Goal: Task Accomplishment & Management: Manage account settings

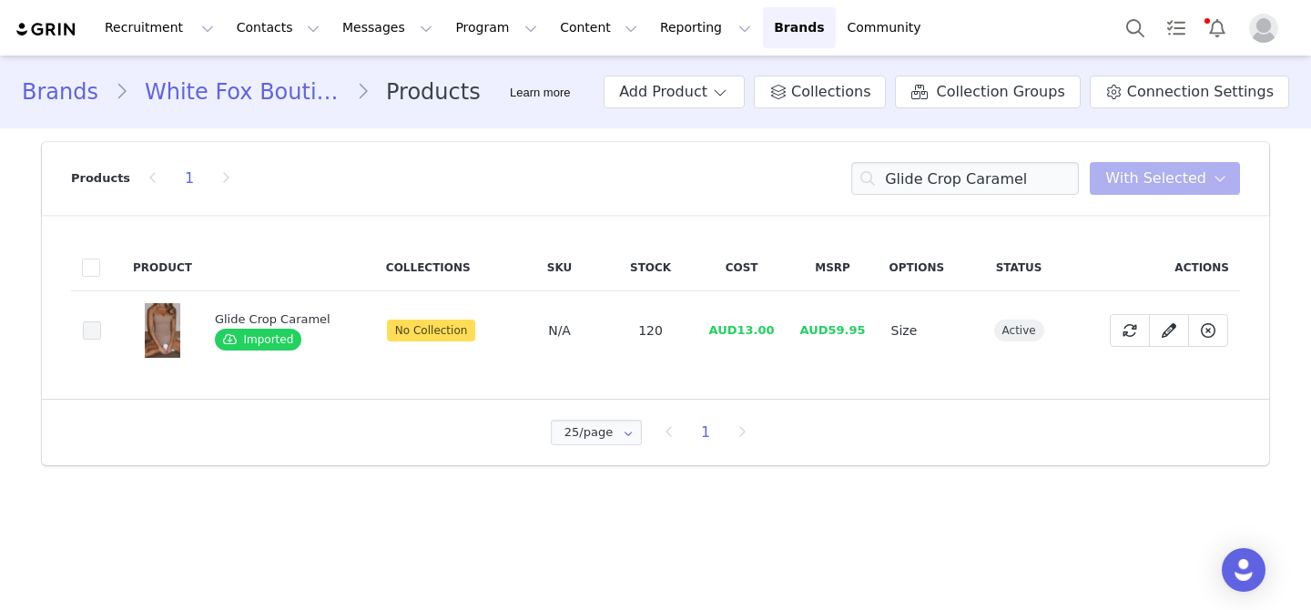
click at [97, 324] on span at bounding box center [92, 330] width 18 height 18
click at [101, 321] on input "48662b2b-d2b5-4533-b90a-42cba863405b" at bounding box center [101, 321] width 0 height 0
click at [1207, 185] on button "With Selected" at bounding box center [1165, 178] width 150 height 33
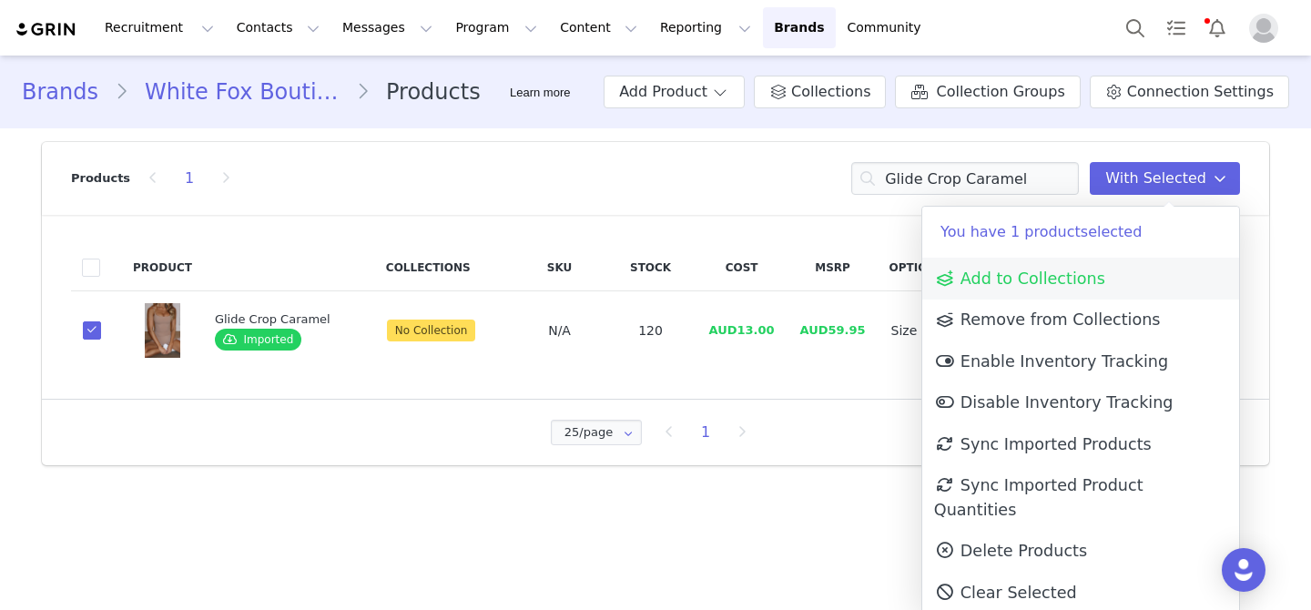
click at [1066, 288] on link "Add to Collections" at bounding box center [1081, 279] width 317 height 42
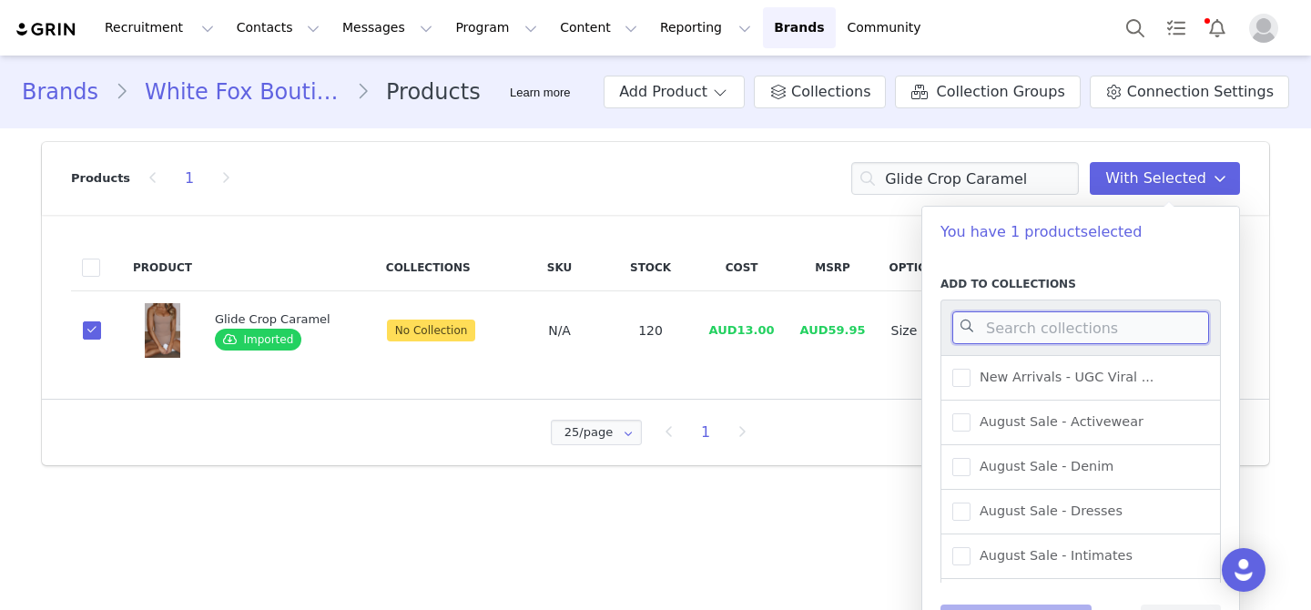
click at [1023, 324] on input at bounding box center [1081, 327] width 257 height 33
type input "activewe"
click at [1094, 432] on label "New Arrivals - Activewear" at bounding box center [1050, 423] width 195 height 22
click at [971, 413] on input "New Arrivals - Activewear" at bounding box center [971, 413] width 0 height 0
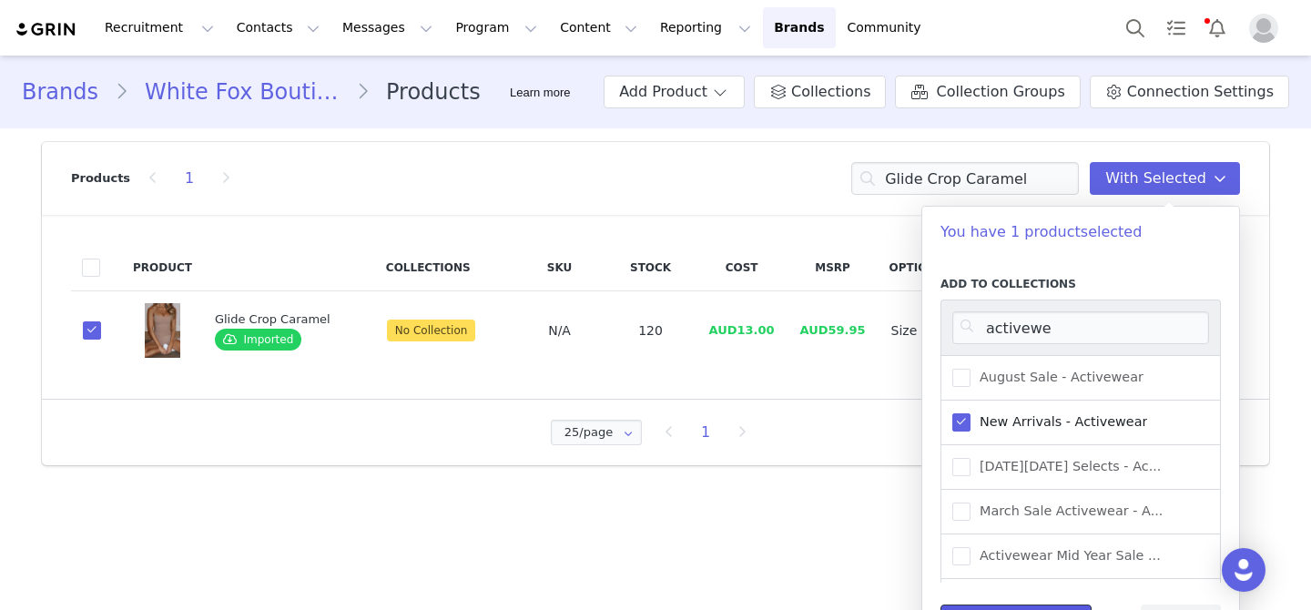
click at [1058, 606] on button "Save Collections" at bounding box center [1016, 621] width 151 height 33
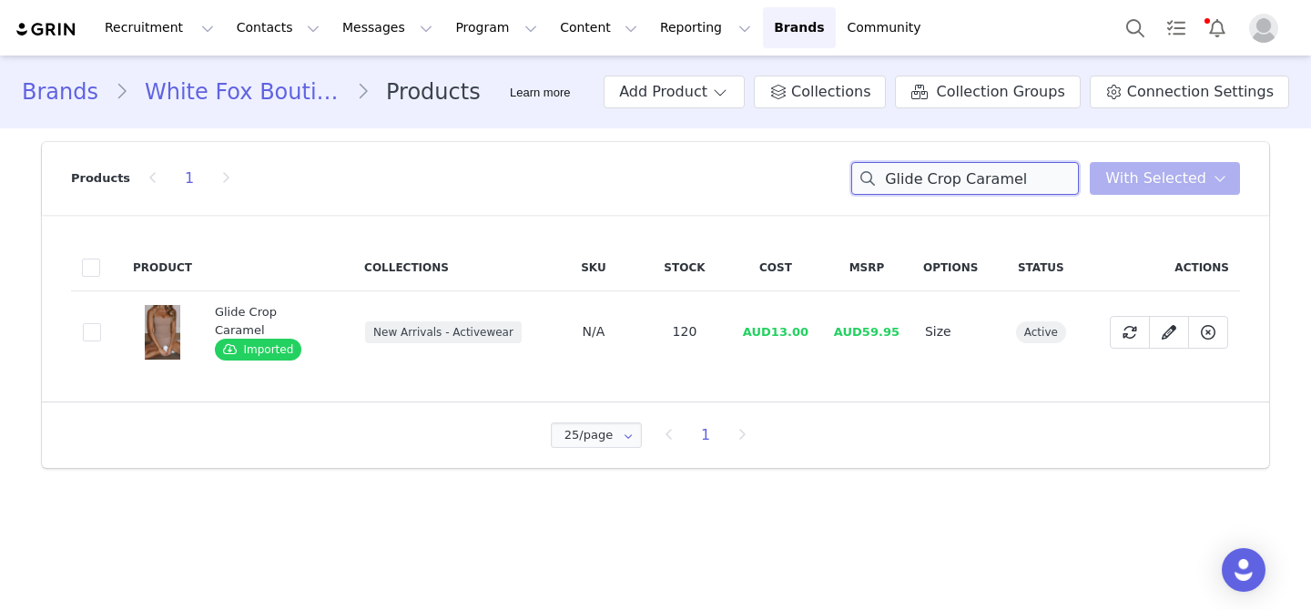
click at [943, 189] on input "Glide Crop Caramel" at bounding box center [965, 178] width 228 height 33
paste input "Keep Up High Waisted Shorts 4""
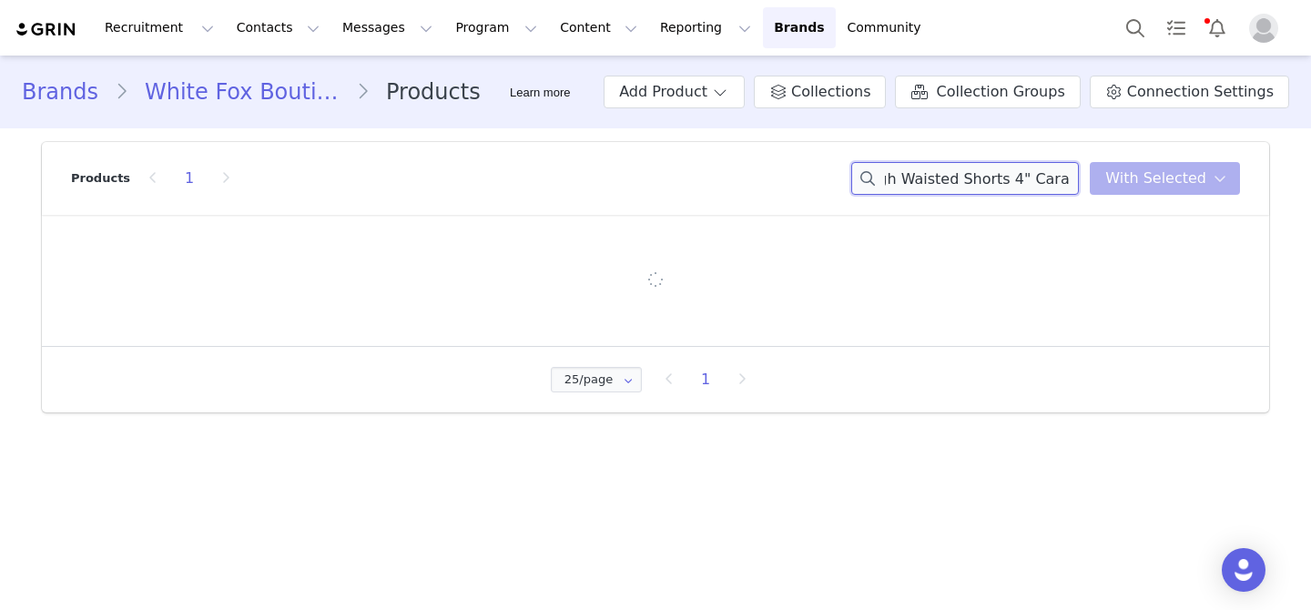
type input "Keep Up High Waisted Shorts 4" Caramel"
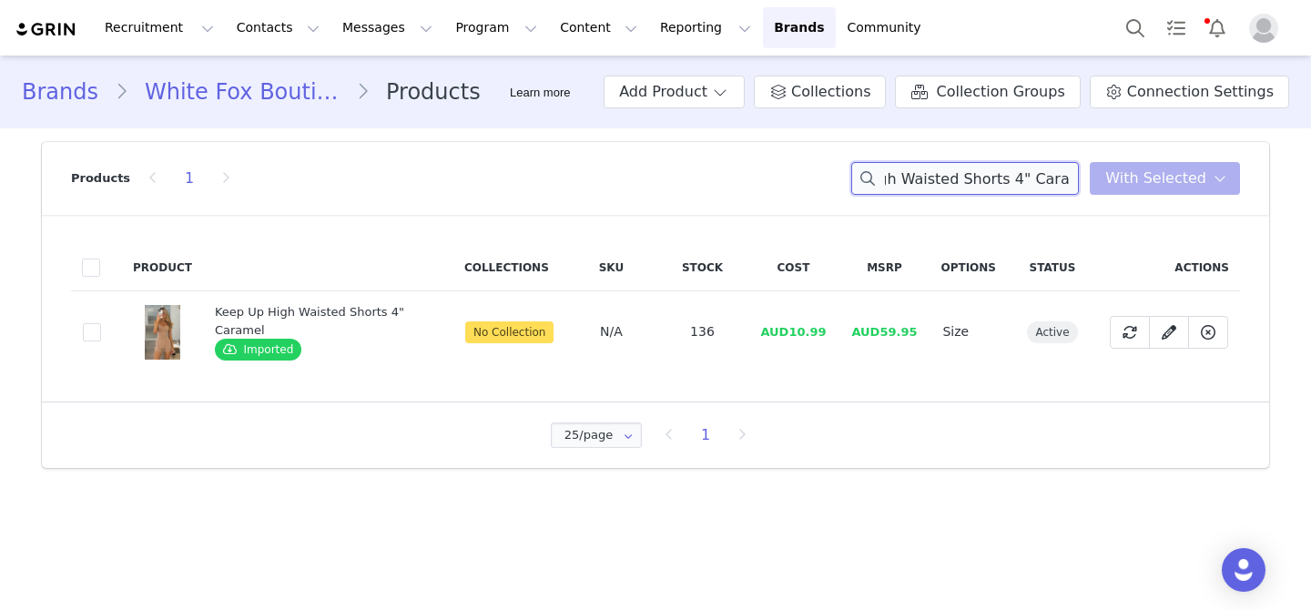
scroll to position [0, 0]
click at [91, 333] on span at bounding box center [92, 332] width 18 height 18
click at [101, 323] on input "17520ee3-08a2-4393-ac73-f1a558c2a852" at bounding box center [101, 323] width 0 height 0
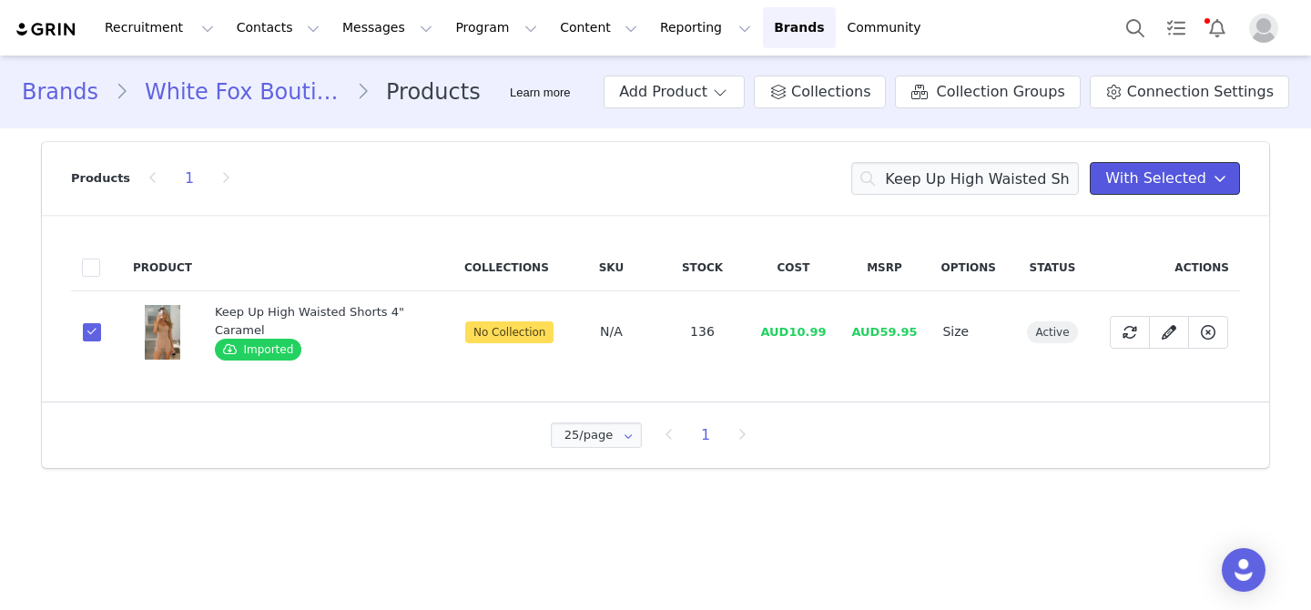
click at [1126, 186] on span "With Selected" at bounding box center [1156, 179] width 101 height 22
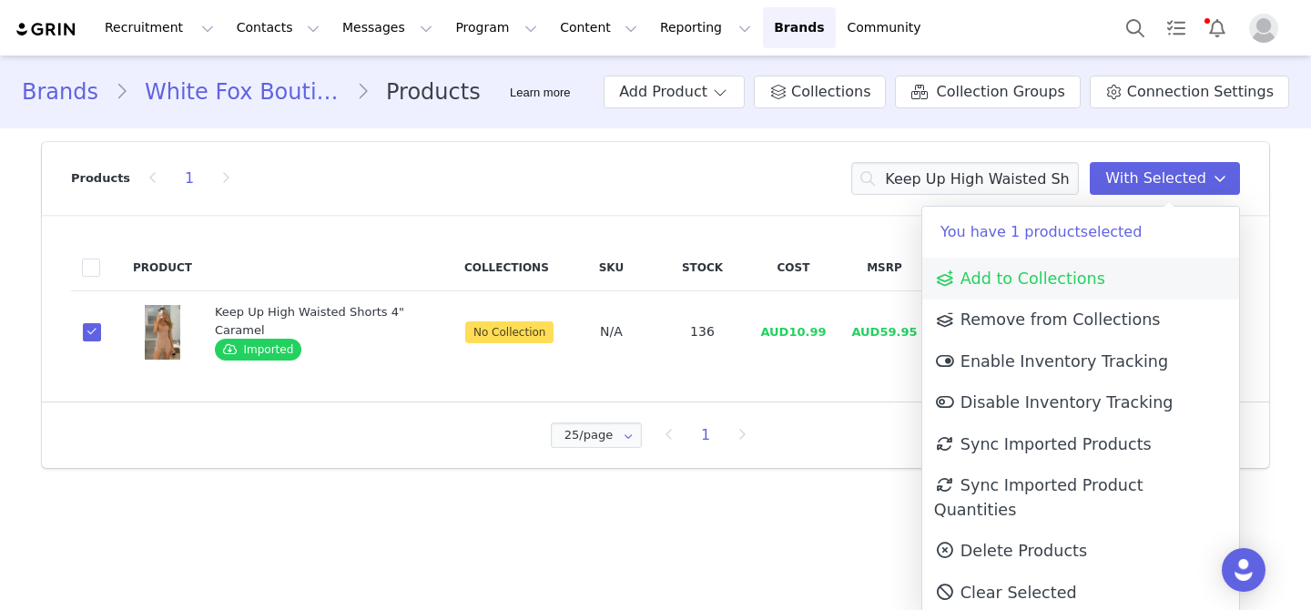
click at [1049, 272] on span "Add to Collections" at bounding box center [1019, 279] width 171 height 18
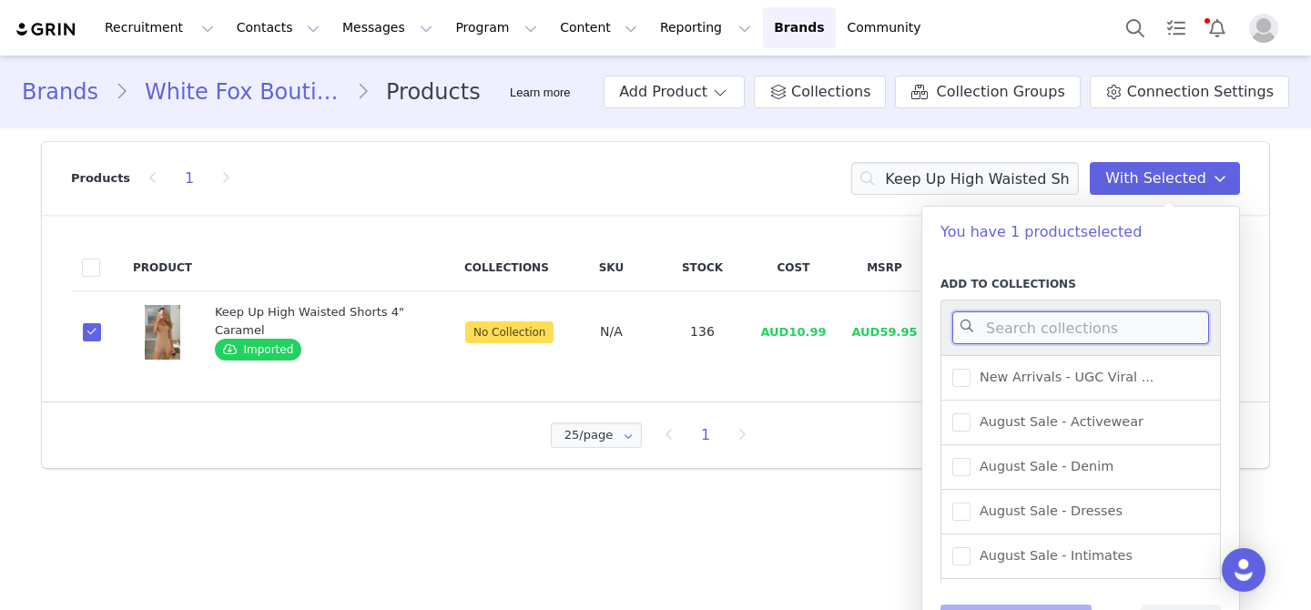
click at [1050, 326] on input at bounding box center [1081, 327] width 257 height 33
type input "active"
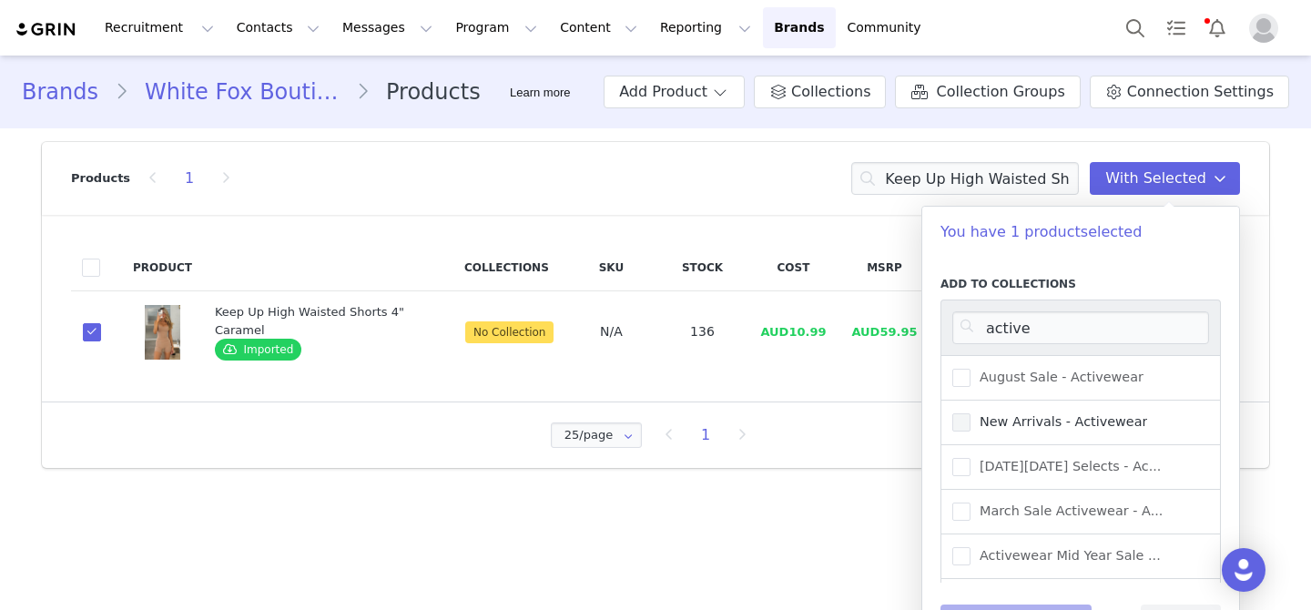
click at [1106, 424] on span "New Arrivals - Activewear" at bounding box center [1059, 421] width 177 height 17
click at [971, 413] on input "New Arrivals - Activewear" at bounding box center [971, 413] width 0 height 0
click at [998, 607] on button "Save Collections" at bounding box center [1016, 621] width 151 height 33
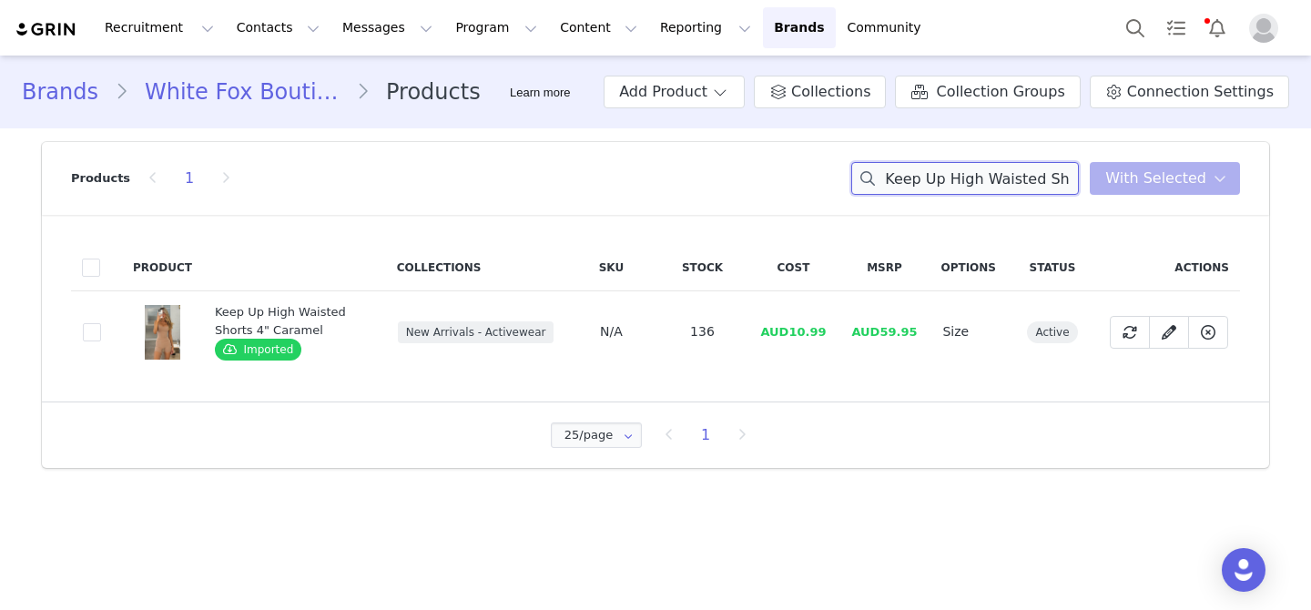
click at [960, 172] on input "Keep Up High Waisted Shorts 4" Caramel" at bounding box center [965, 178] width 228 height 33
paste input "inetic Flare Jumpsuit Black"
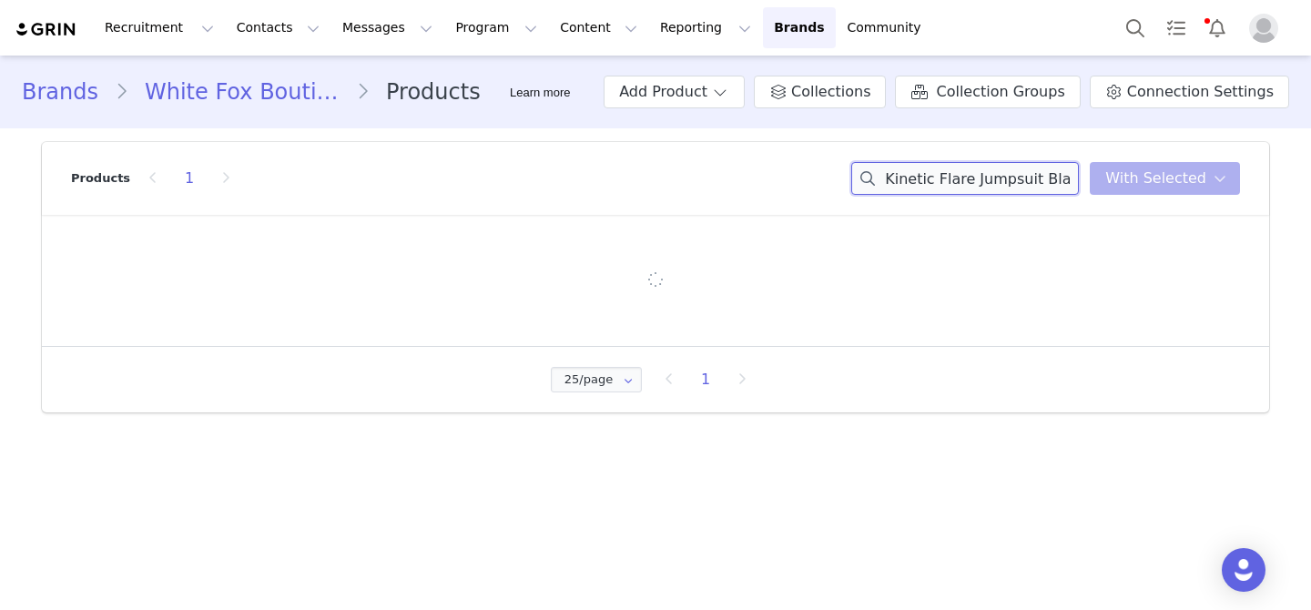
type input "Kinetic Flare Jumpsuit Black"
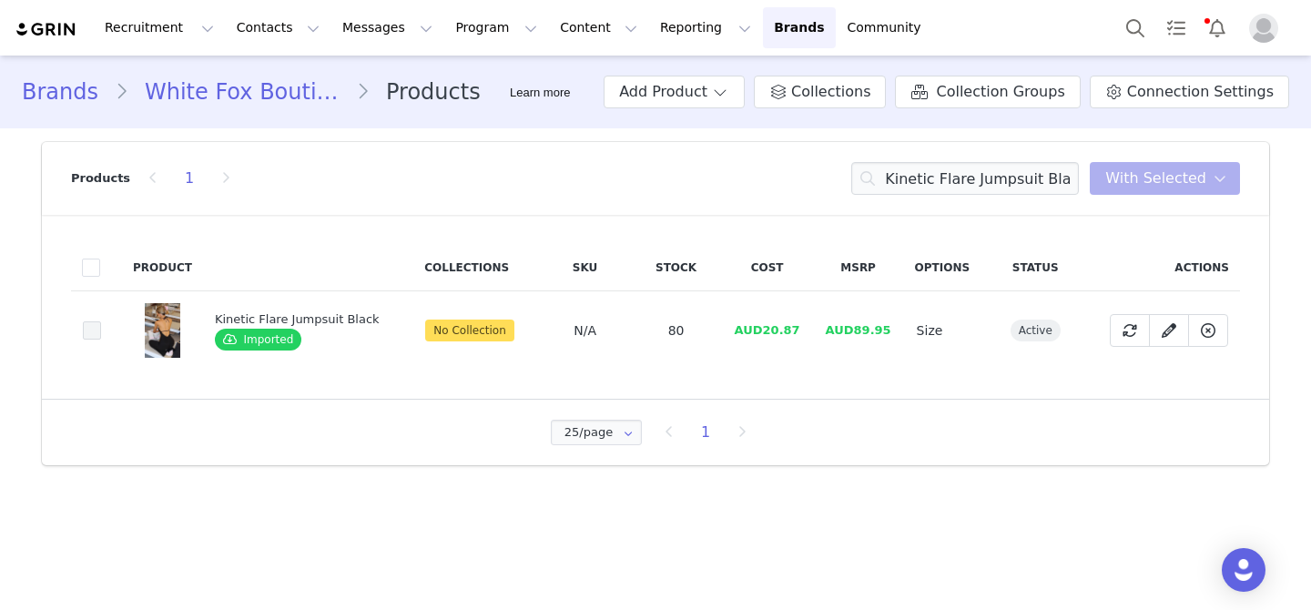
click at [97, 327] on span at bounding box center [92, 330] width 18 height 18
click at [101, 321] on input "e50fc72d-090a-4064-aa30-9b8b029d4d34" at bounding box center [101, 321] width 0 height 0
click at [1181, 174] on span "With Selected" at bounding box center [1156, 179] width 101 height 22
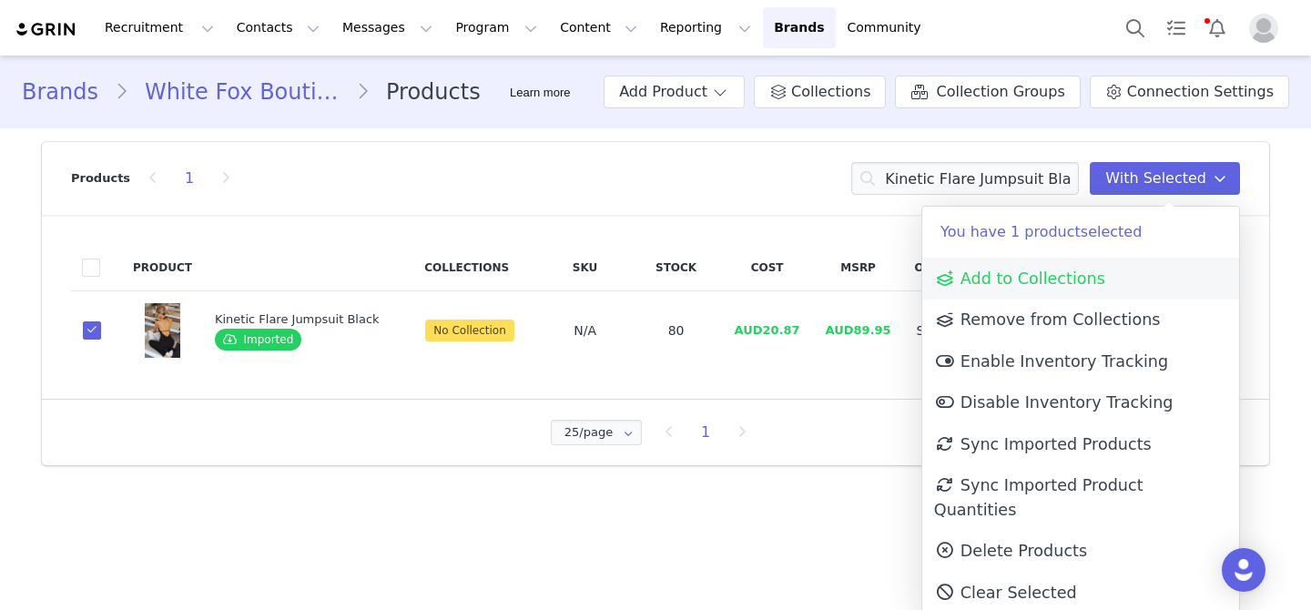
click at [1086, 280] on span "Add to Collections" at bounding box center [1019, 279] width 171 height 18
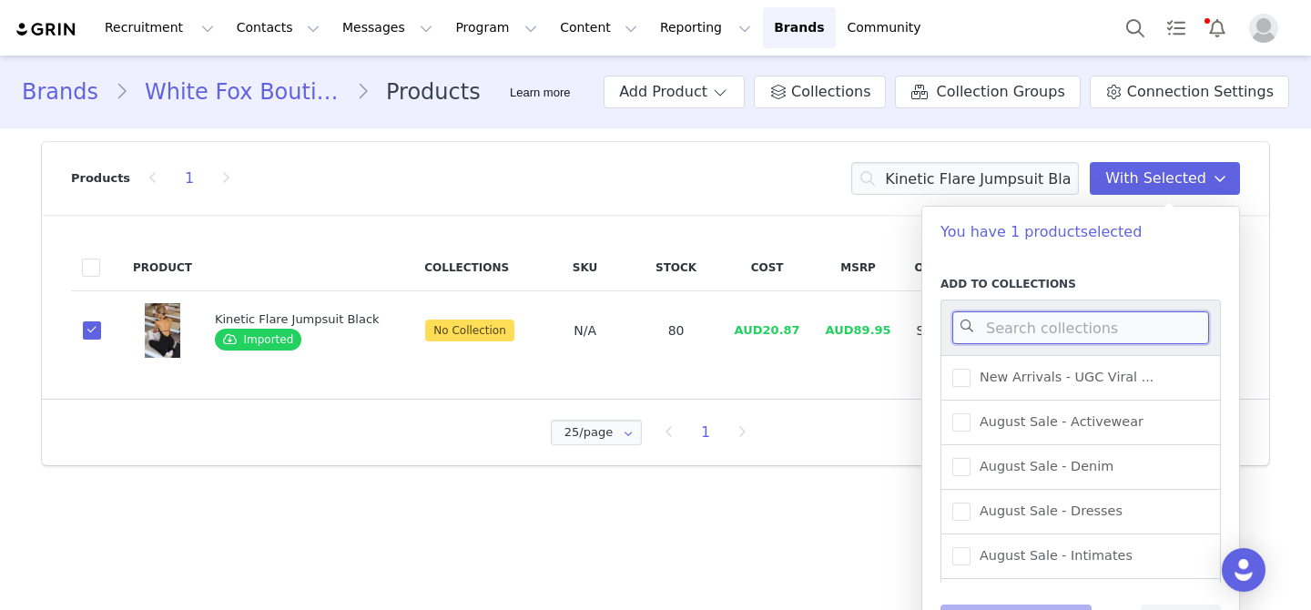
click at [1077, 328] on input at bounding box center [1081, 327] width 257 height 33
type input "activewe"
click at [1093, 413] on span "New Arrivals - Activewear" at bounding box center [1059, 421] width 177 height 17
click at [971, 413] on input "New Arrivals - Activewear" at bounding box center [971, 413] width 0 height 0
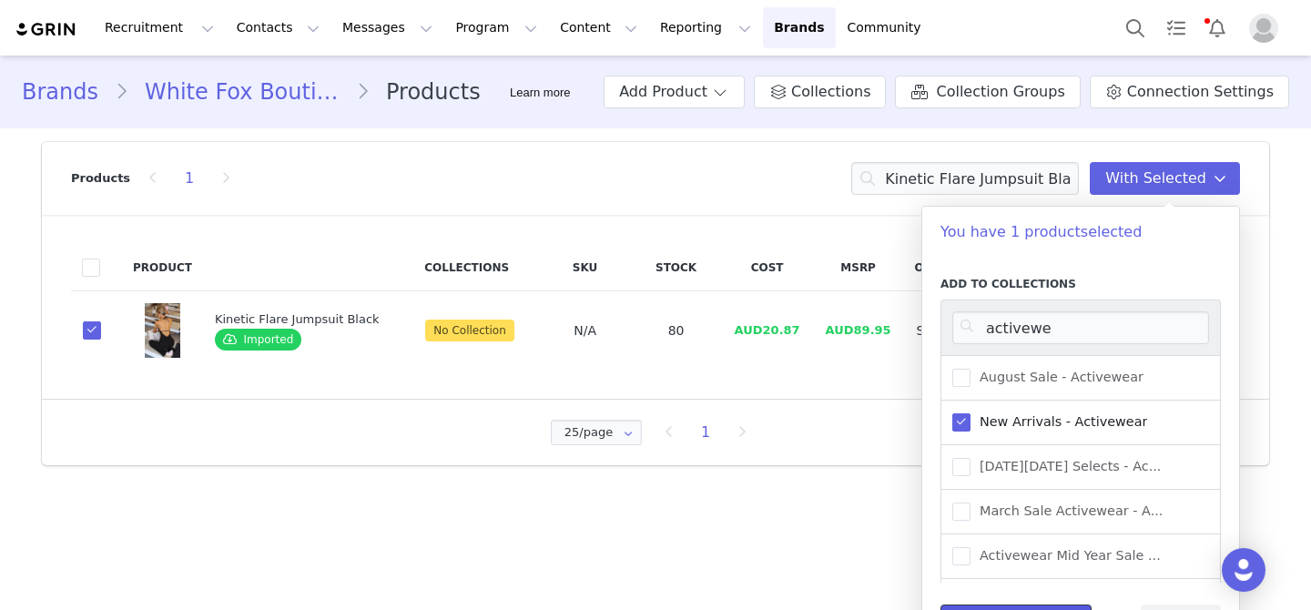
click at [1031, 607] on button "Save Collections" at bounding box center [1016, 621] width 151 height 33
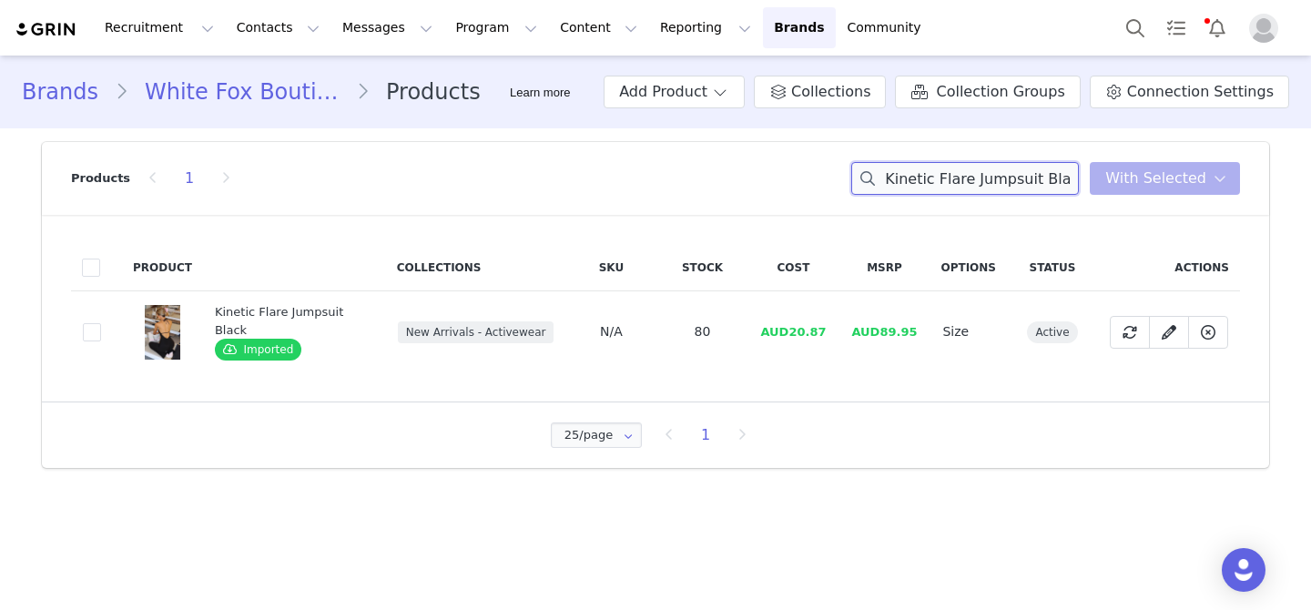
click at [939, 187] on input "Kinetic Flare Jumpsuit Black" at bounding box center [965, 178] width 228 height 33
paste input "Progression Foldover Flare Leggings"
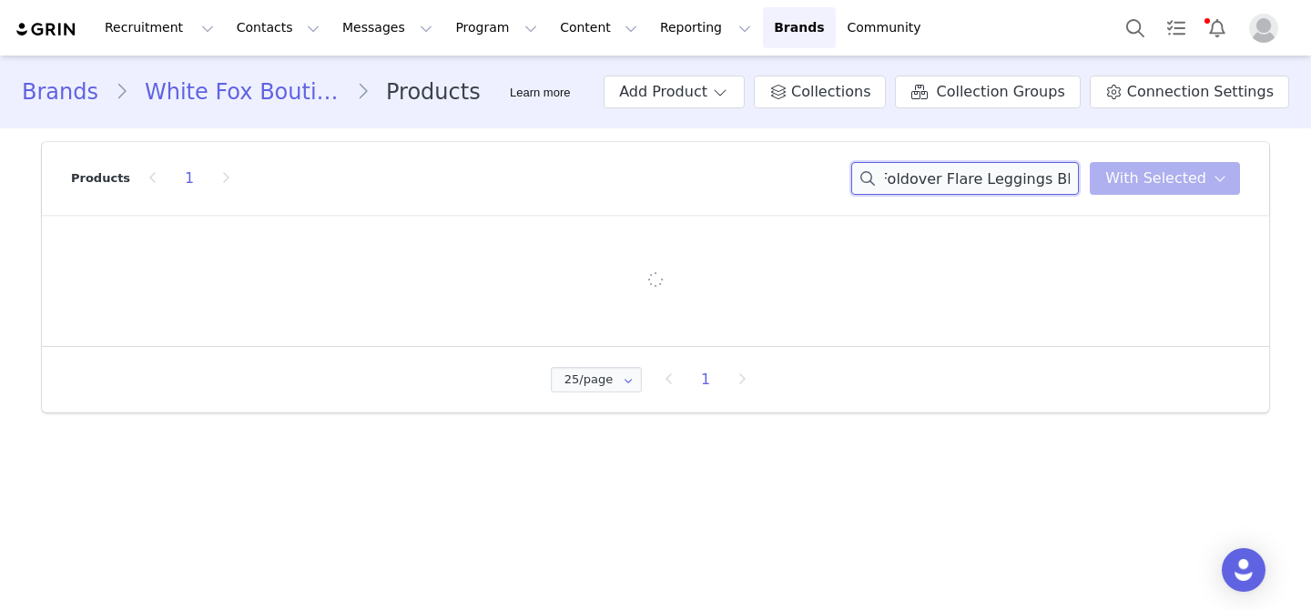
type input "Progression Foldover Flare Leggings Black"
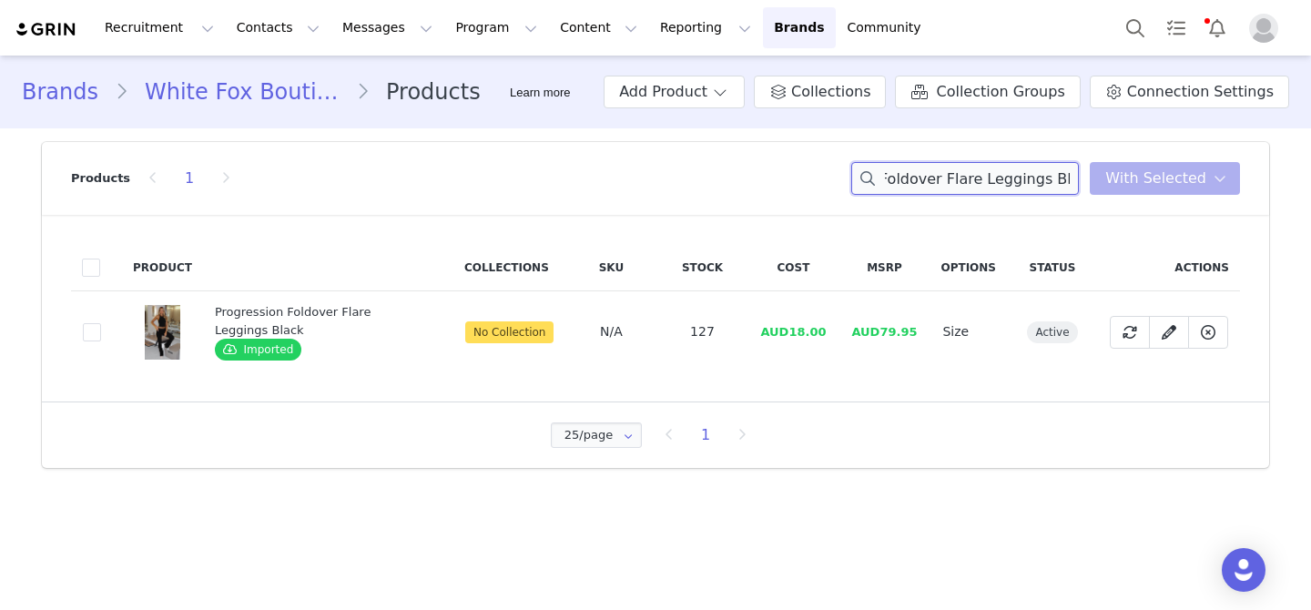
scroll to position [0, 0]
click at [937, 180] on input "Progression Foldover Flare Leggings Black" at bounding box center [965, 178] width 228 height 33
click at [103, 328] on td "25ccc03e-7d48-420c-82a4-4f45372f2037" at bounding box center [96, 332] width 51 height 82
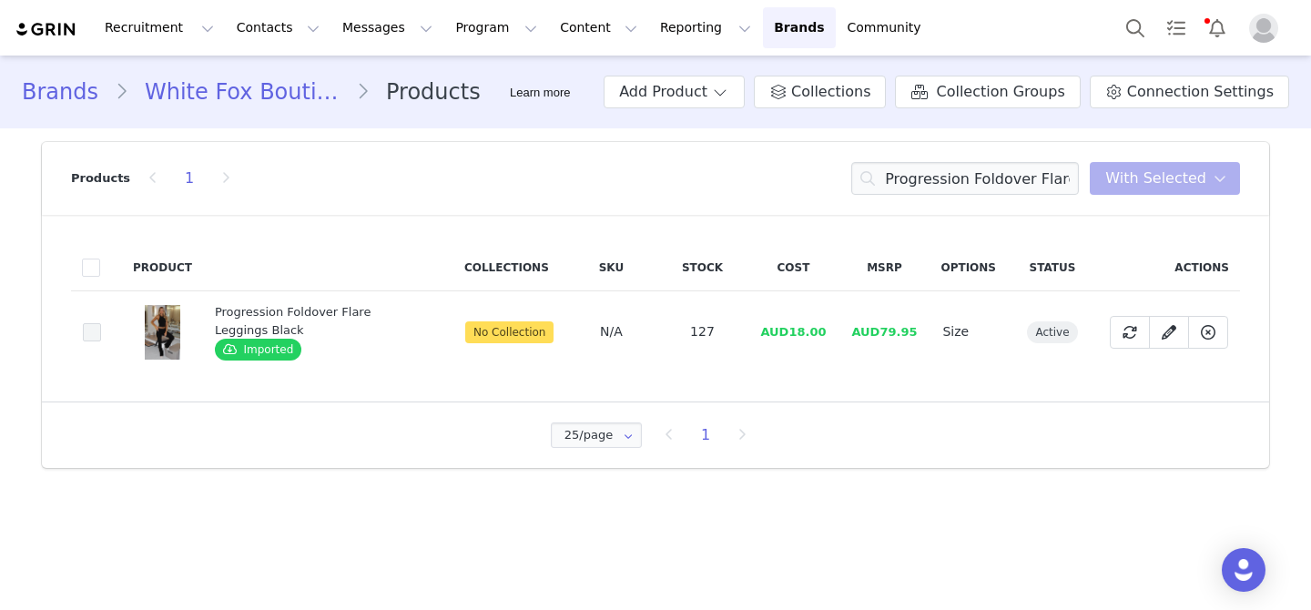
click at [88, 328] on span at bounding box center [92, 332] width 18 height 18
click at [101, 323] on input "25ccc03e-7d48-420c-82a4-4f45372f2037" at bounding box center [101, 323] width 0 height 0
click at [1182, 175] on span "With Selected" at bounding box center [1156, 179] width 101 height 22
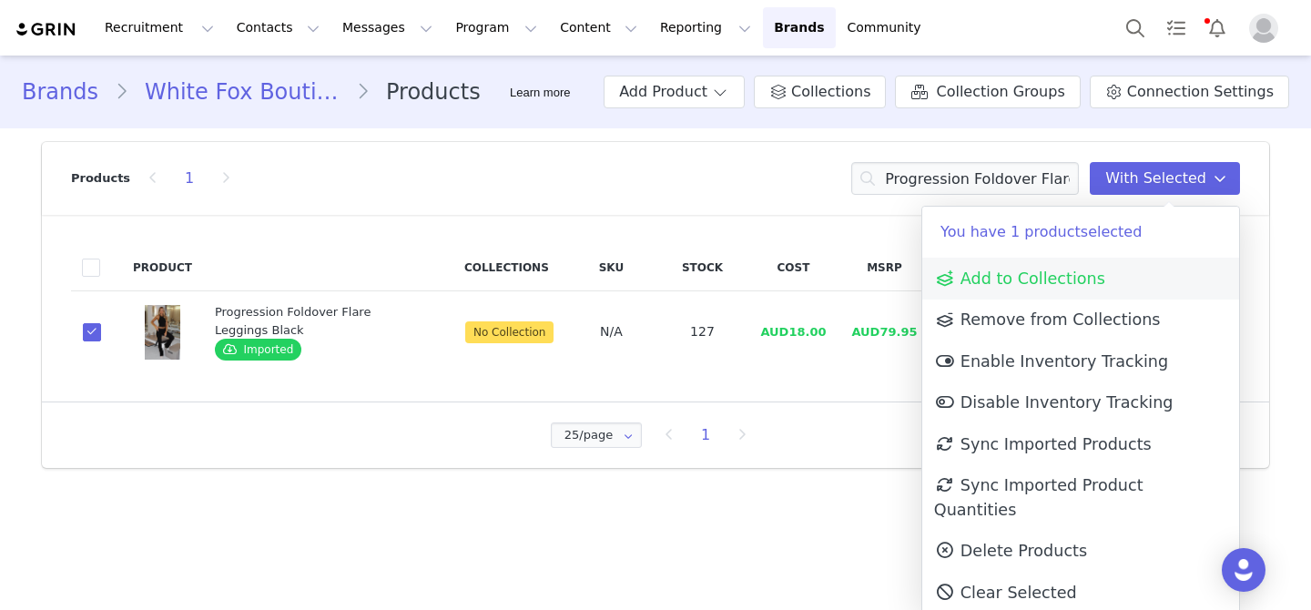
click at [1059, 287] on link "Add to Collections" at bounding box center [1081, 279] width 317 height 42
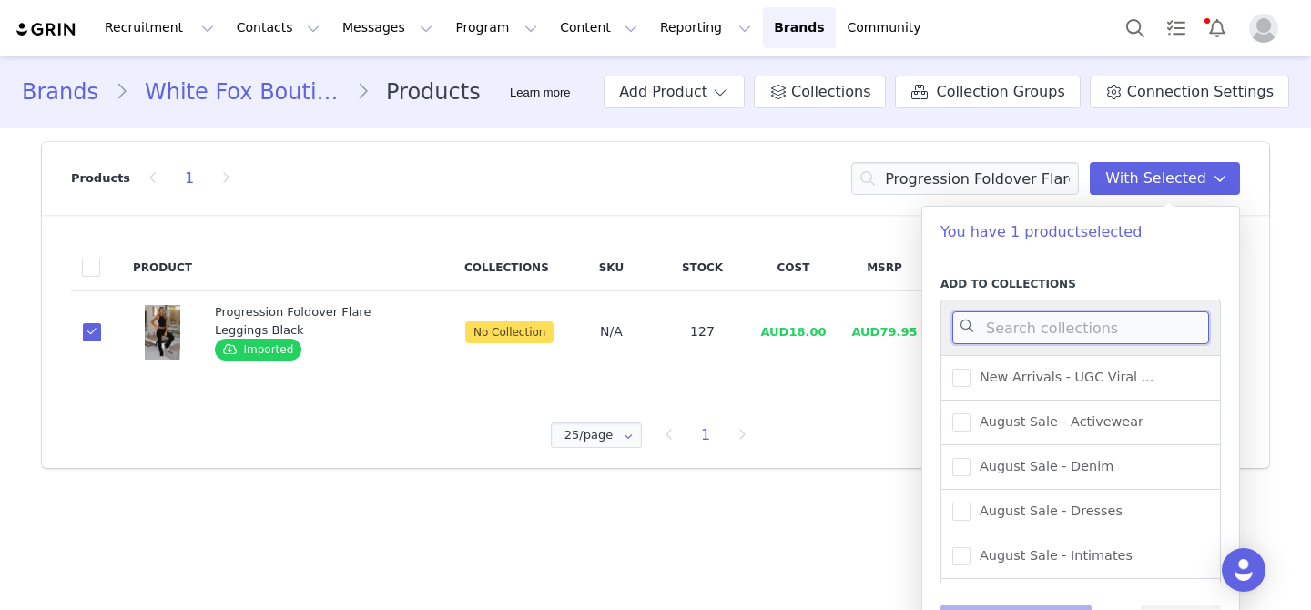
click at [1055, 327] on input at bounding box center [1081, 327] width 257 height 33
type input "activewear"
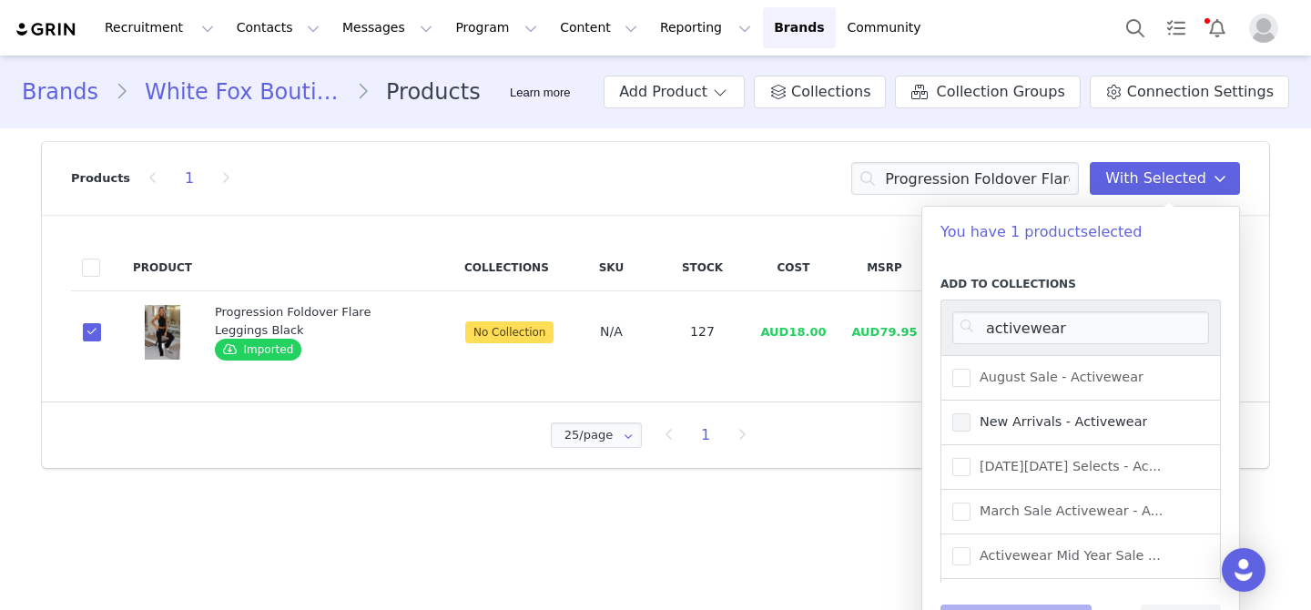
click at [1107, 425] on span "New Arrivals - Activewear" at bounding box center [1059, 421] width 177 height 17
click at [971, 413] on input "New Arrivals - Activewear" at bounding box center [971, 413] width 0 height 0
click at [1054, 605] on button "Save Collections" at bounding box center [1016, 621] width 151 height 33
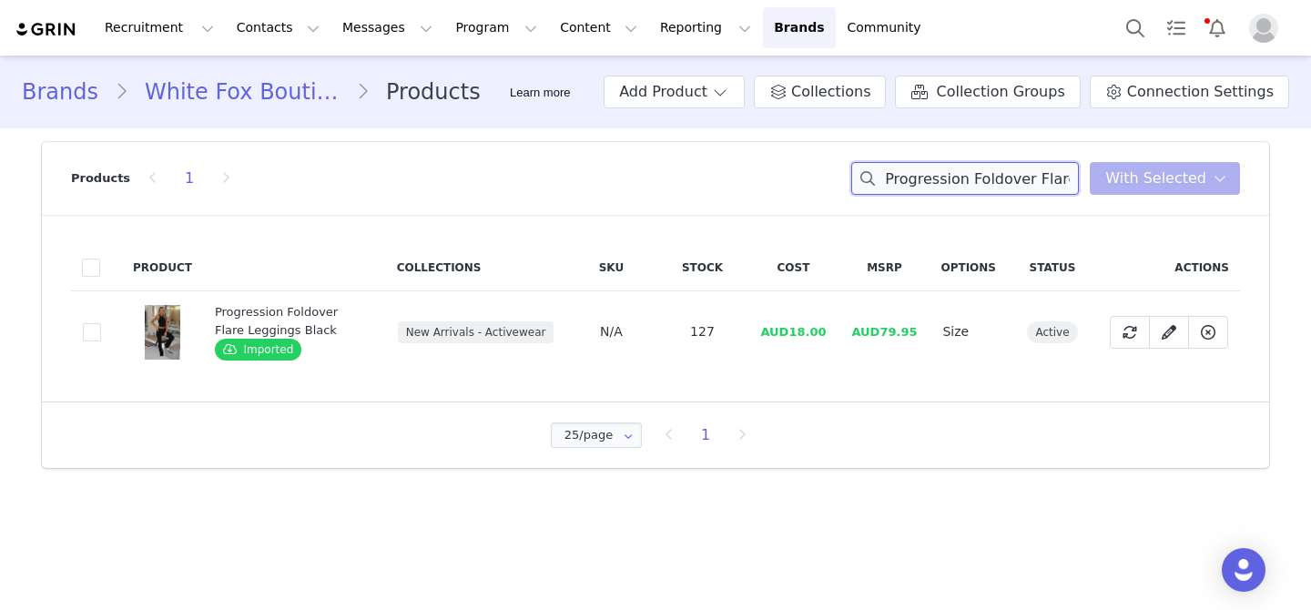
click at [973, 178] on input "Progression Foldover Flare Leggings Black" at bounding box center [965, 178] width 228 height 33
paste input "Out Of Chances Off Shoulder Sweater Ballet Pin"
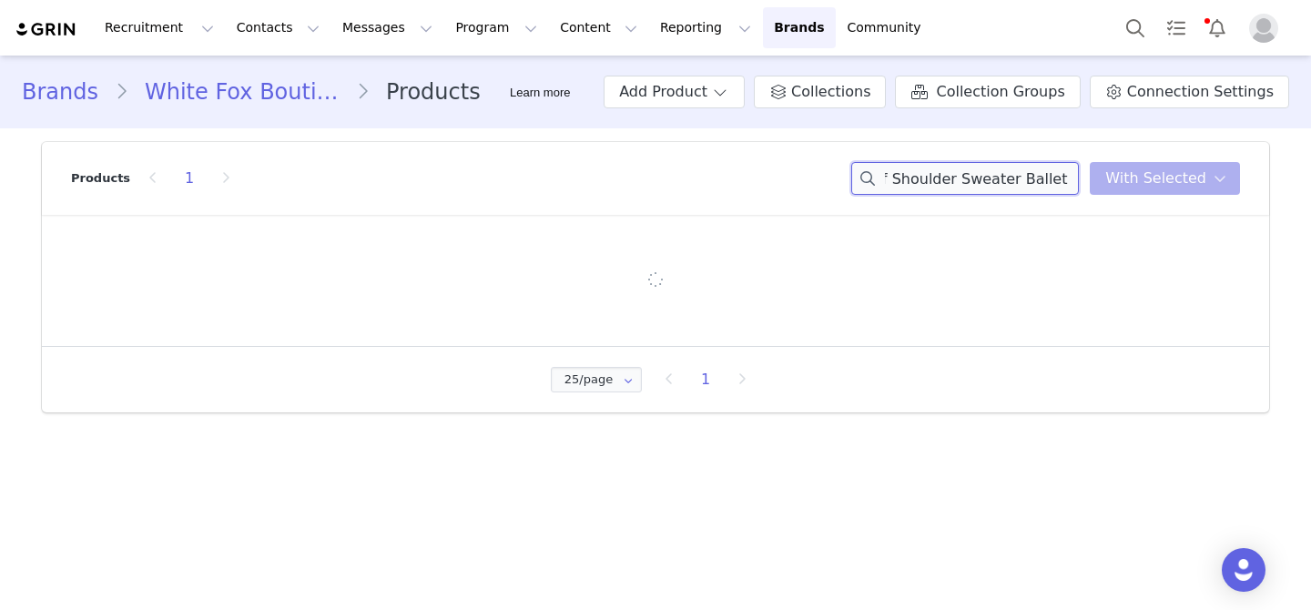
type input "Out Of Chances Off Shoulder Sweater Ballet Pink"
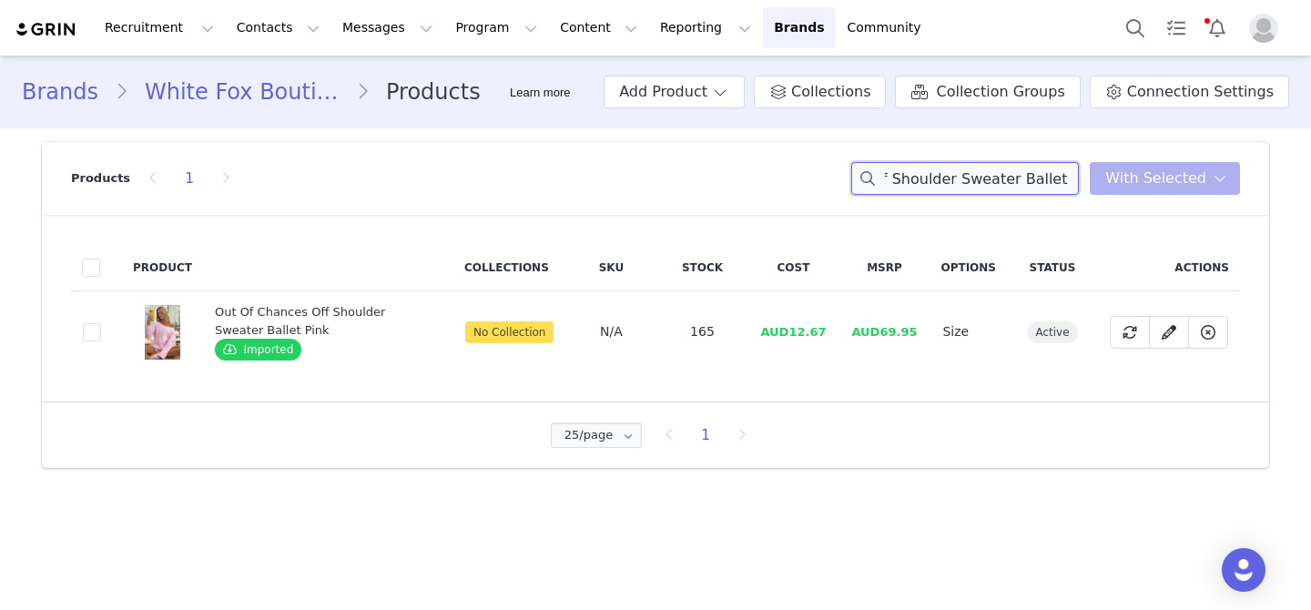
scroll to position [0, 0]
click at [88, 327] on span at bounding box center [92, 332] width 18 height 18
click at [101, 323] on input "b2ac0ad5-964d-4a97-a6d2-ec32fda1071f" at bounding box center [101, 323] width 0 height 0
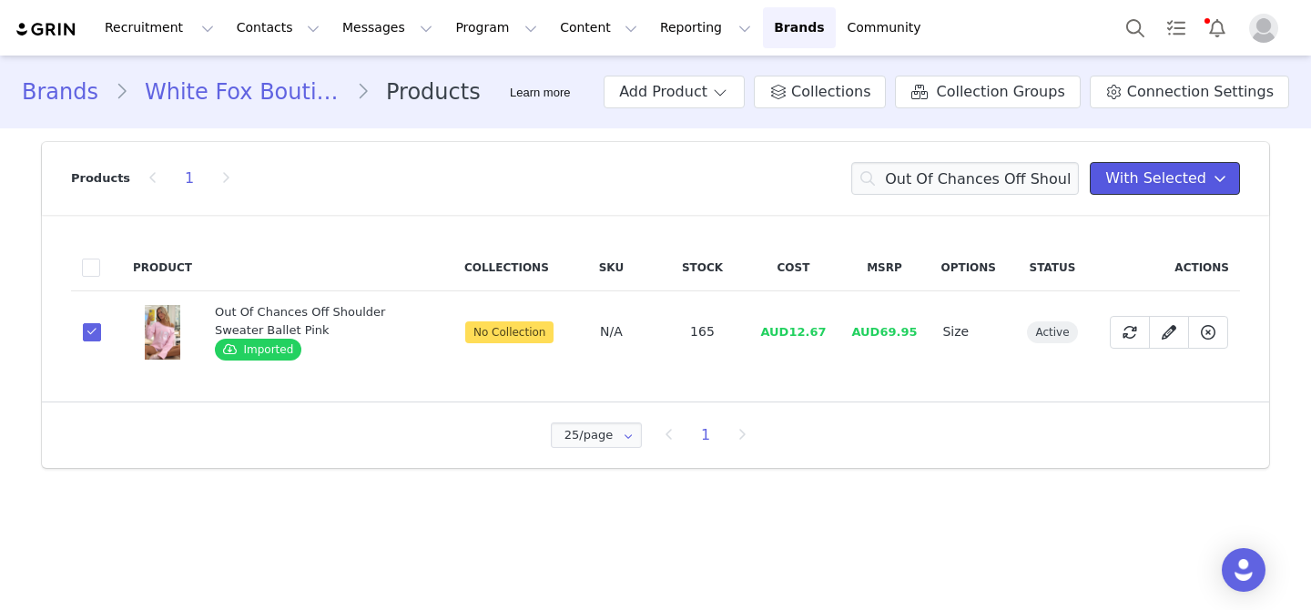
click at [1197, 183] on span "With Selected" at bounding box center [1156, 179] width 101 height 22
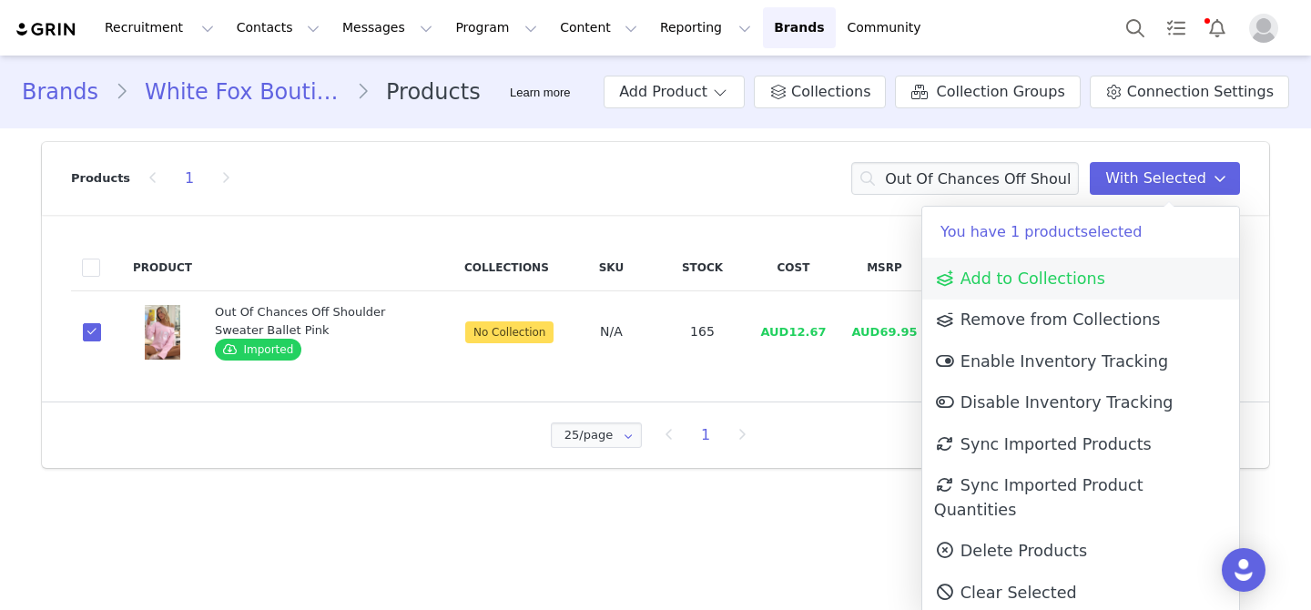
click at [1106, 282] on link "Add to Collections" at bounding box center [1081, 279] width 317 height 42
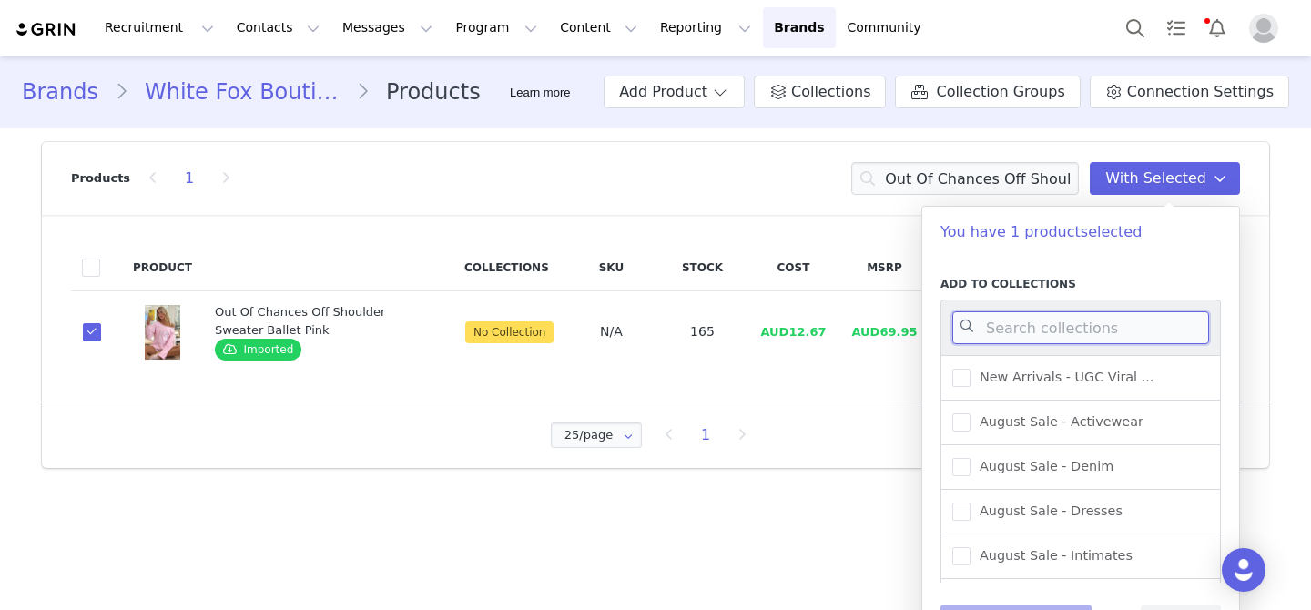
click at [1089, 314] on input at bounding box center [1081, 327] width 257 height 33
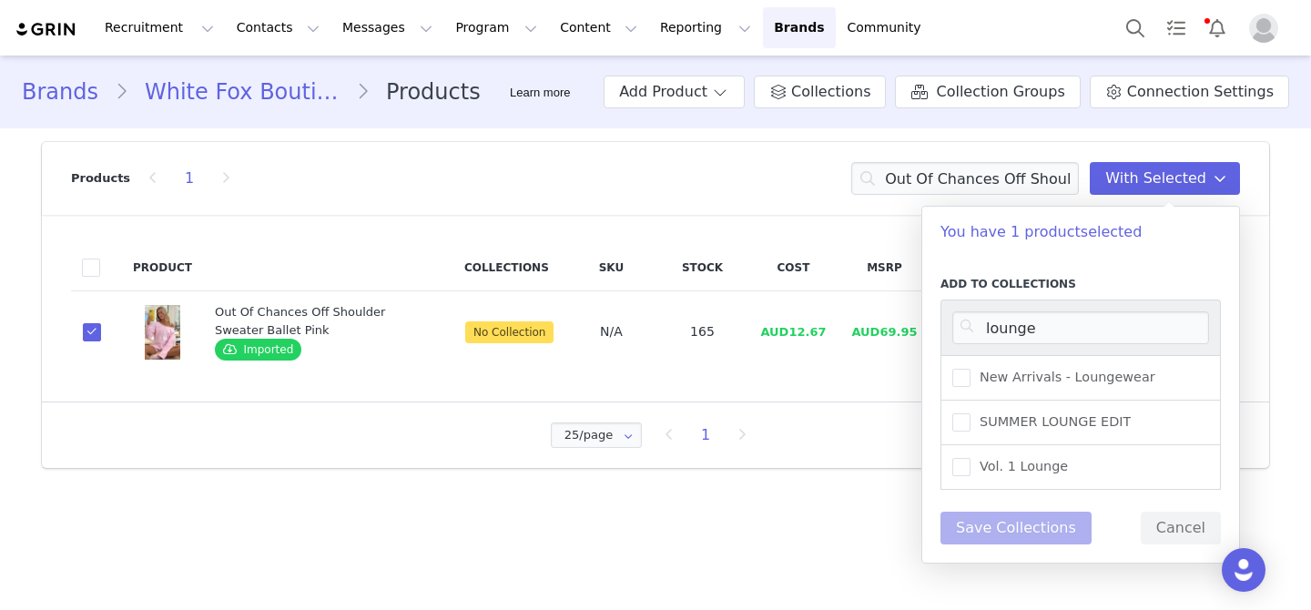
click at [1134, 361] on div "New Arrivals - Loungewear" at bounding box center [1081, 378] width 280 height 46
click at [1133, 369] on span "New Arrivals - Loungewear" at bounding box center [1063, 377] width 185 height 17
click at [971, 369] on input "New Arrivals - Loungewear" at bounding box center [971, 369] width 0 height 0
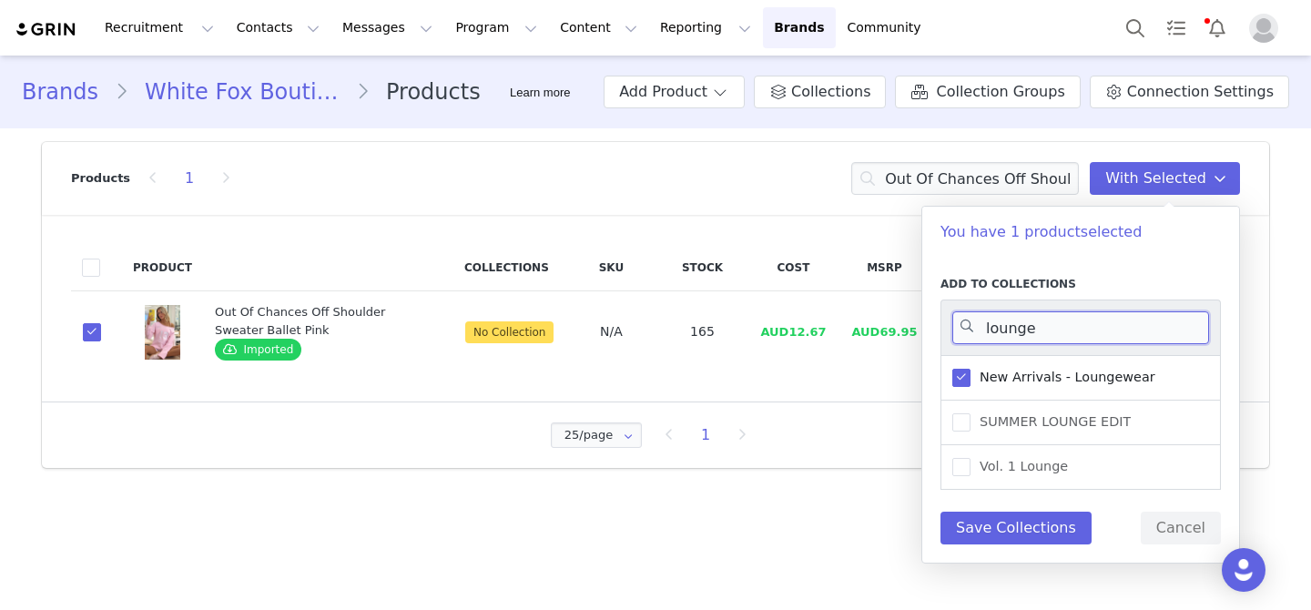
drag, startPoint x: 1121, startPoint y: 342, endPoint x: 965, endPoint y: 331, distance: 156.2
click at [965, 330] on input "lounge" at bounding box center [1081, 327] width 257 height 33
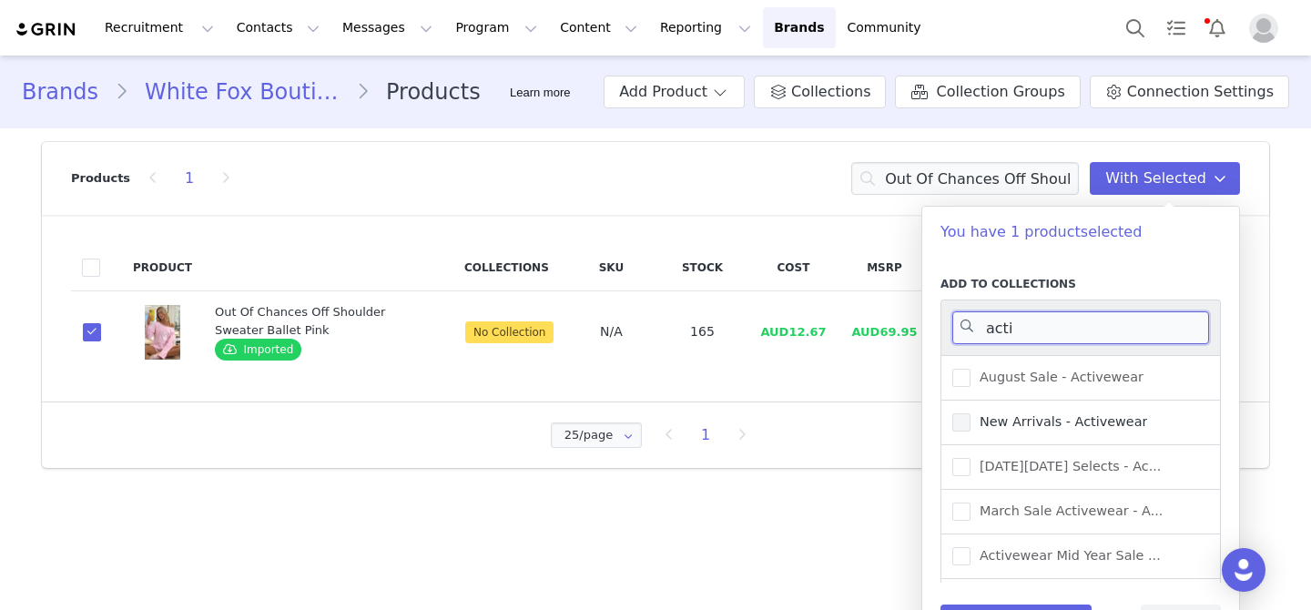
type input "acti"
click at [1104, 422] on span "New Arrivals - Activewear" at bounding box center [1059, 421] width 177 height 17
click at [971, 413] on input "New Arrivals - Activewear" at bounding box center [971, 413] width 0 height 0
click at [1040, 607] on button "Save Collections" at bounding box center [1016, 621] width 151 height 33
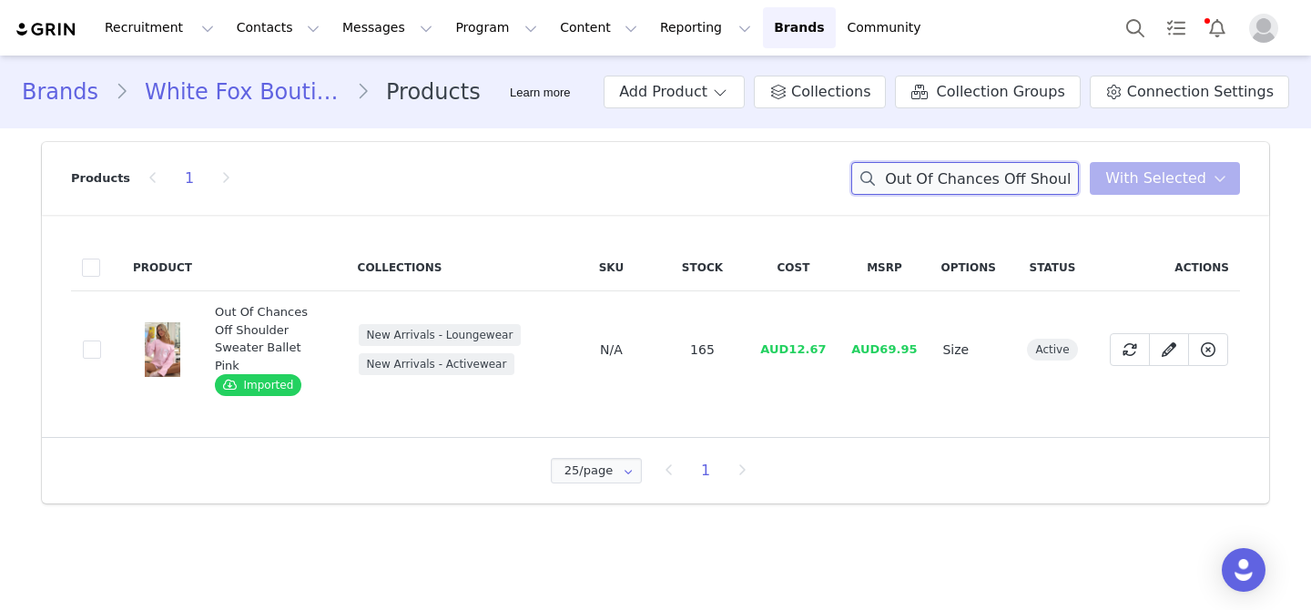
click at [921, 183] on input "Out Of Chances Off Shoulder Sweater Ballet Pink" at bounding box center [965, 178] width 228 height 33
paste input "Always Moving Quilted Tote Bag"
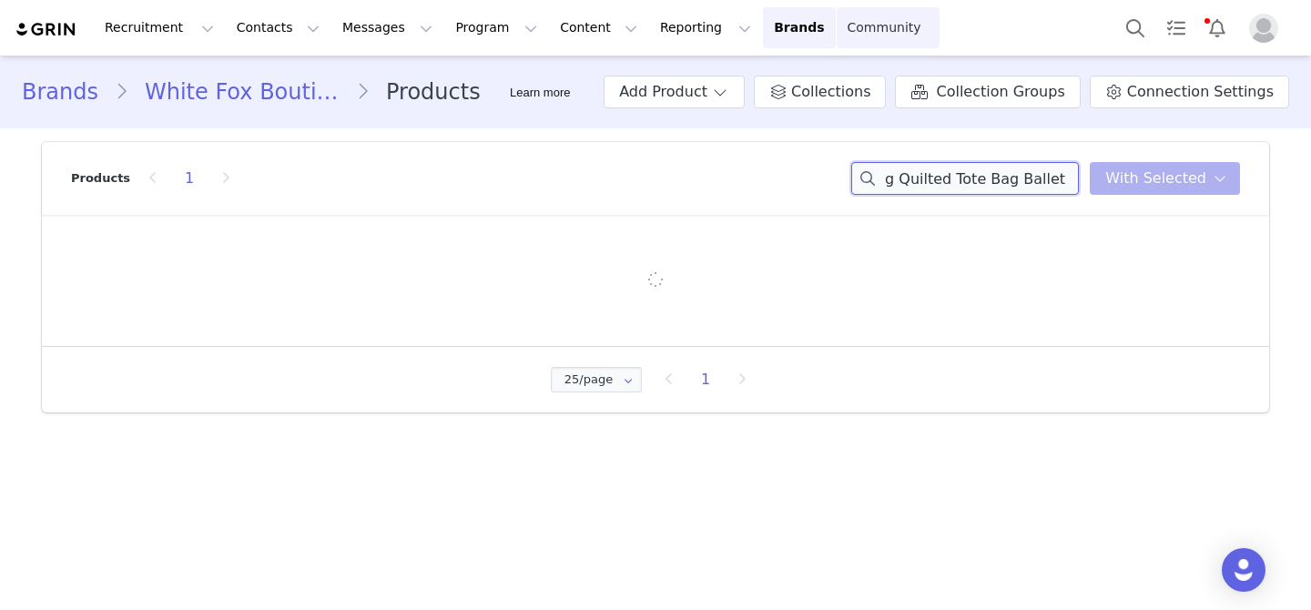
type input "Always Moving Quilted Tote Bag Ballet Pink"
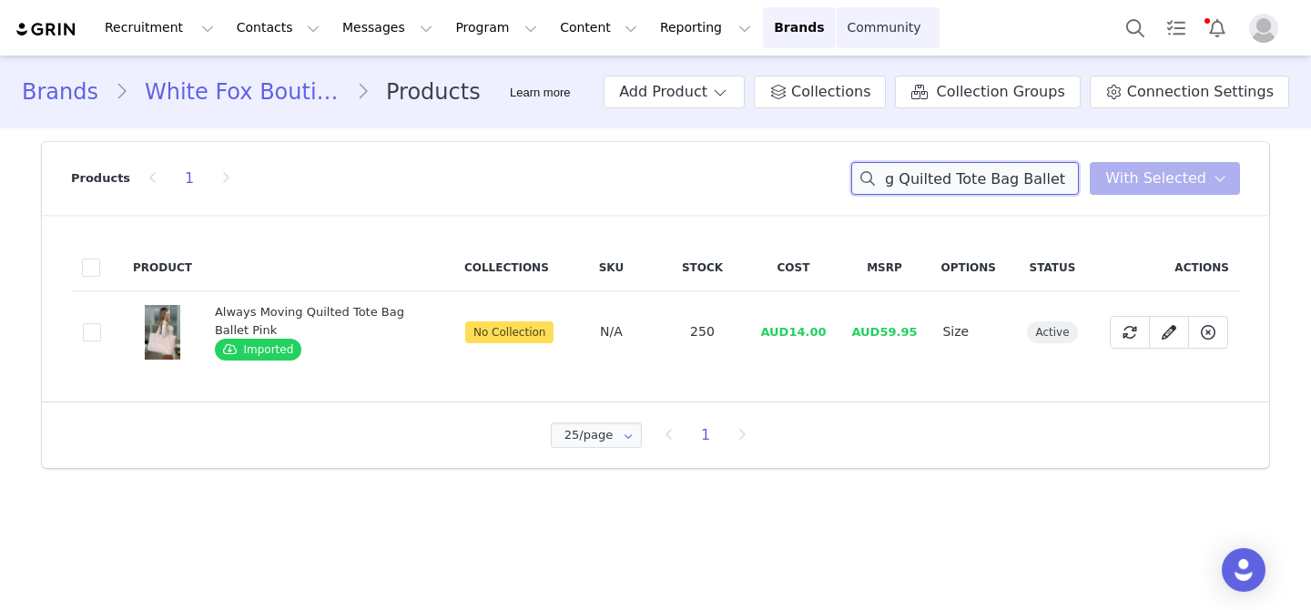
scroll to position [0, 0]
click at [92, 332] on span at bounding box center [92, 332] width 18 height 18
click at [101, 323] on input "4c5db835-4580-4a3e-95dd-73ea41b3aa79" at bounding box center [101, 323] width 0 height 0
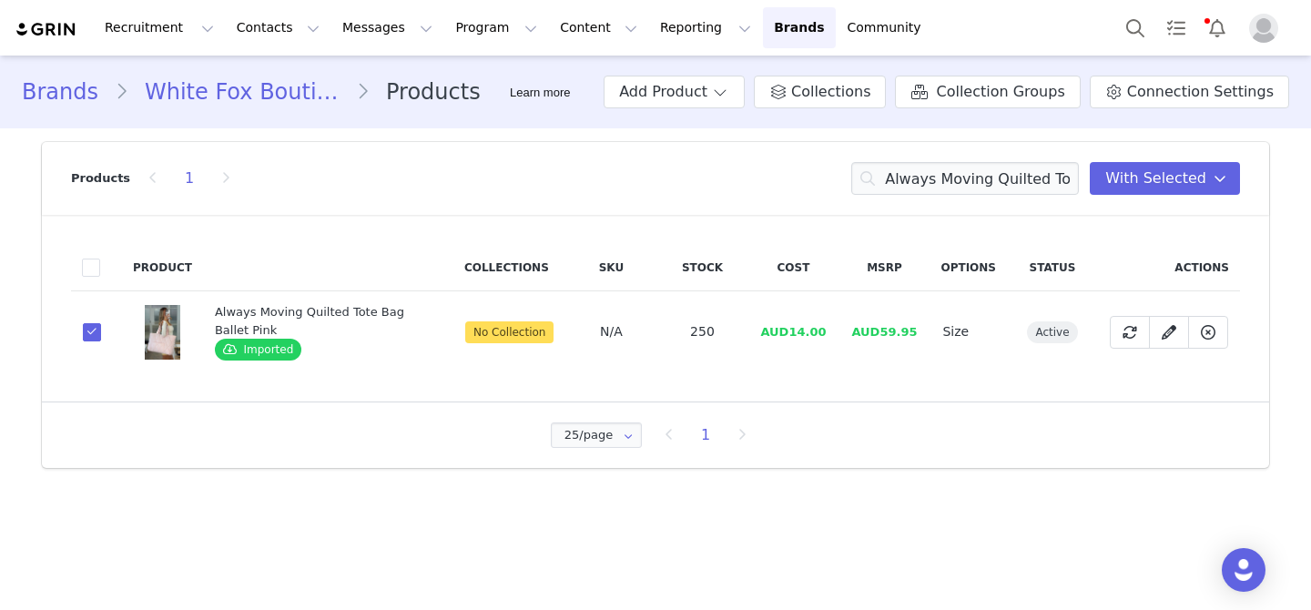
click at [1133, 196] on div "Products 1 Always Moving Quilted Tote Bag Ballet Pink With Selected" at bounding box center [655, 178] width 1169 height 73
click at [1132, 178] on span "With Selected" at bounding box center [1156, 179] width 101 height 22
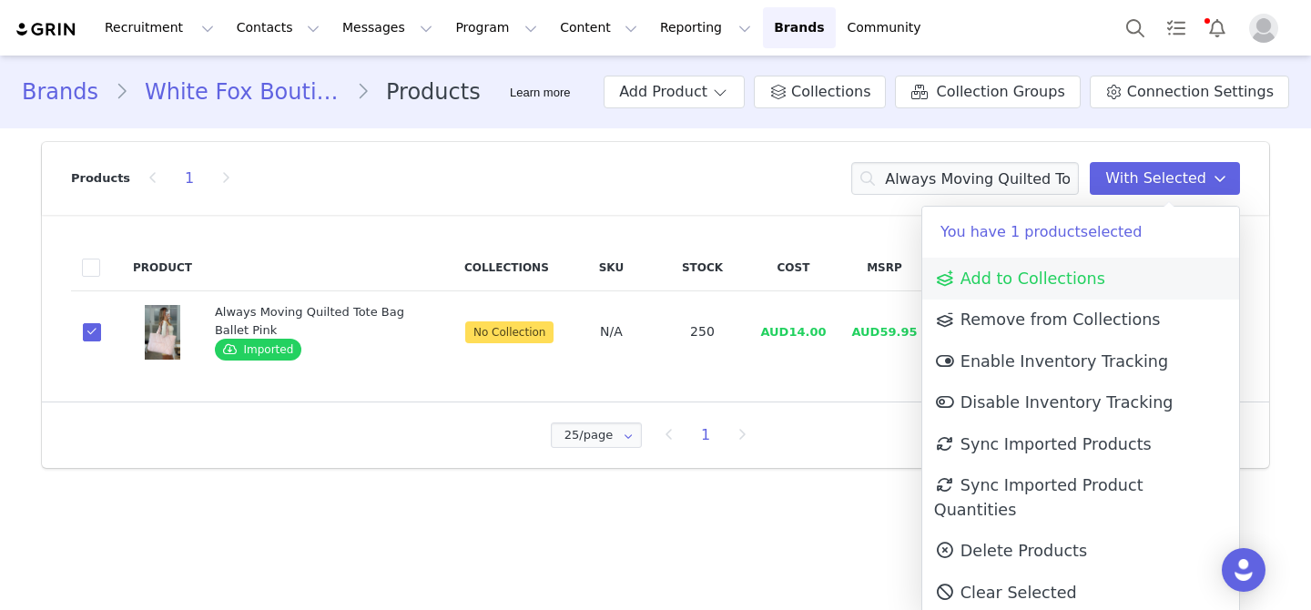
click at [1084, 270] on span "Add to Collections" at bounding box center [1019, 279] width 171 height 18
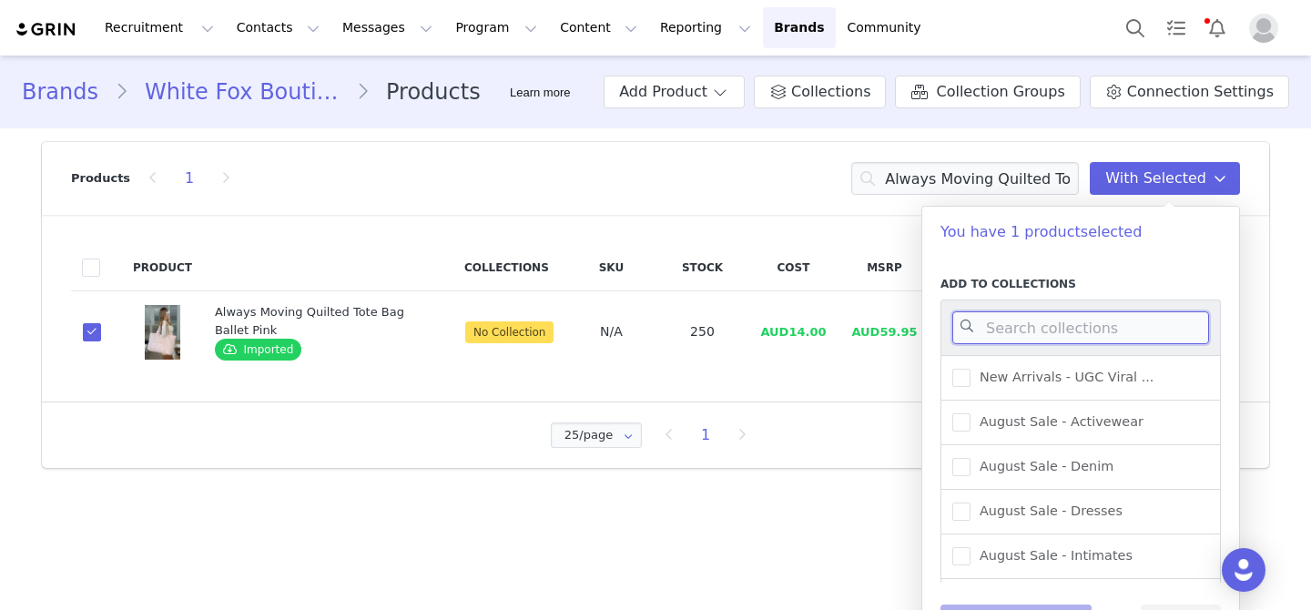
click at [1075, 321] on input at bounding box center [1081, 327] width 257 height 33
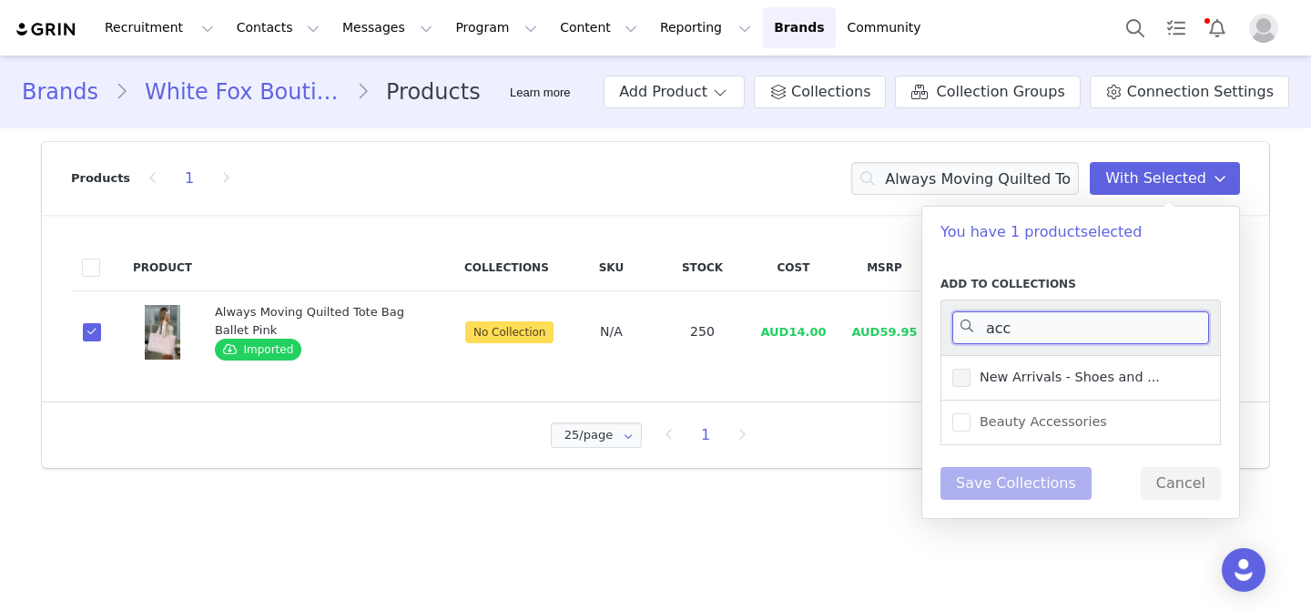
type input "acc"
click at [1055, 386] on label "New Arrivals - Shoes and ..." at bounding box center [1057, 378] width 208 height 22
click at [971, 369] on input "New Arrivals - Shoes and ..." at bounding box center [971, 369] width 0 height 0
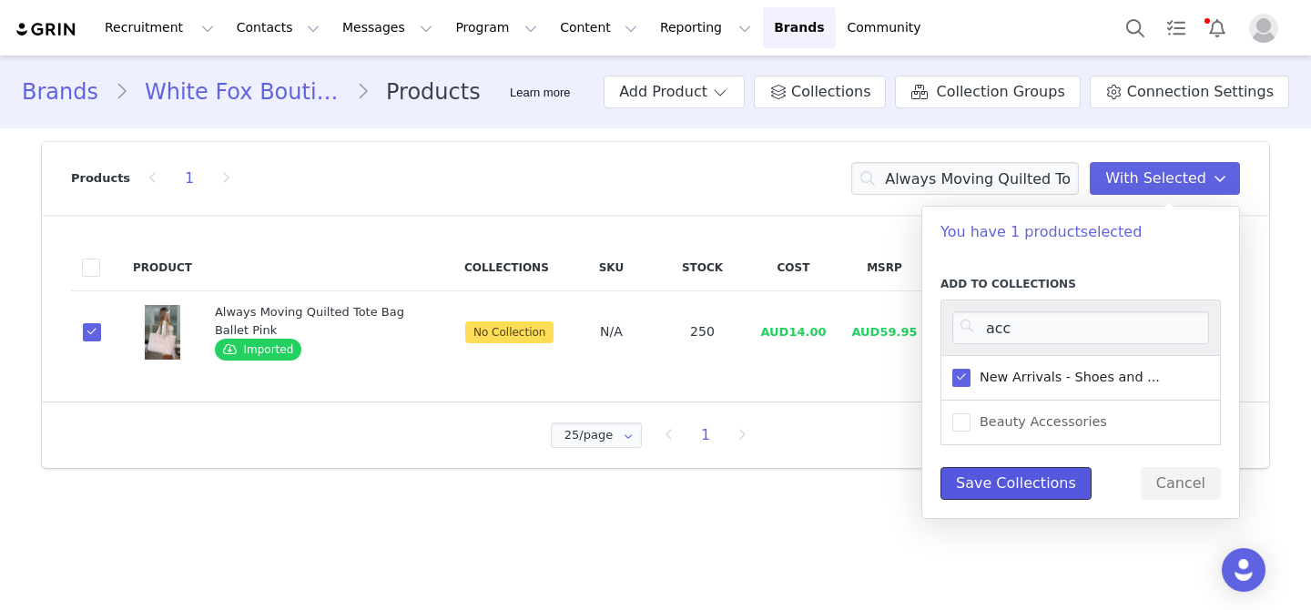
click at [1004, 479] on button "Save Collections" at bounding box center [1016, 483] width 151 height 33
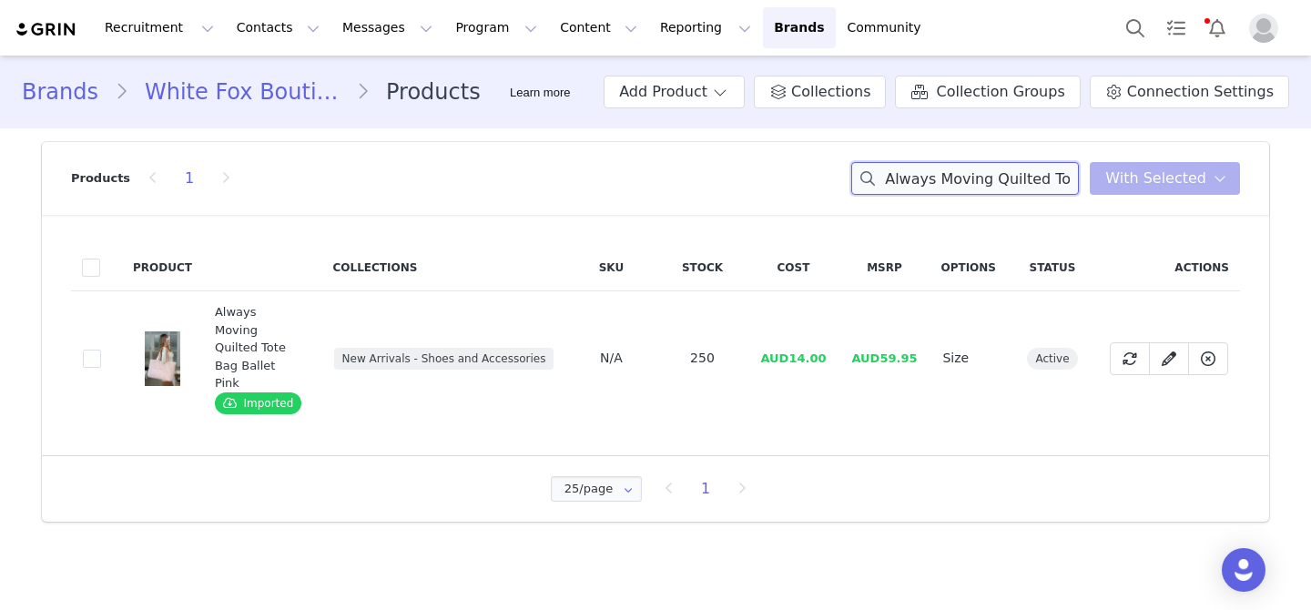
click at [933, 180] on input "Always Moving Quilted Tote Bag Ballet Pink" at bounding box center [965, 178] width 228 height 33
paste input "Mad For You Long Sleeve Top Blac"
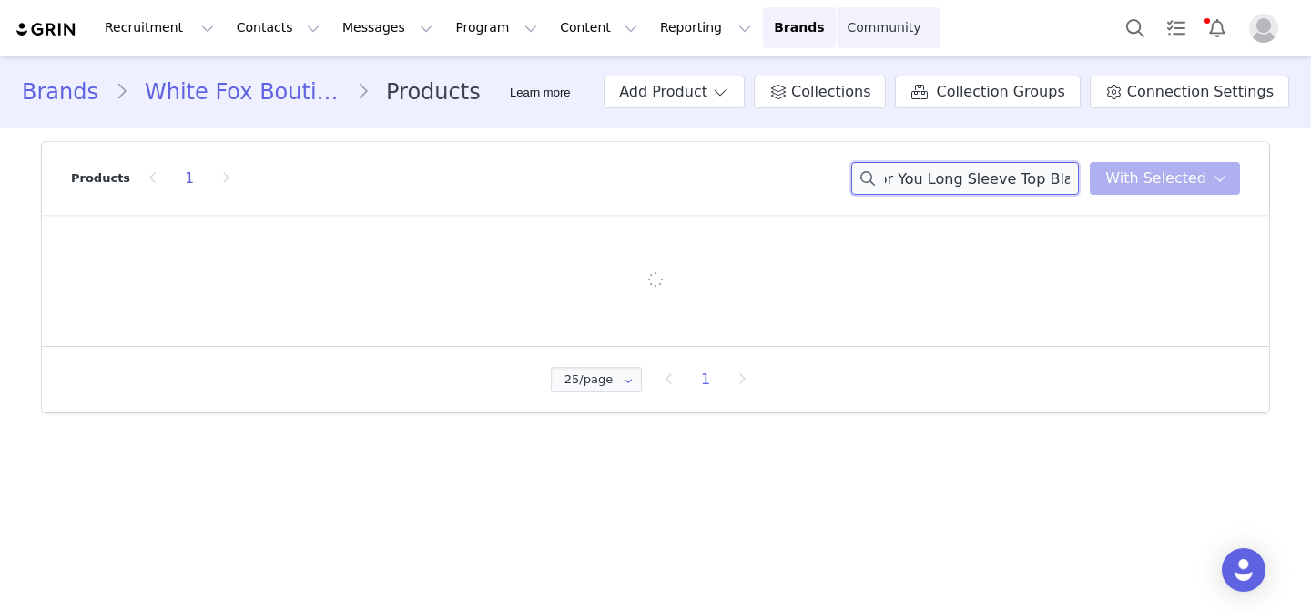
type input "Mad For You Long Sleeve Top Black"
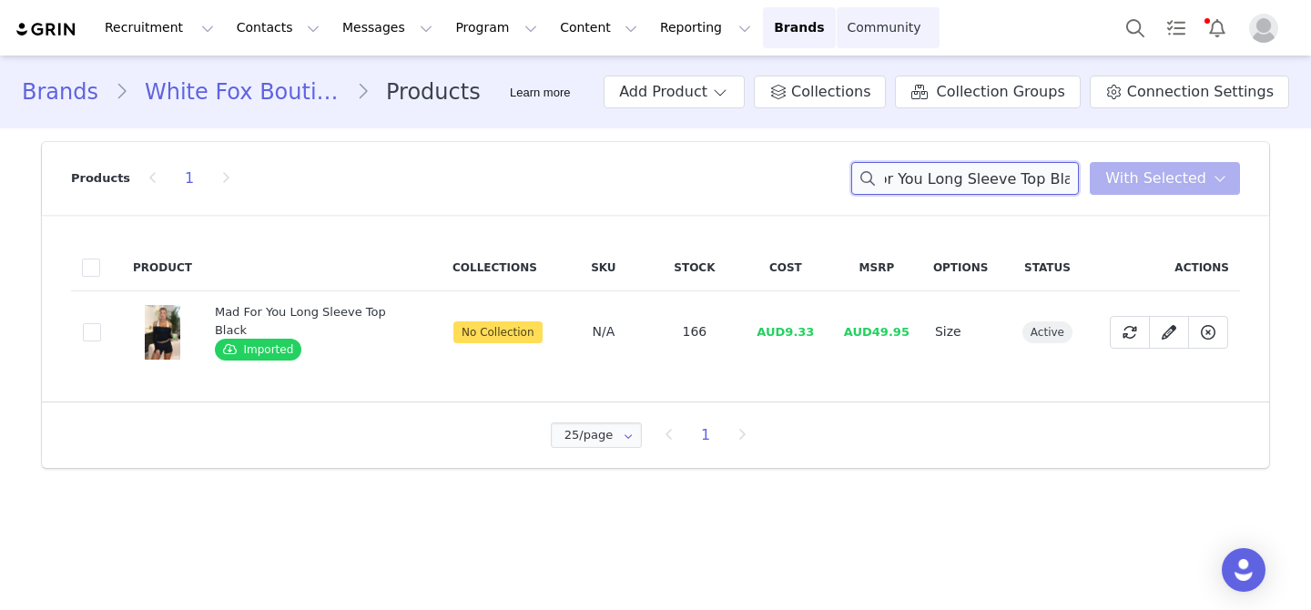
scroll to position [0, 0]
click at [97, 329] on span at bounding box center [92, 332] width 18 height 18
click at [101, 323] on input "ad6838b9-e510-429b-829c-7aa0d23dd072" at bounding box center [101, 323] width 0 height 0
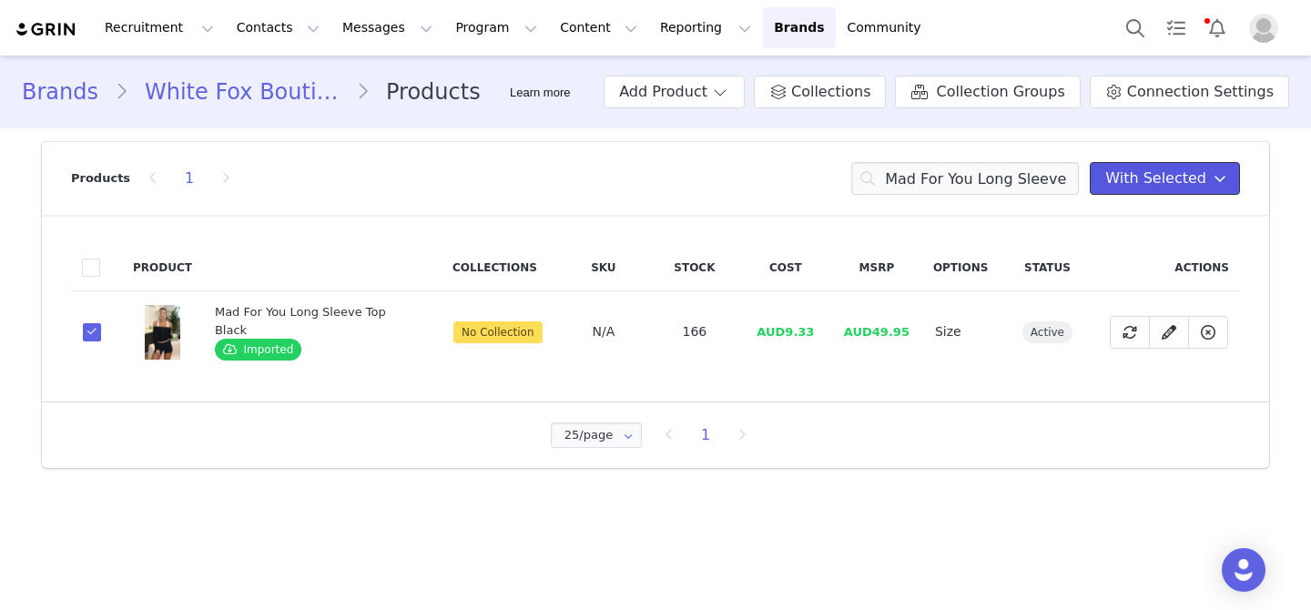
click at [1187, 182] on span "With Selected" at bounding box center [1156, 179] width 101 height 22
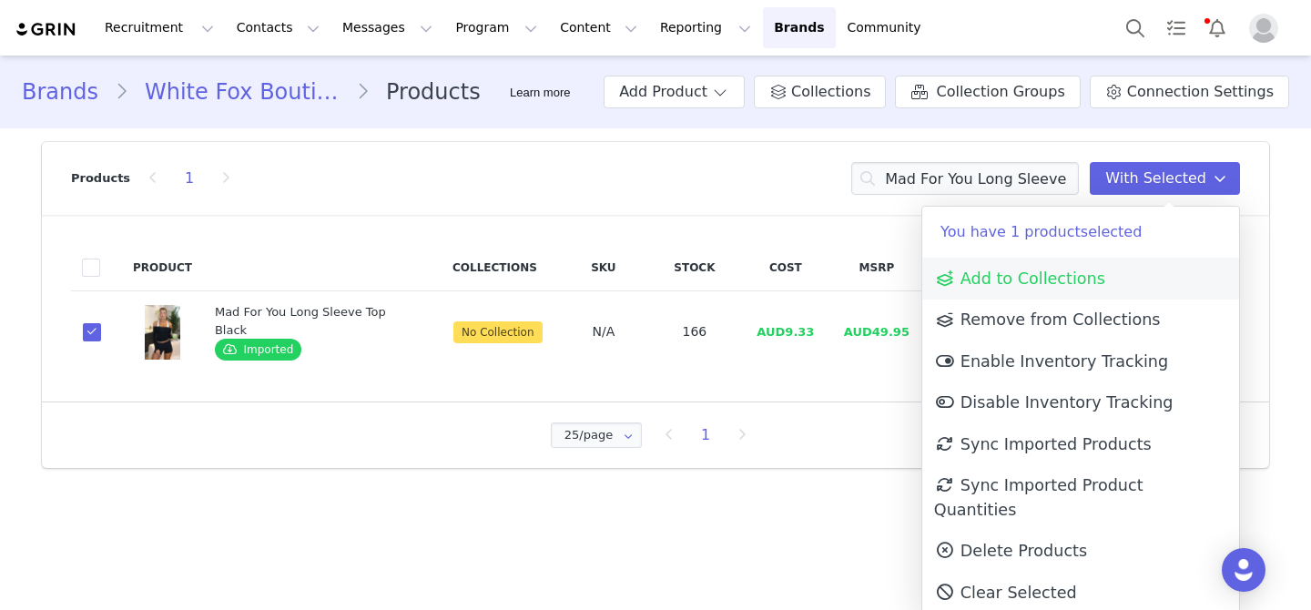
click at [1052, 277] on span "Add to Collections" at bounding box center [1019, 279] width 171 height 18
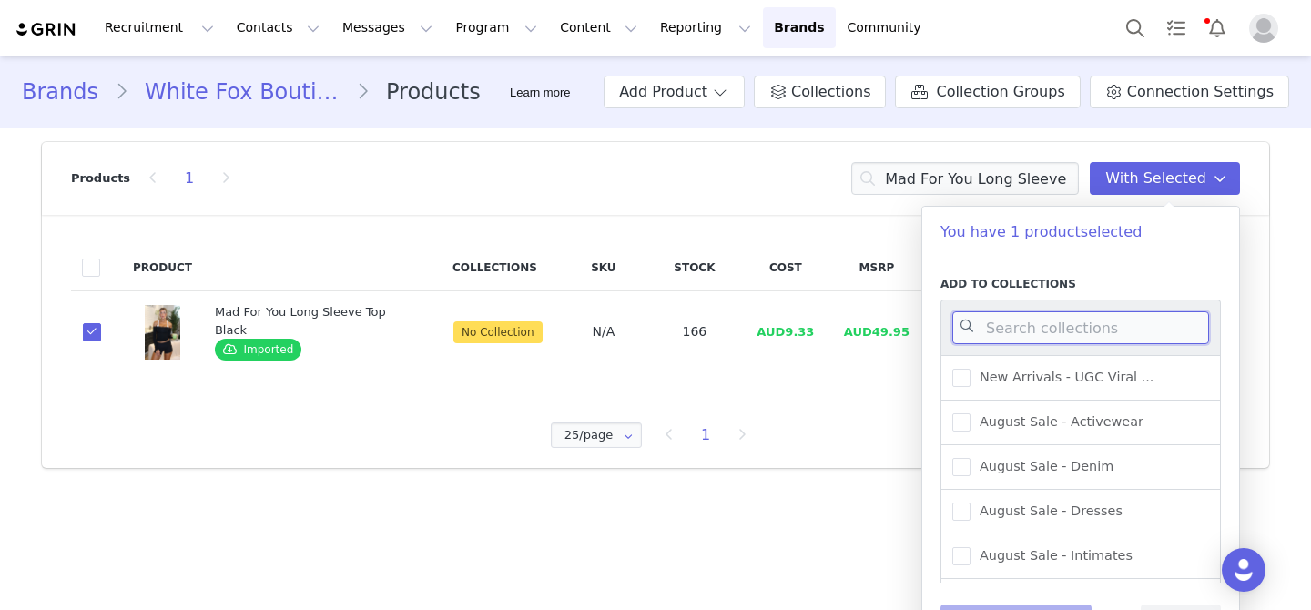
click at [1012, 336] on input at bounding box center [1081, 327] width 257 height 33
type input "activewe"
click at [1114, 422] on span "New Arrivals - Activewear" at bounding box center [1059, 421] width 177 height 17
click at [971, 413] on input "New Arrivals - Activewear" at bounding box center [971, 413] width 0 height 0
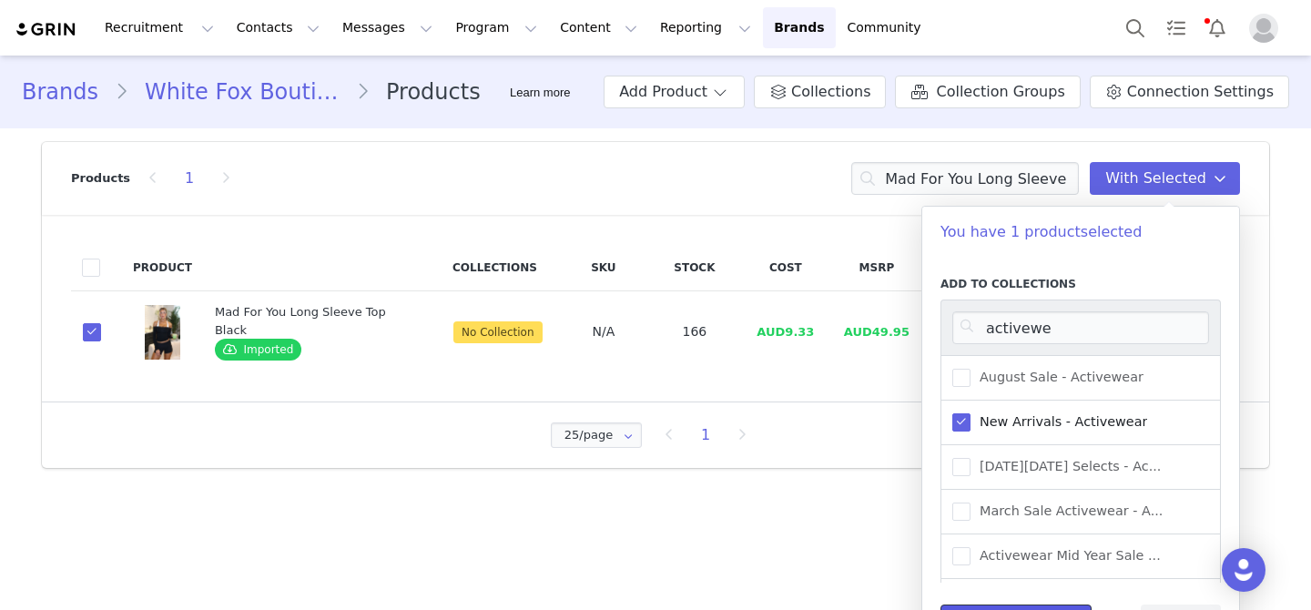
click at [1051, 606] on button "Save Collections" at bounding box center [1016, 621] width 151 height 33
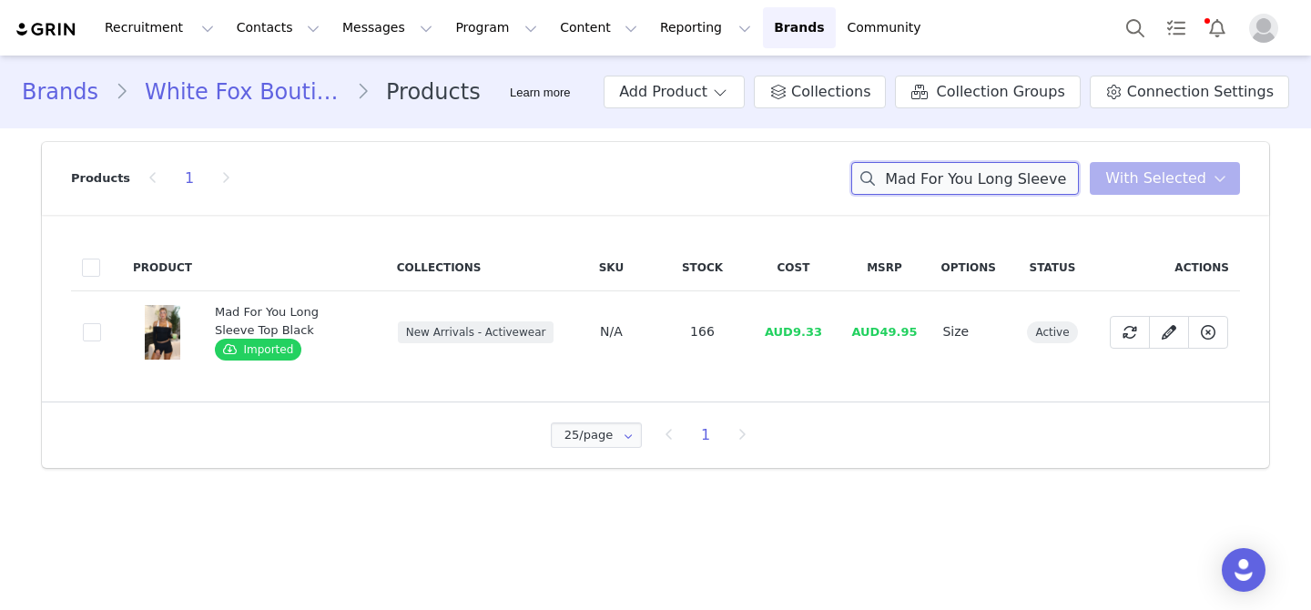
click at [959, 182] on input "Mad For You Long Sleeve Top Black" at bounding box center [965, 178] width 228 height 33
paste input "Just Try Again Boxy Zip Front Hoodie Grey Marle"
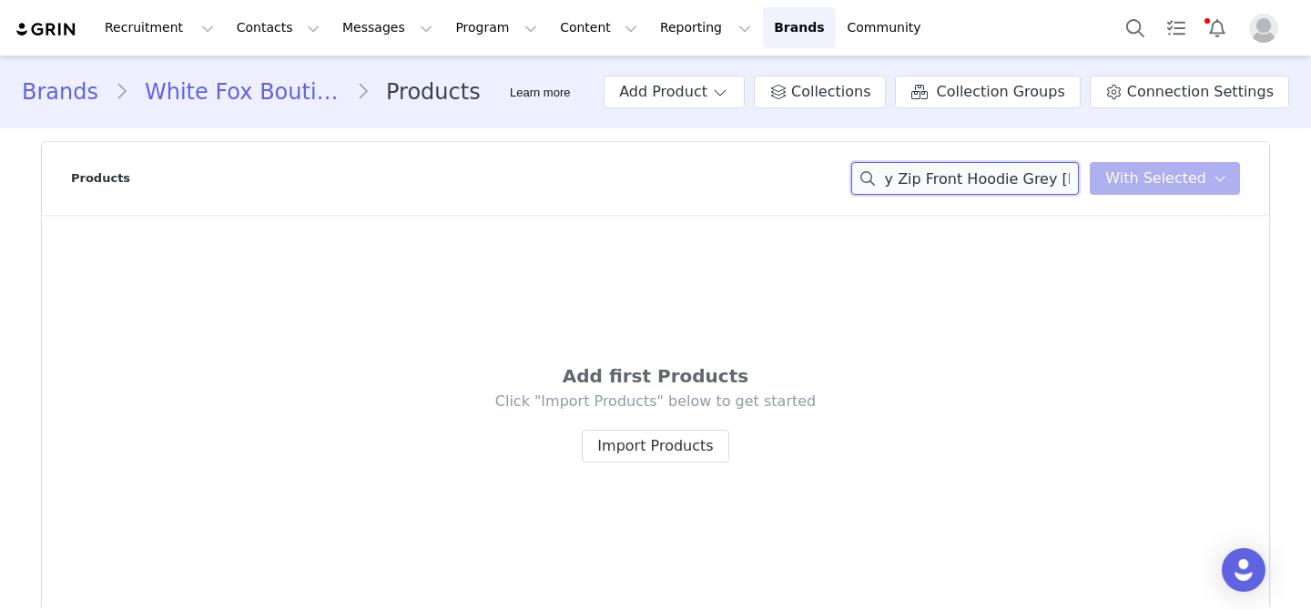
click at [959, 182] on input "Mad For Just Try Again Boxy Zip Front Hoodie Grey [PERSON_NAME] Sleeve Top Black" at bounding box center [965, 178] width 228 height 33
paste input "Just Try Again Boxy Zip Front Hoodie Grey Marle"
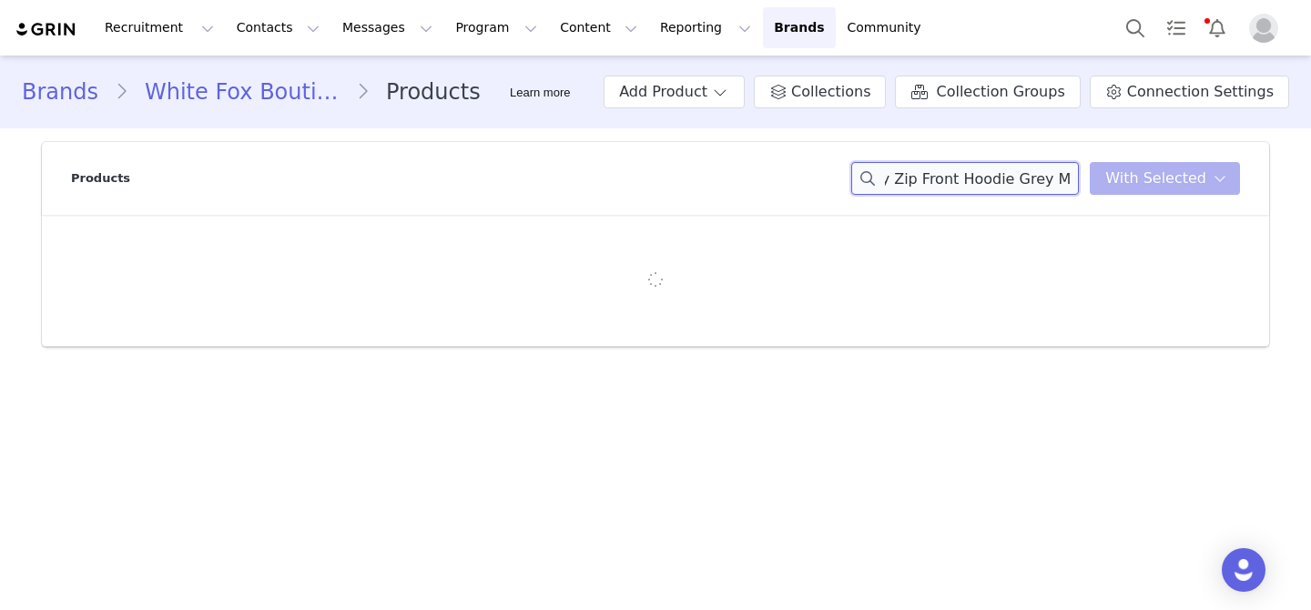
type input "Just Try Again Boxy Zip Front Hoodie Grey Marle"
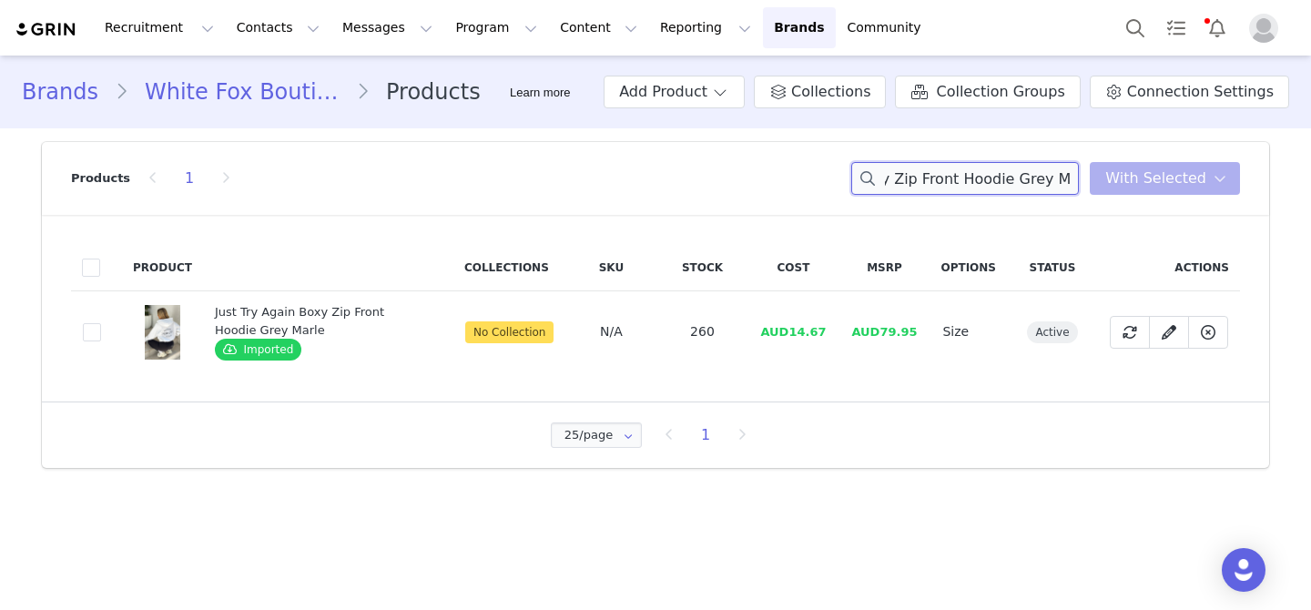
scroll to position [0, 0]
click at [98, 324] on span at bounding box center [92, 332] width 18 height 18
click at [101, 323] on input "85a88491-e7d2-46c3-b16f-219abbab1fa7" at bounding box center [101, 323] width 0 height 0
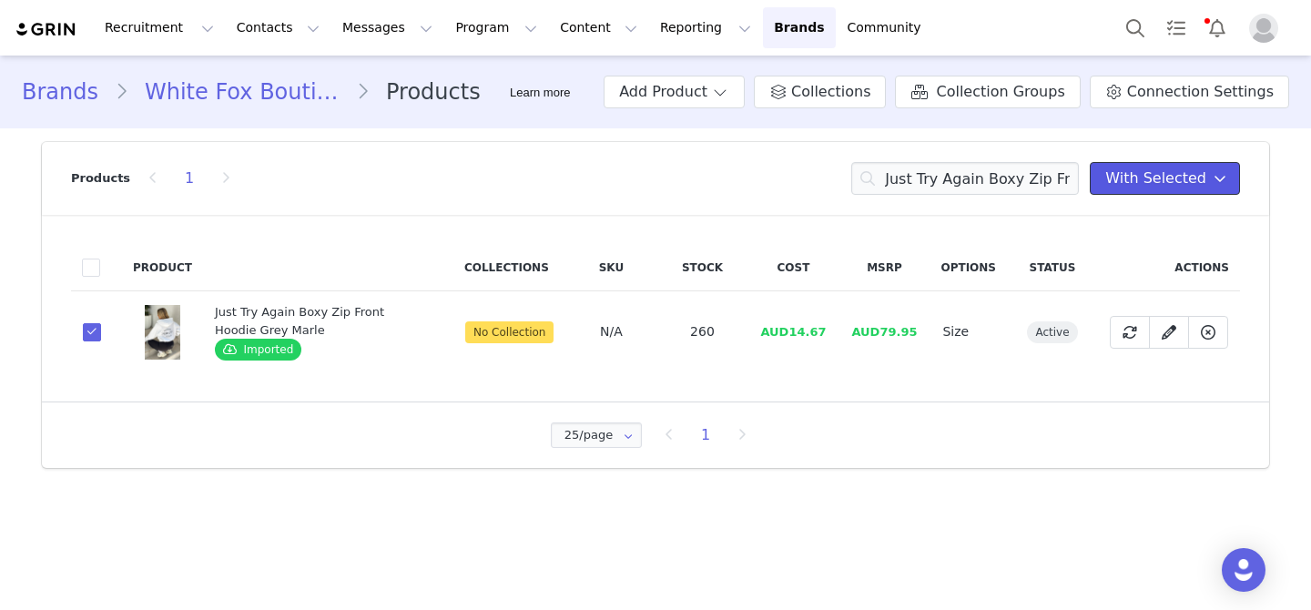
click at [1181, 182] on span "With Selected" at bounding box center [1156, 179] width 101 height 22
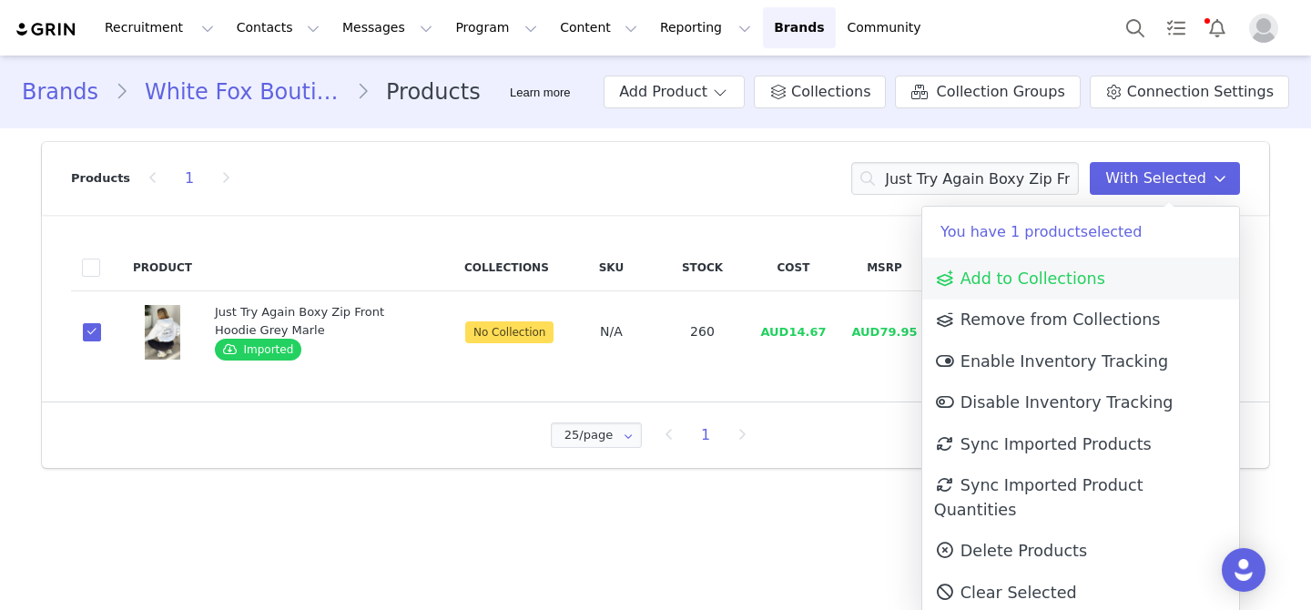
click at [1092, 272] on span "Add to Collections" at bounding box center [1019, 279] width 171 height 18
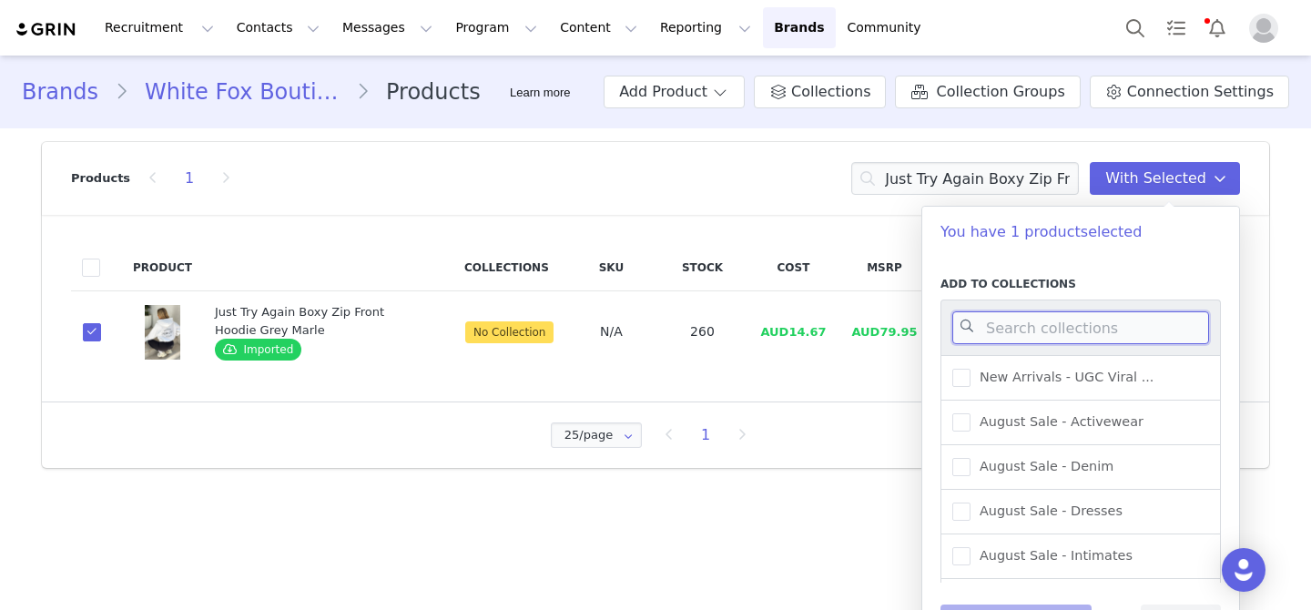
click at [1088, 324] on input at bounding box center [1081, 327] width 257 height 33
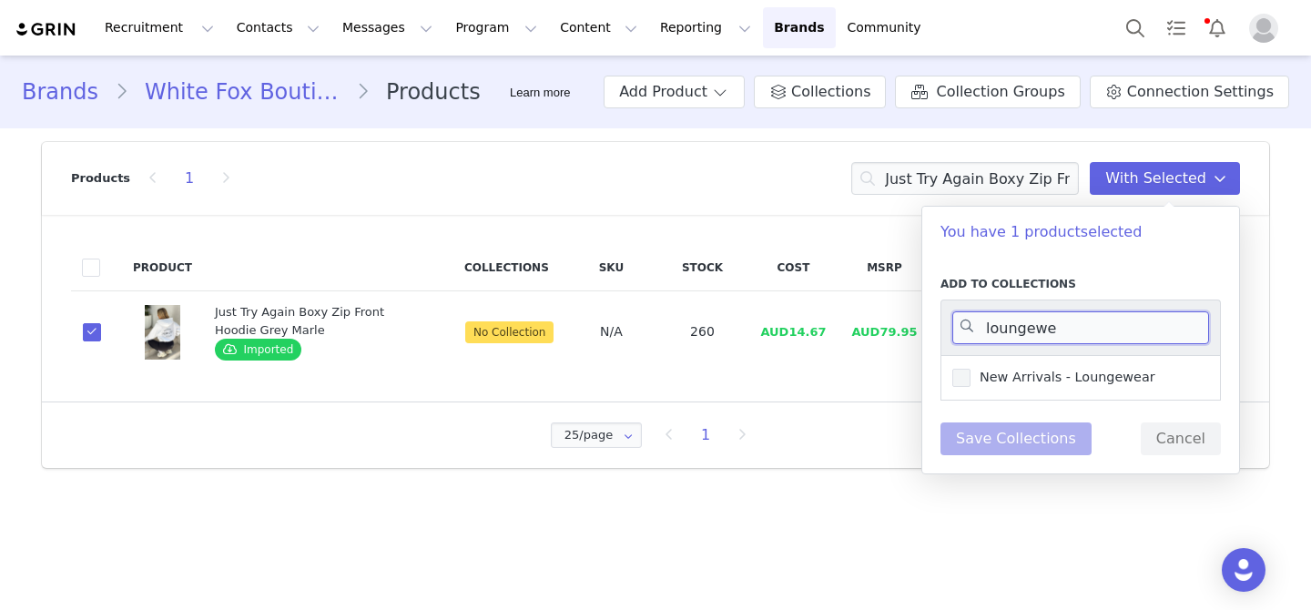
type input "loungewe"
click at [1117, 376] on span "New Arrivals - Loungewear" at bounding box center [1063, 377] width 185 height 17
click at [971, 369] on input "New Arrivals - Loungewear" at bounding box center [971, 369] width 0 height 0
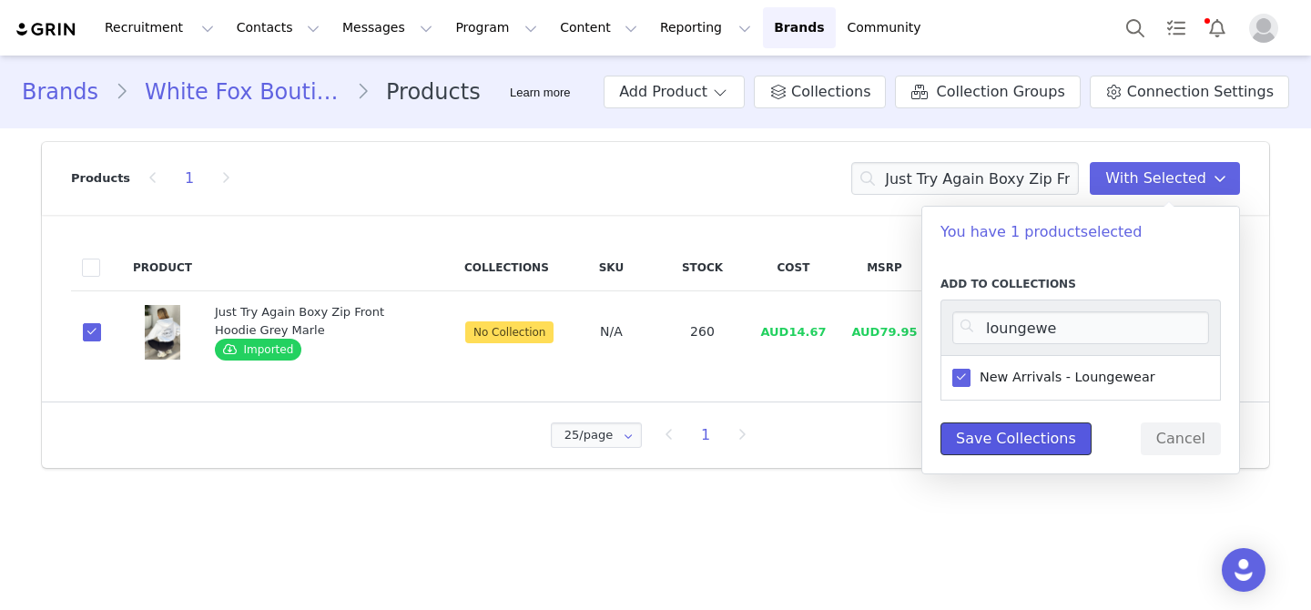
click at [1031, 432] on button "Save Collections" at bounding box center [1016, 439] width 151 height 33
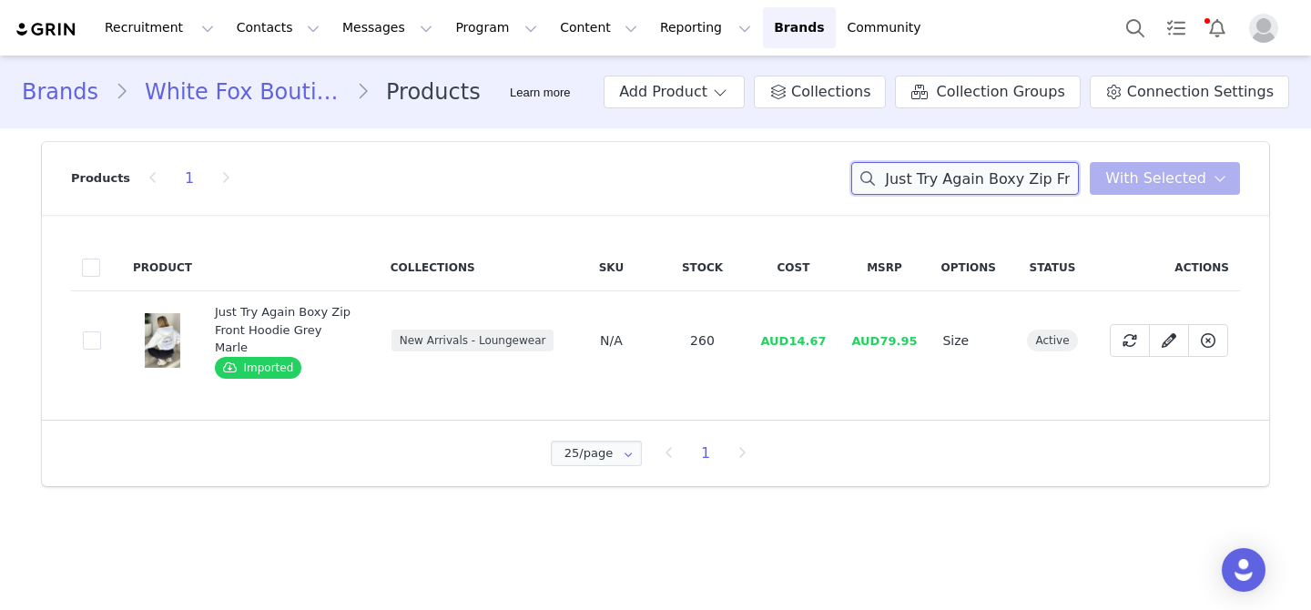
click at [978, 189] on input "Just Try Again Boxy Zip Front Hoodie Grey Marle" at bounding box center [965, 178] width 228 height 33
paste input "Up The Hill Sweater Ballet Pink"
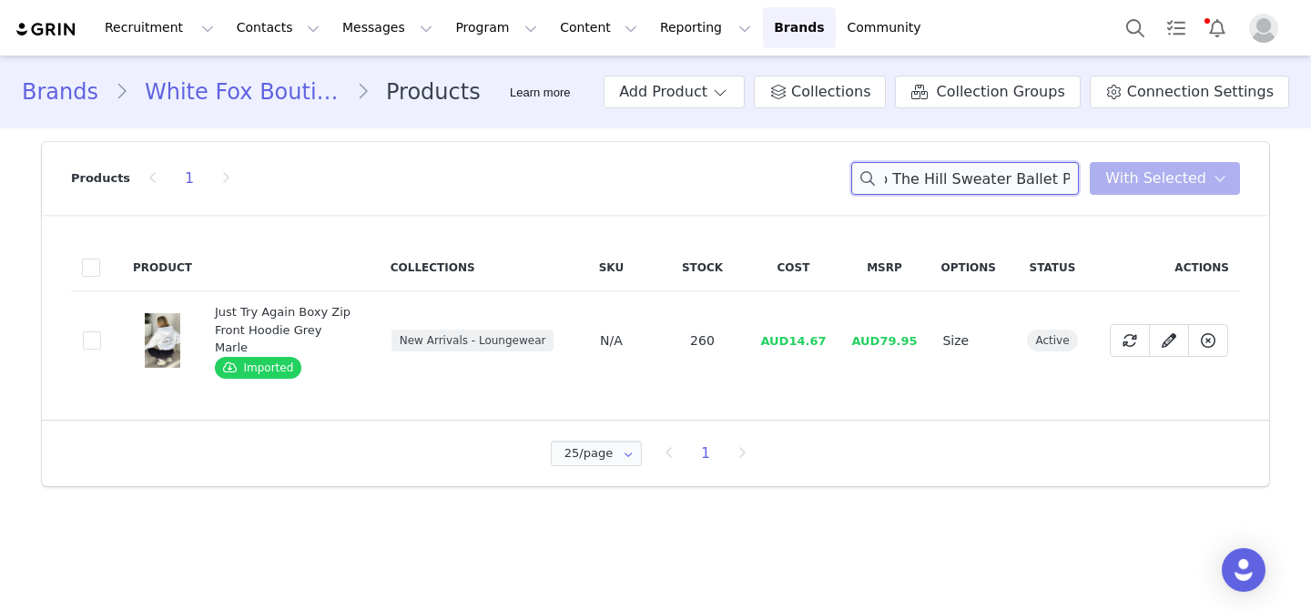
type input "Up The Hill Sweater Ballet Pink"
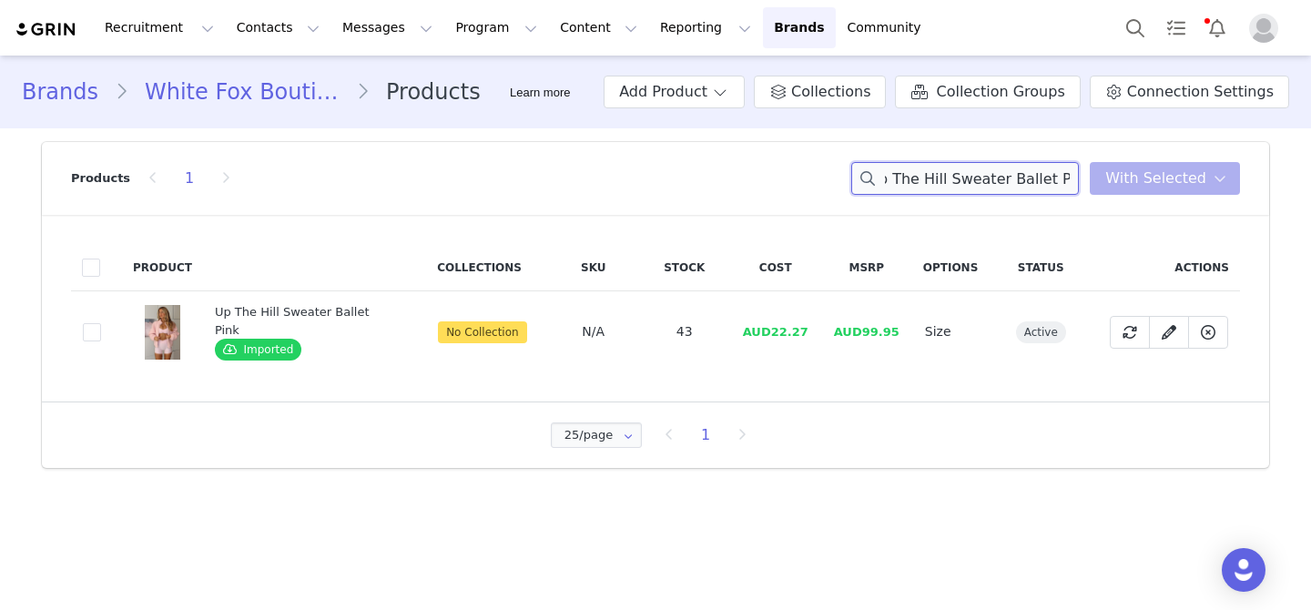
scroll to position [0, 0]
click at [91, 335] on span at bounding box center [92, 332] width 18 height 18
click at [101, 323] on input "55e2cf3b-326a-4938-9369-b9cdd5ca3cf5" at bounding box center [101, 323] width 0 height 0
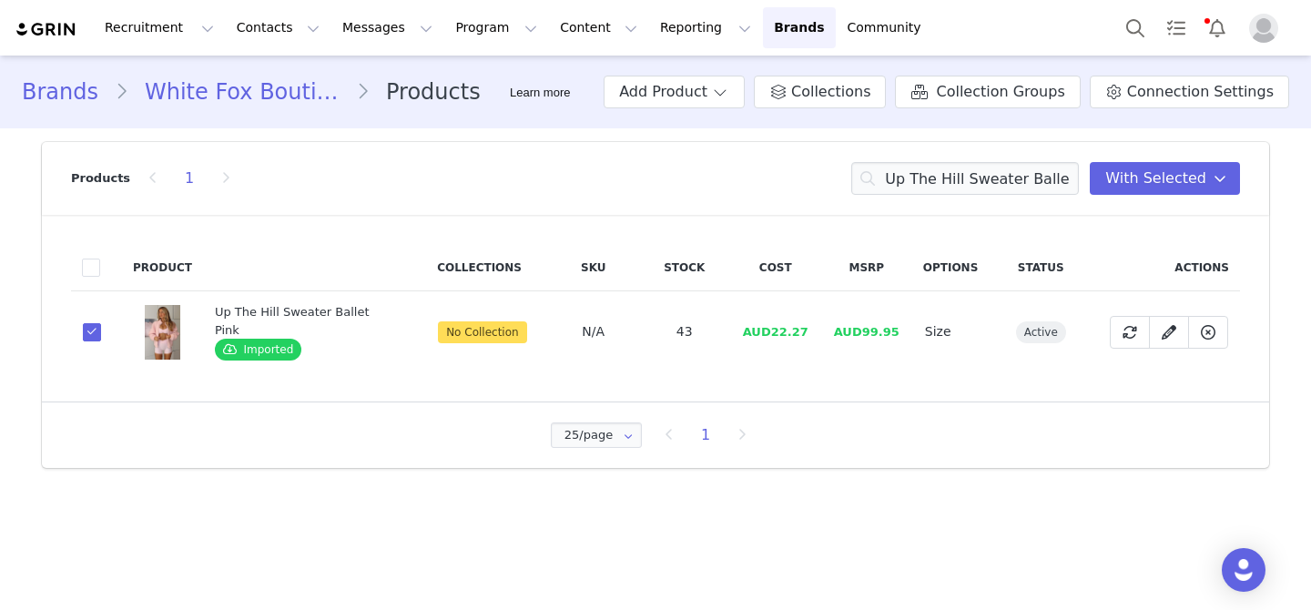
click at [1229, 160] on div "Products 1 Up The Hill Sweater Ballet Pink With Selected" at bounding box center [655, 178] width 1169 height 73
click at [1200, 183] on span "With Selected" at bounding box center [1156, 179] width 101 height 22
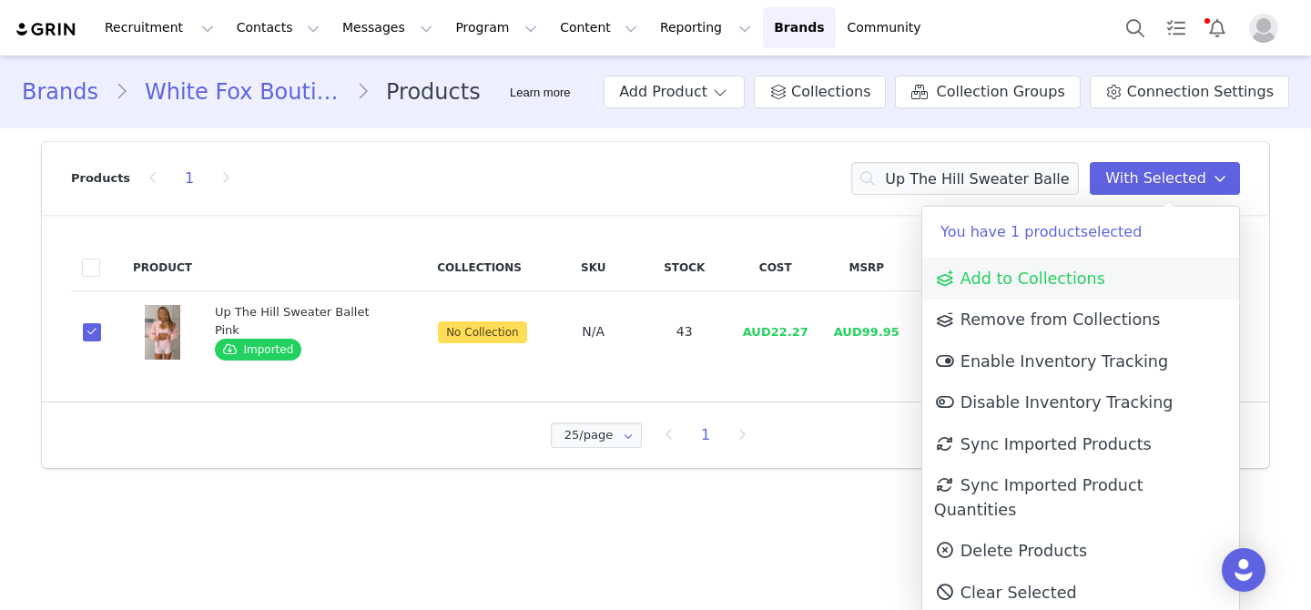
click at [1107, 277] on link "Add to Collections" at bounding box center [1081, 279] width 317 height 42
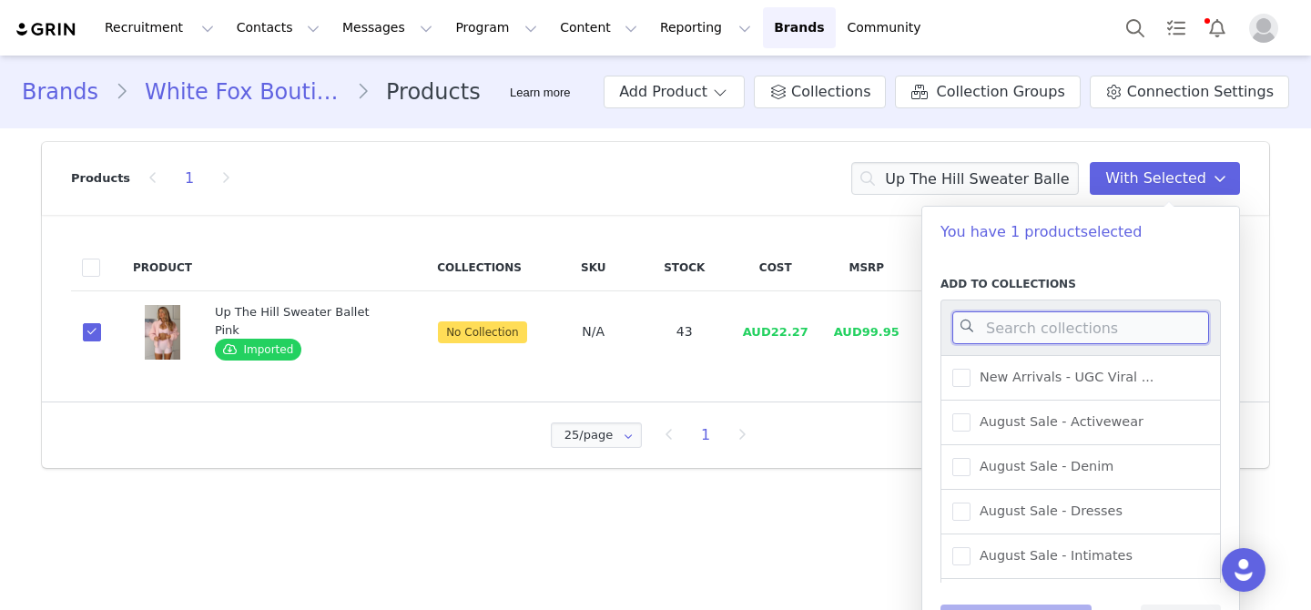
click at [1086, 334] on input at bounding box center [1081, 327] width 257 height 33
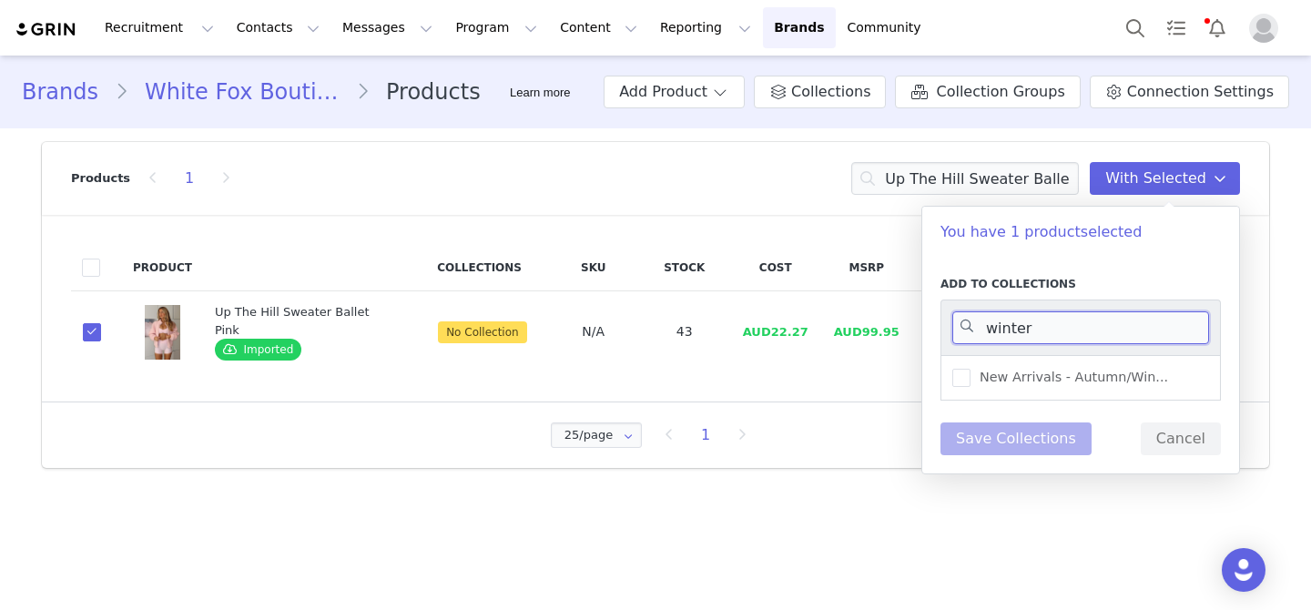
type input "winter"
click at [1113, 389] on div "New Arrivals - Autumn/Win..." at bounding box center [1081, 378] width 280 height 46
click at [1096, 379] on span "New Arrivals - Autumn/Win..." at bounding box center [1070, 377] width 198 height 17
click at [971, 369] on input "New Arrivals - Autumn/Win..." at bounding box center [971, 369] width 0 height 0
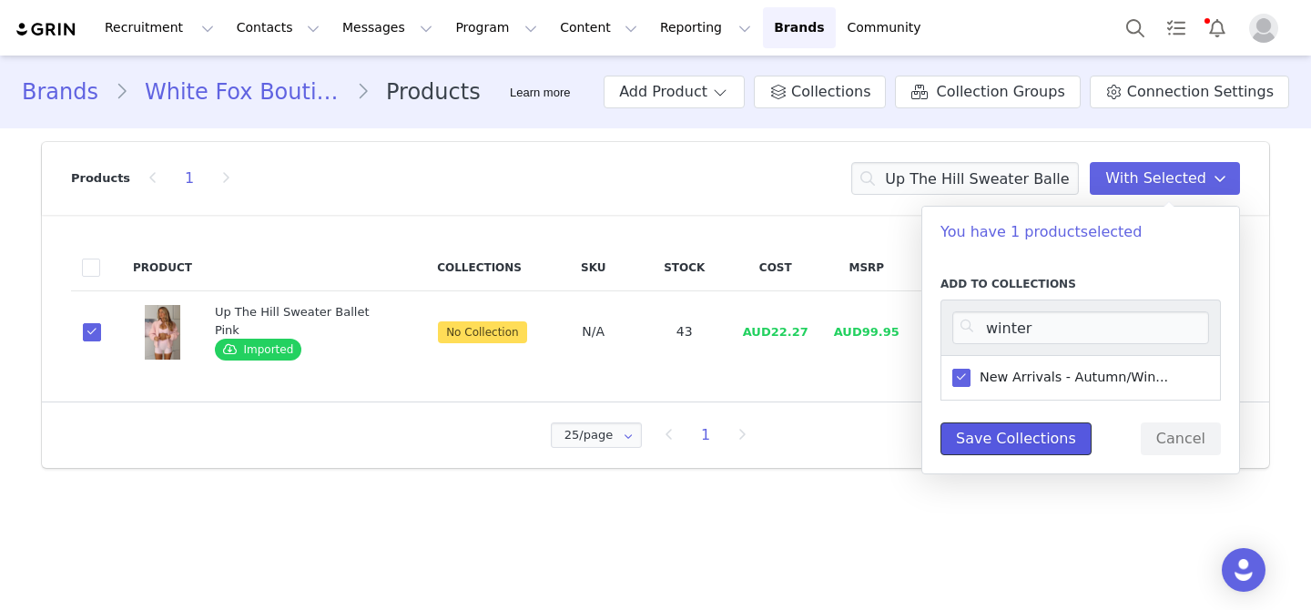
click at [1037, 437] on button "Save Collections" at bounding box center [1016, 439] width 151 height 33
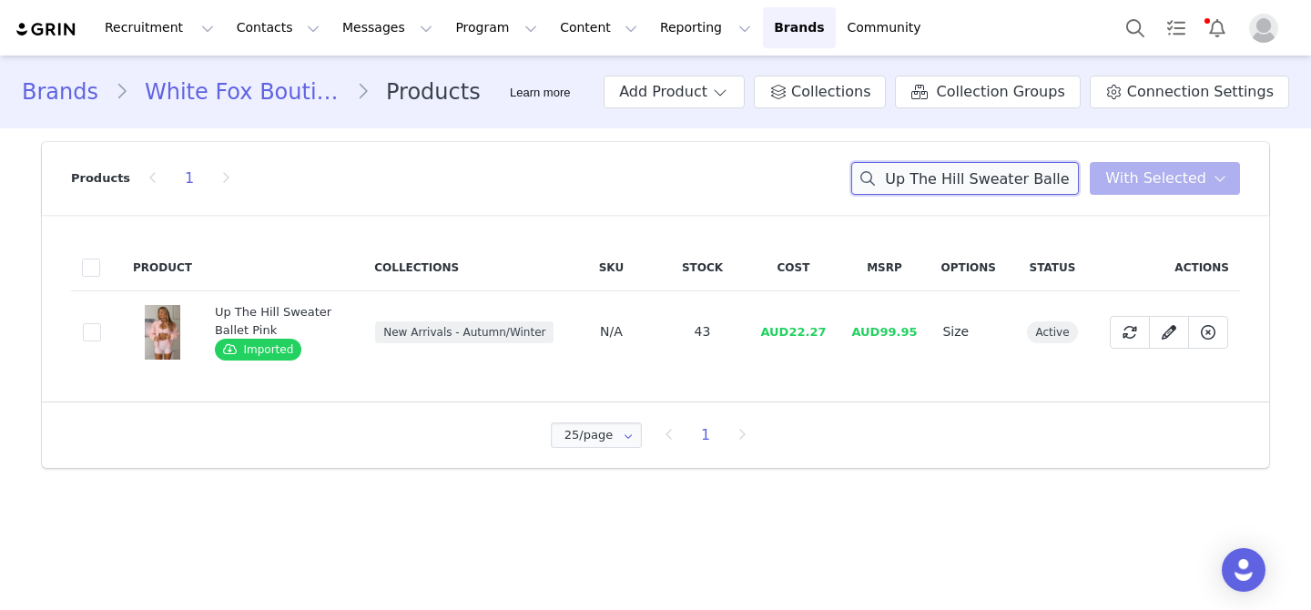
click at [972, 187] on input "Up The Hill Sweater Ballet Pink" at bounding box center [965, 178] width 228 height 33
paste input "Caramel"
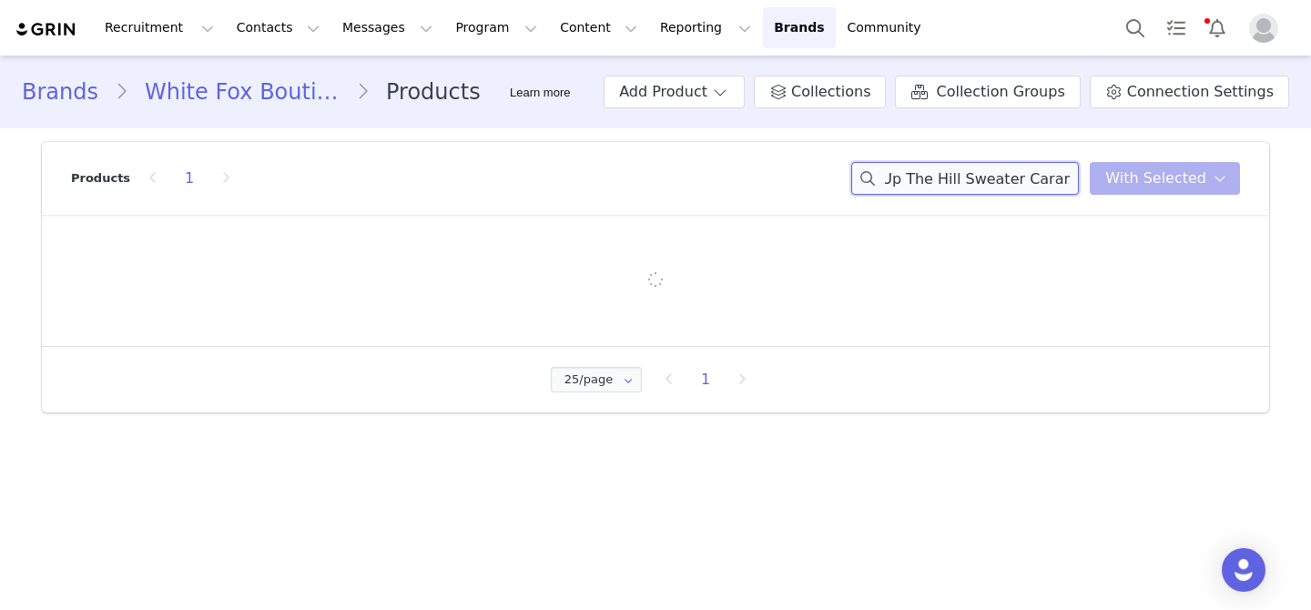
type input "Up The Hill Sweater Caramel"
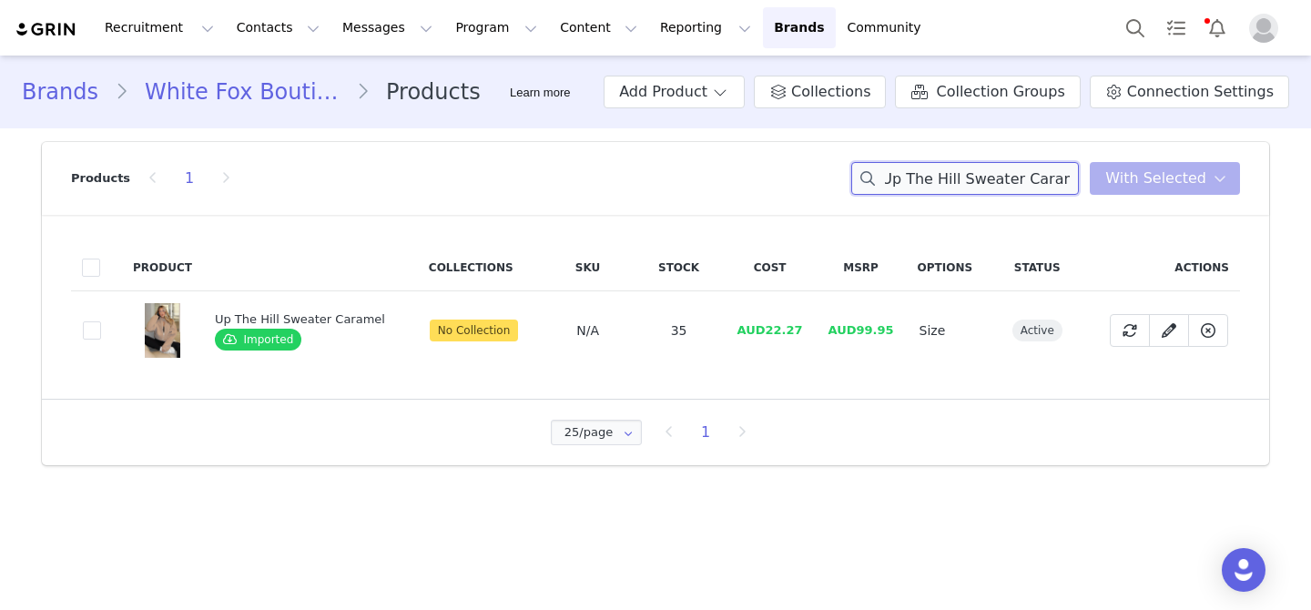
scroll to position [0, 0]
click at [96, 328] on span at bounding box center [92, 330] width 18 height 18
click at [101, 321] on input "bfb38860-e4d7-41c4-834b-d65761e11309" at bounding box center [101, 321] width 0 height 0
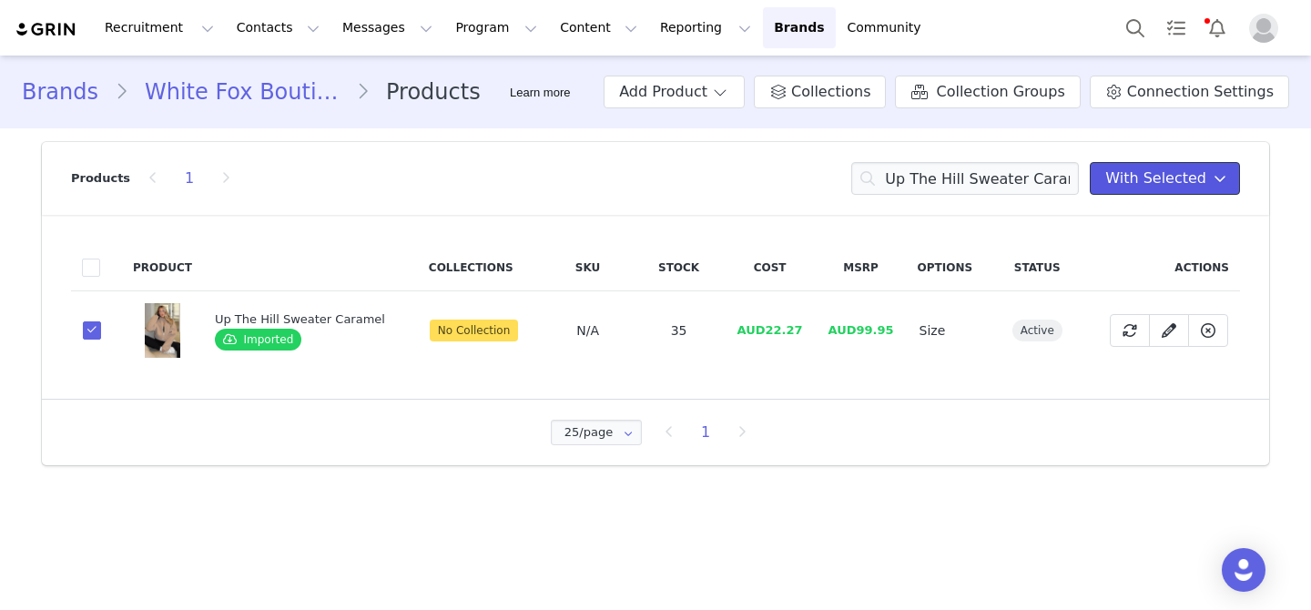
click at [1194, 187] on span "With Selected" at bounding box center [1156, 179] width 101 height 22
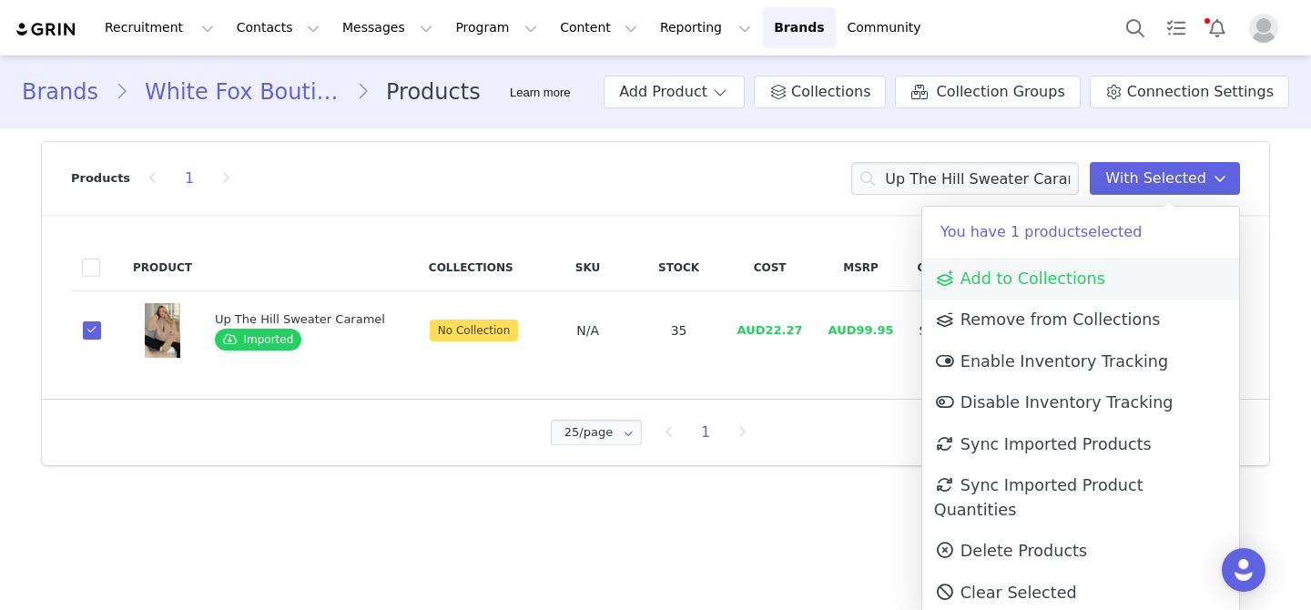
click at [1110, 277] on link "Add to Collections" at bounding box center [1081, 279] width 317 height 42
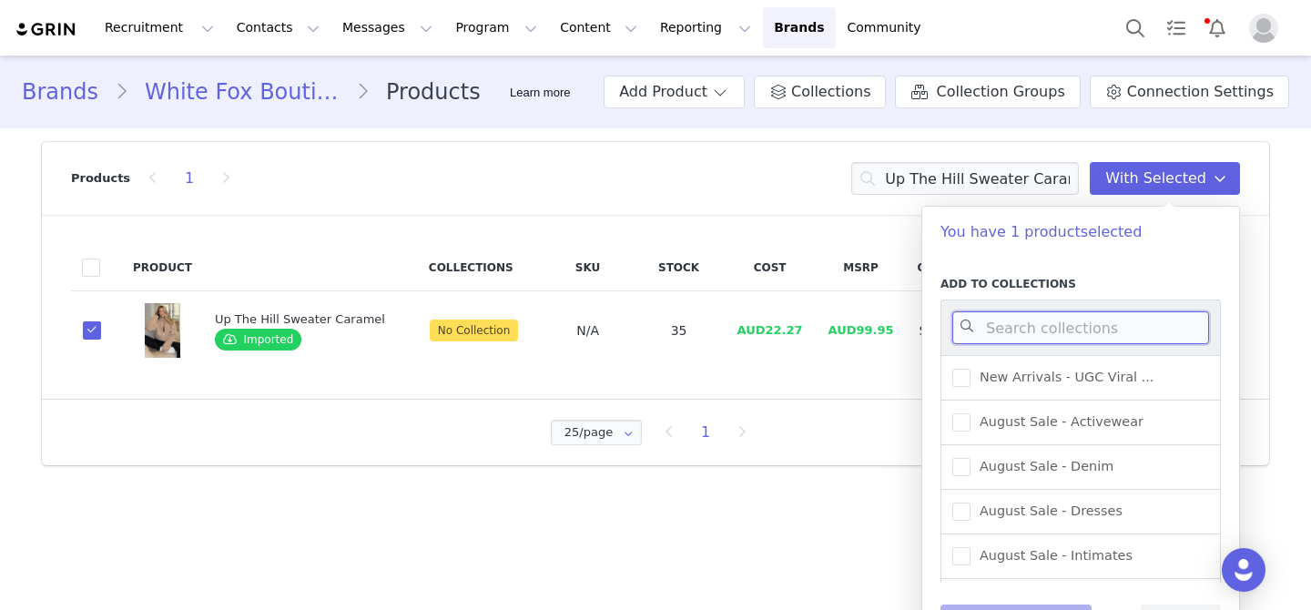
click at [1099, 319] on input at bounding box center [1081, 327] width 257 height 33
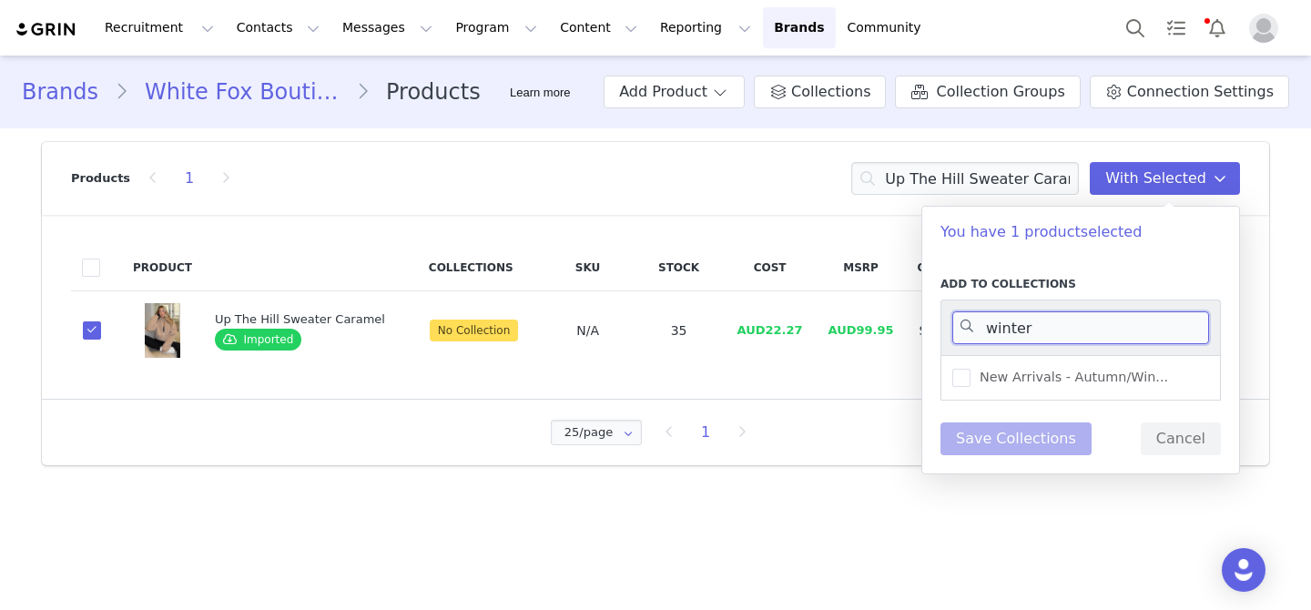
type input "winter"
click at [1118, 358] on div "New Arrivals - Autumn/Win..." at bounding box center [1081, 378] width 280 height 46
click at [1117, 380] on span "New Arrivals - Autumn/Win..." at bounding box center [1070, 377] width 198 height 17
click at [971, 369] on input "New Arrivals - Autumn/Win..." at bounding box center [971, 369] width 0 height 0
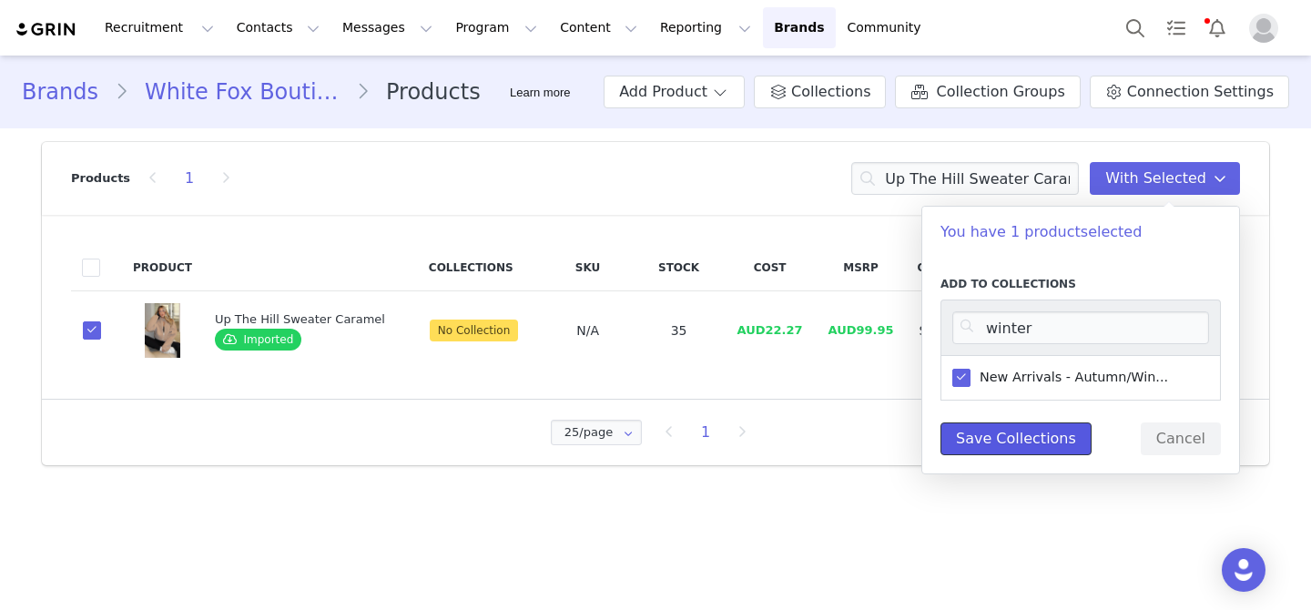
click at [1037, 429] on button "Save Collections" at bounding box center [1016, 439] width 151 height 33
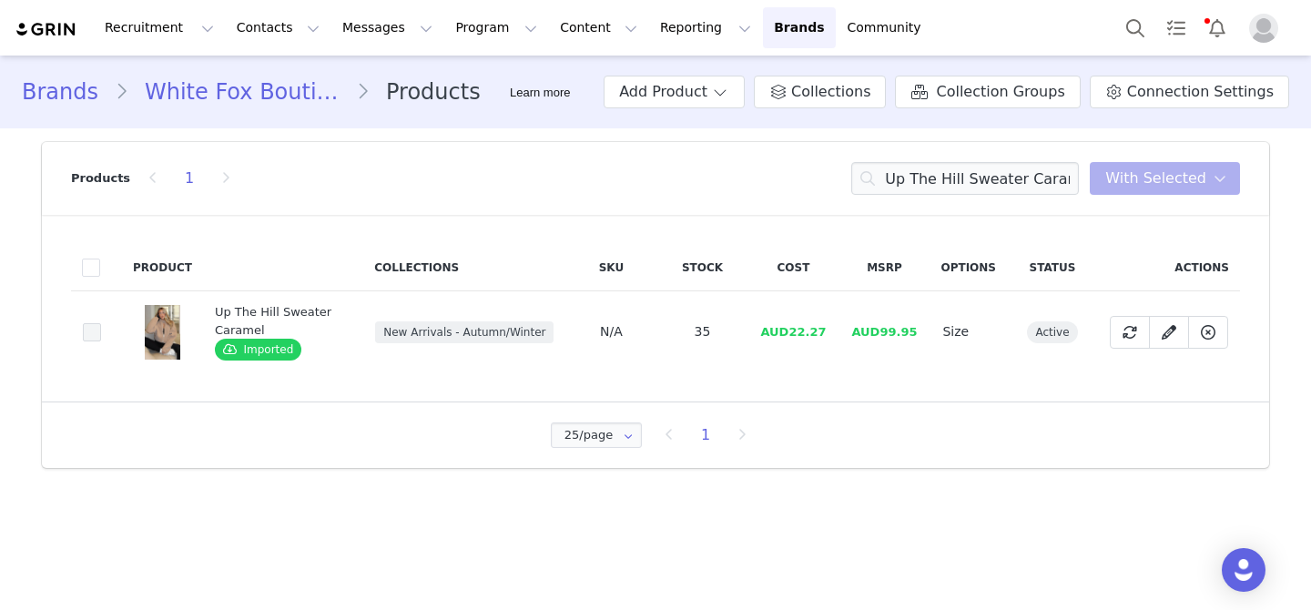
click at [100, 333] on span at bounding box center [92, 332] width 18 height 18
click at [101, 323] on input "bfb38860-e4d7-41c4-834b-d65761e11309" at bounding box center [101, 323] width 0 height 0
click at [1175, 186] on span "With Selected" at bounding box center [1156, 179] width 101 height 22
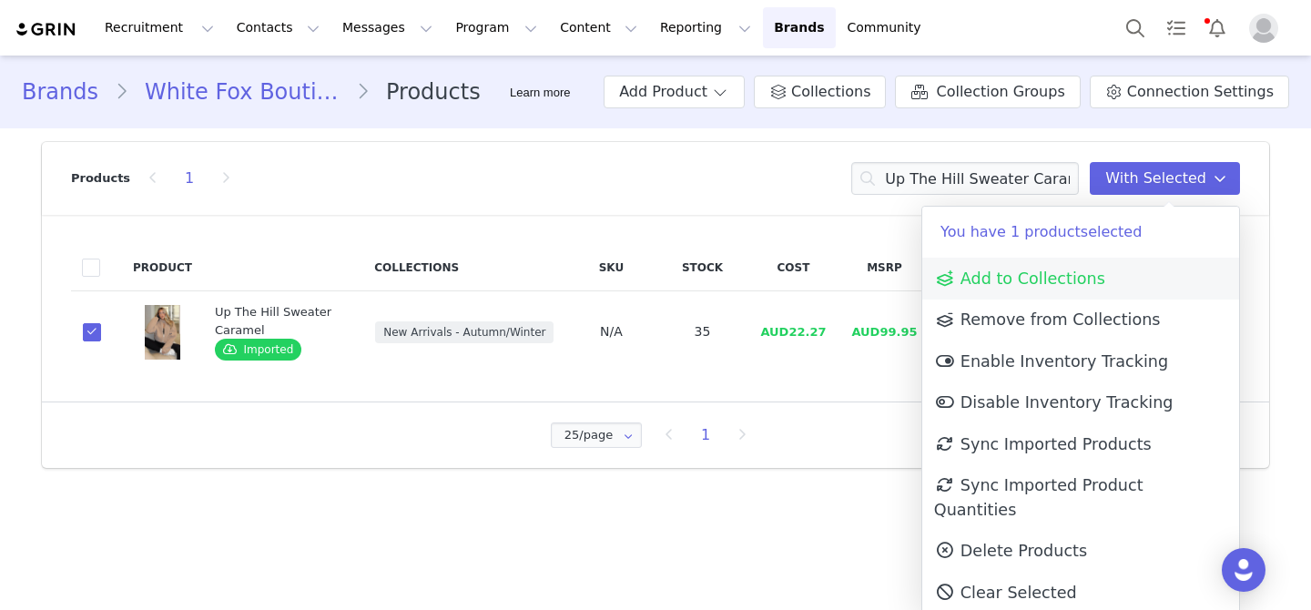
click at [1092, 289] on link "Add to Collections" at bounding box center [1081, 279] width 317 height 42
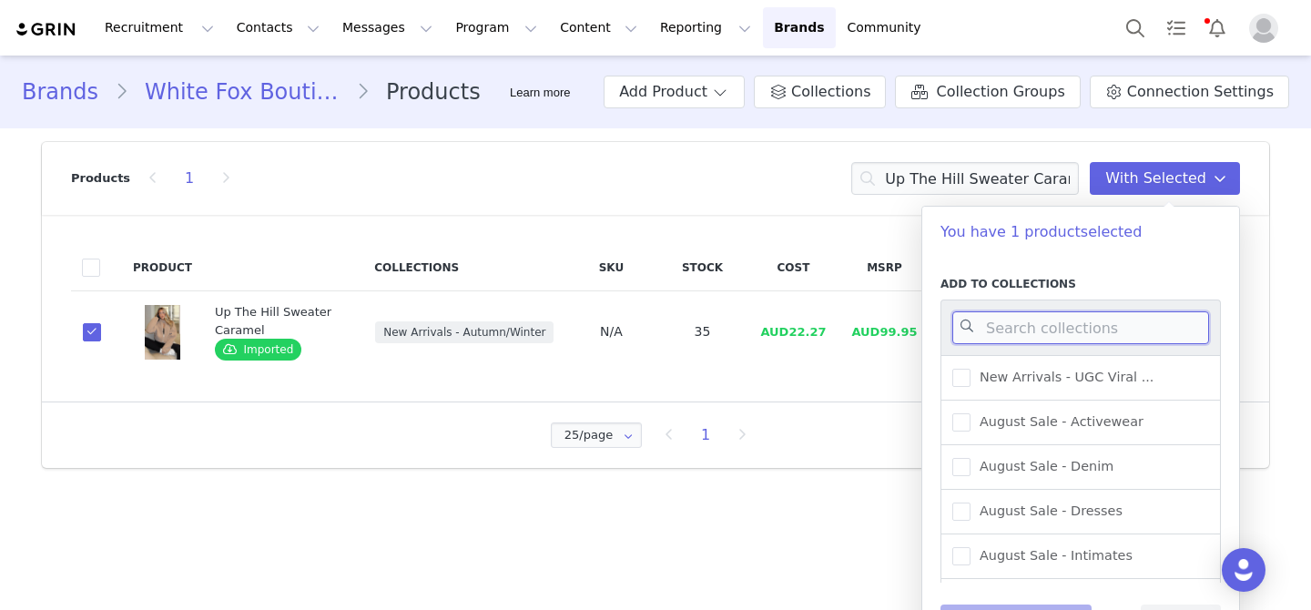
click at [1087, 340] on input at bounding box center [1081, 327] width 257 height 33
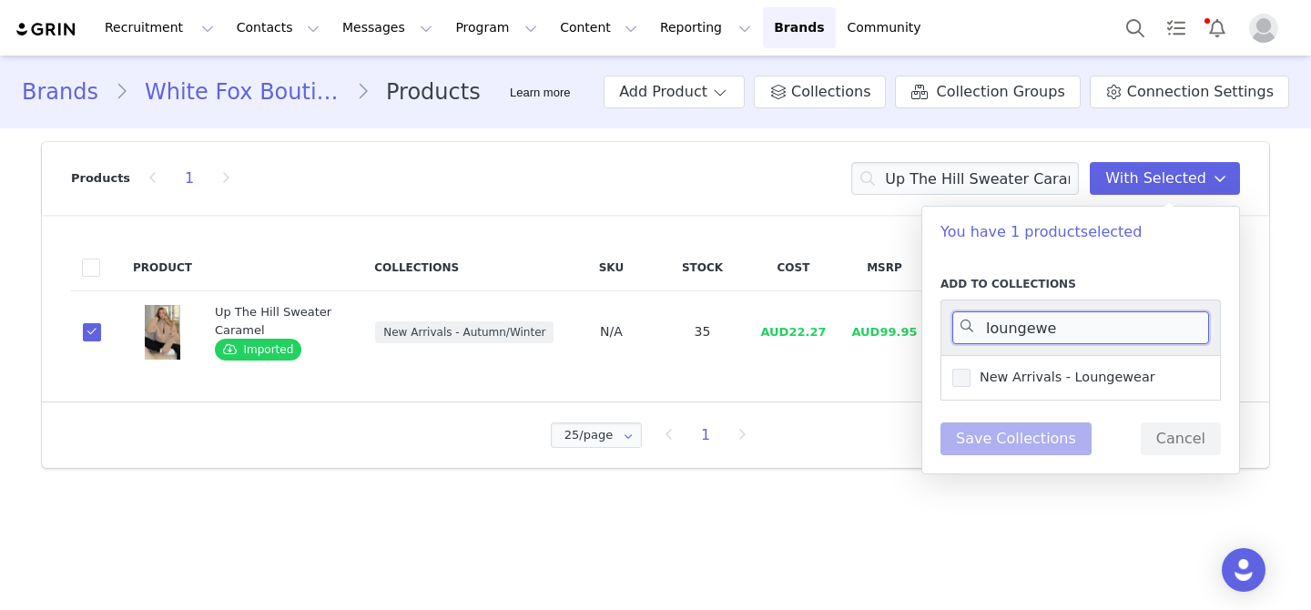
type input "loungewe"
click at [1099, 382] on span "New Arrivals - Loungewear" at bounding box center [1063, 377] width 185 height 17
click at [971, 369] on input "New Arrivals - Loungewear" at bounding box center [971, 369] width 0 height 0
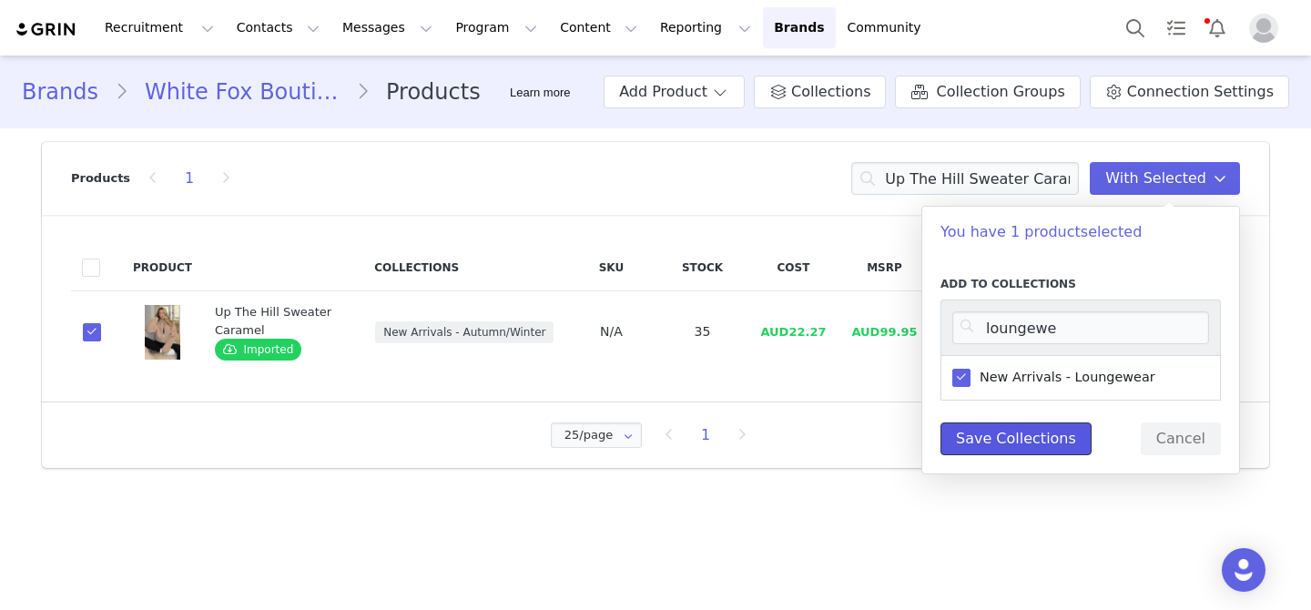
click at [1052, 433] on button "Save Collections" at bounding box center [1016, 439] width 151 height 33
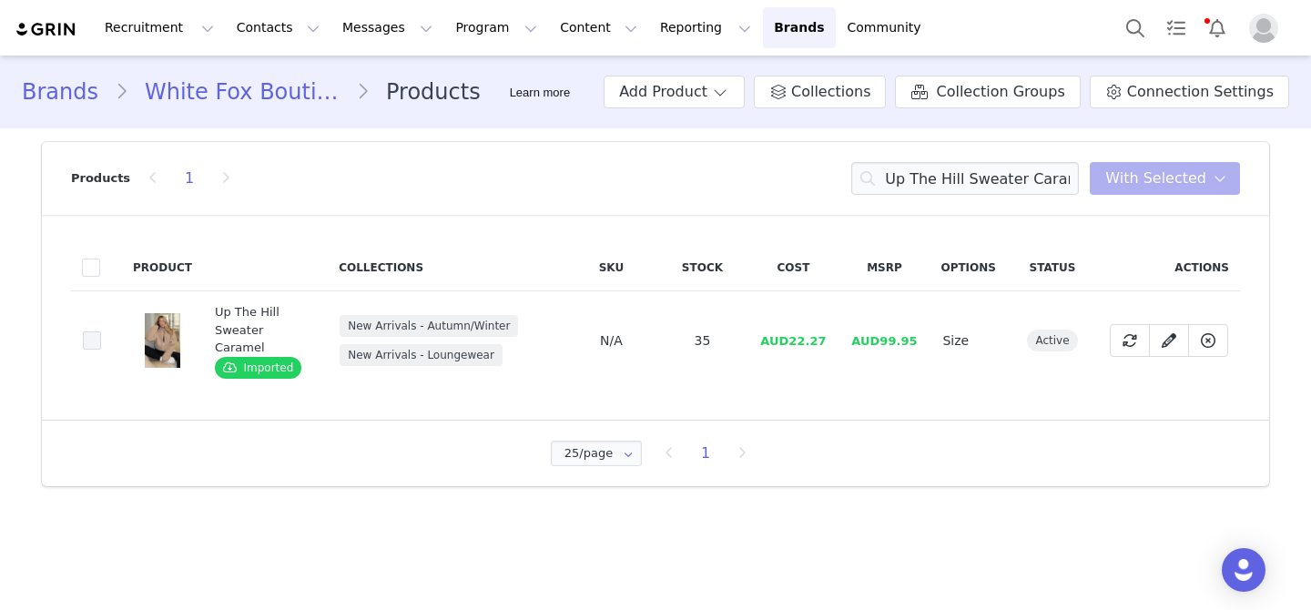
click at [99, 342] on span at bounding box center [92, 340] width 18 height 18
click at [101, 331] on input "bfb38860-e4d7-41c4-834b-d65761e11309" at bounding box center [101, 331] width 0 height 0
click at [1141, 171] on span "With Selected" at bounding box center [1156, 179] width 101 height 22
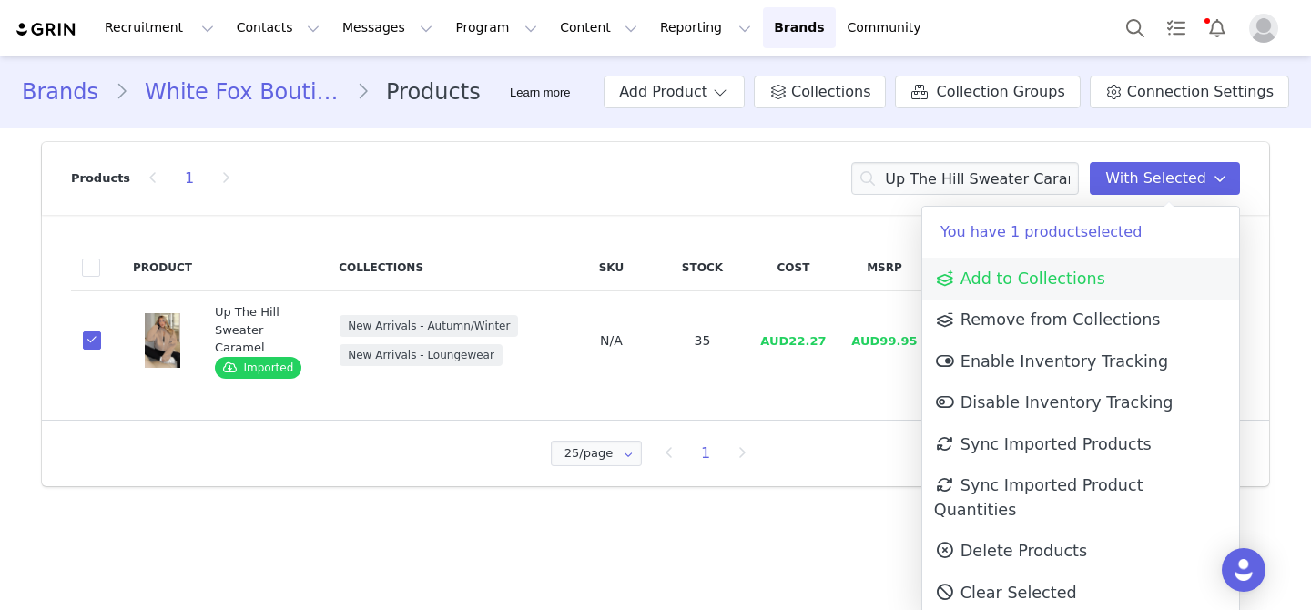
click at [1039, 270] on span "Add to Collections" at bounding box center [1019, 279] width 171 height 18
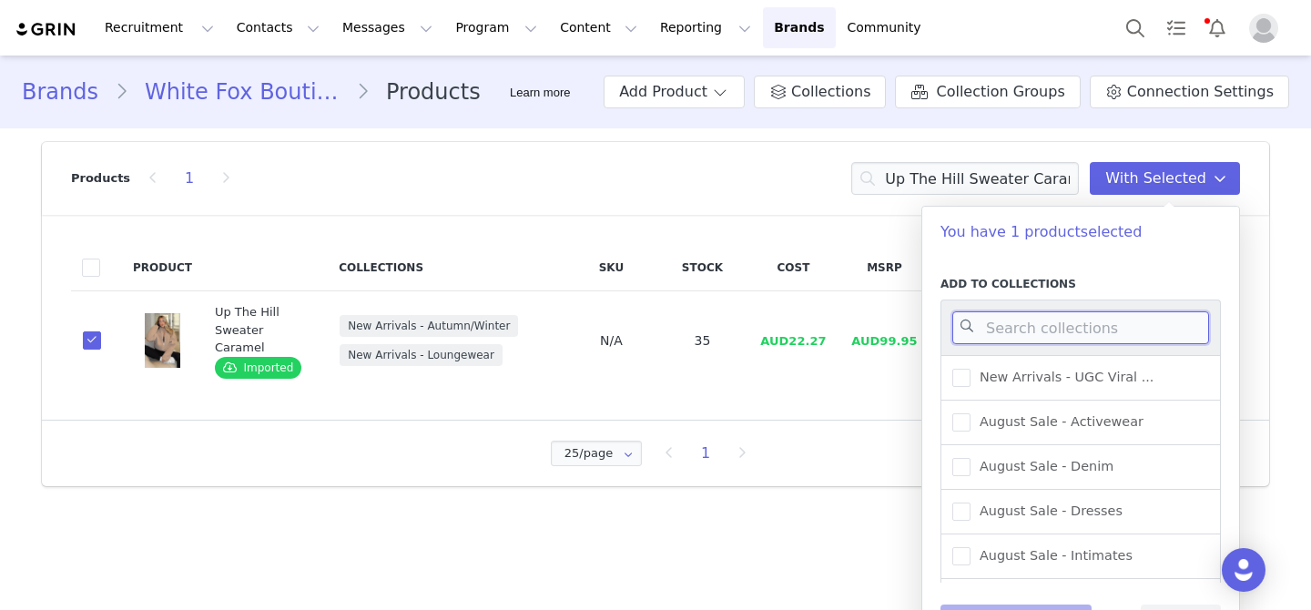
click at [1053, 326] on input at bounding box center [1081, 327] width 257 height 33
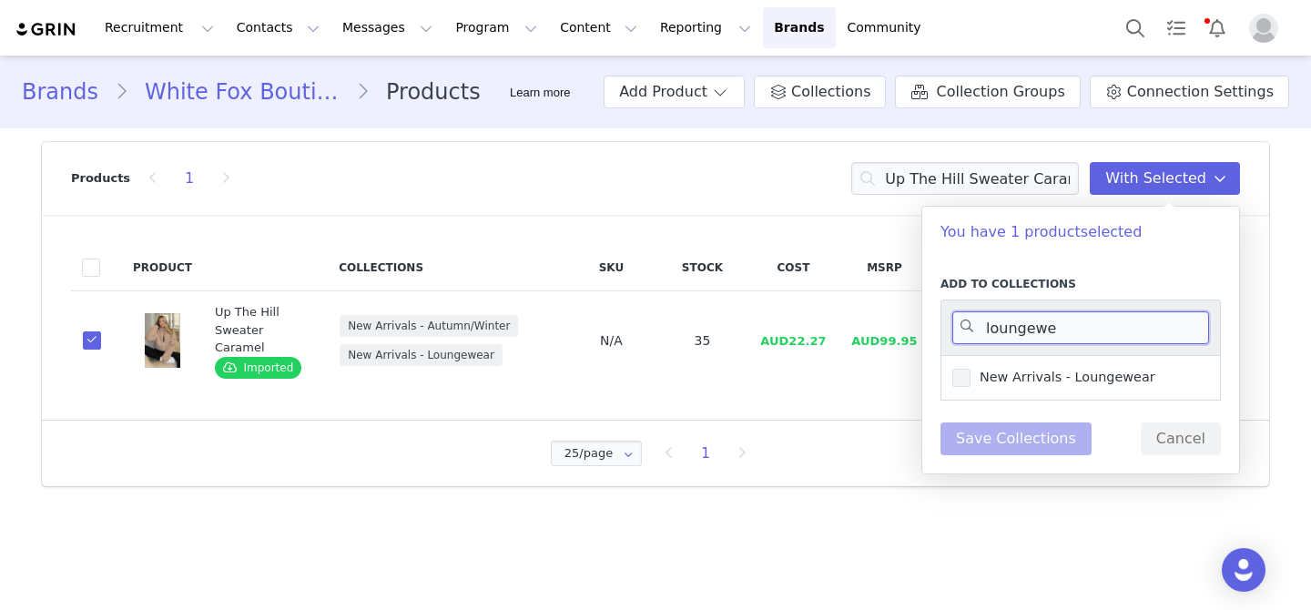
type input "loungewe"
click at [1101, 385] on label "New Arrivals - Loungewear" at bounding box center [1054, 378] width 203 height 22
click at [971, 369] on input "New Arrivals - Loungewear" at bounding box center [971, 369] width 0 height 0
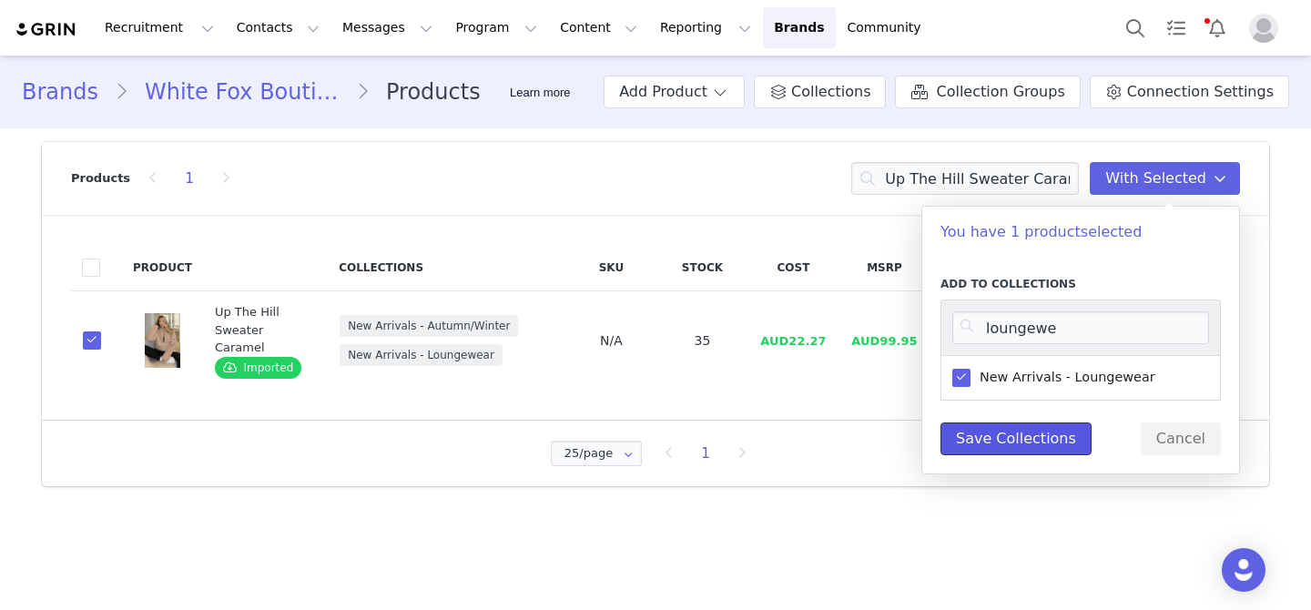
click at [1040, 444] on button "Save Collections" at bounding box center [1016, 439] width 151 height 33
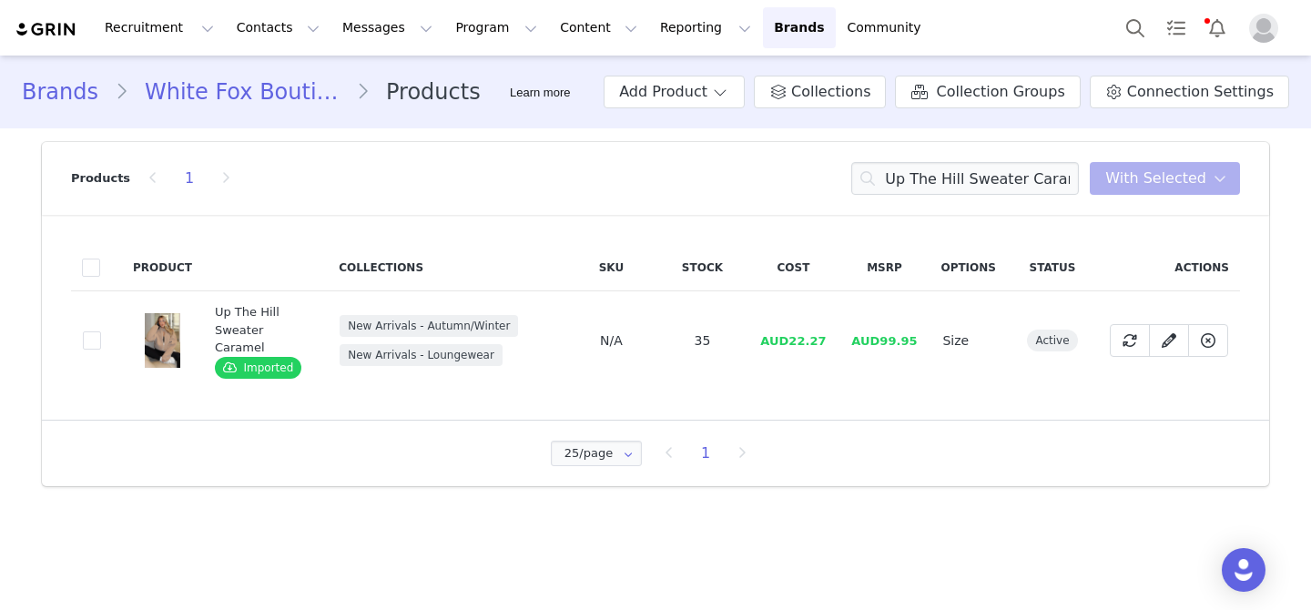
click at [958, 197] on div "Products 1 Up The Hill Sweater Caramel With Selected" at bounding box center [655, 178] width 1169 height 73
click at [950, 184] on input "Up The Hill Sweater Caramel" at bounding box center [965, 178] width 228 height 33
paste input "Black"
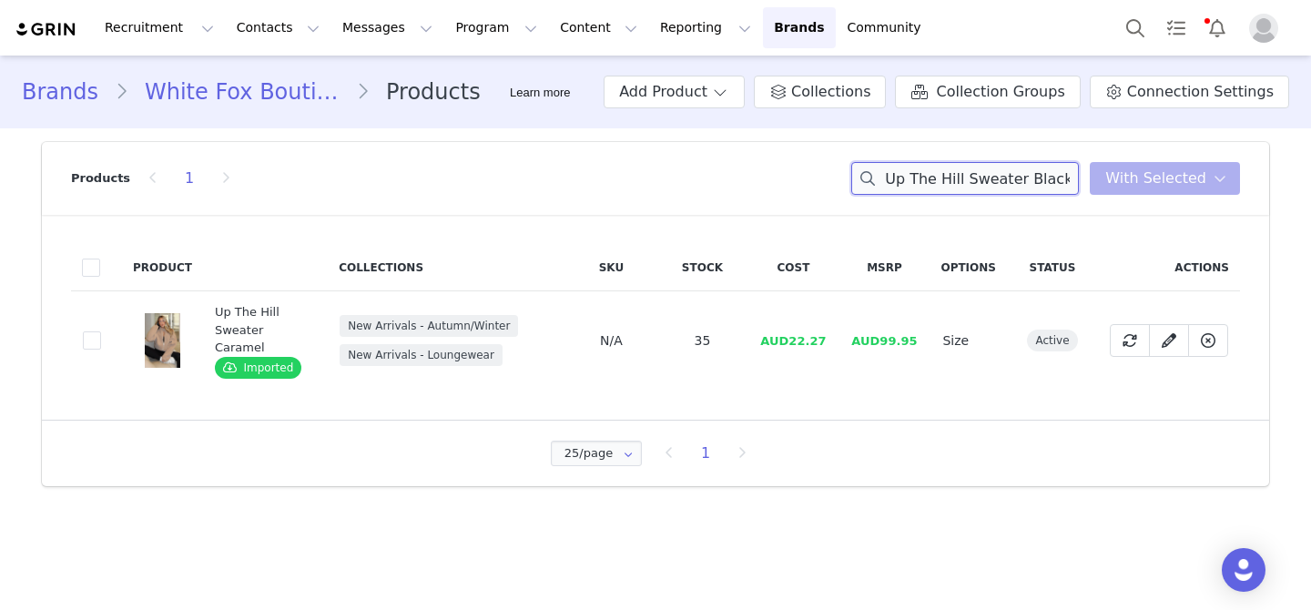
type input "Up The Hill Sweater Black"
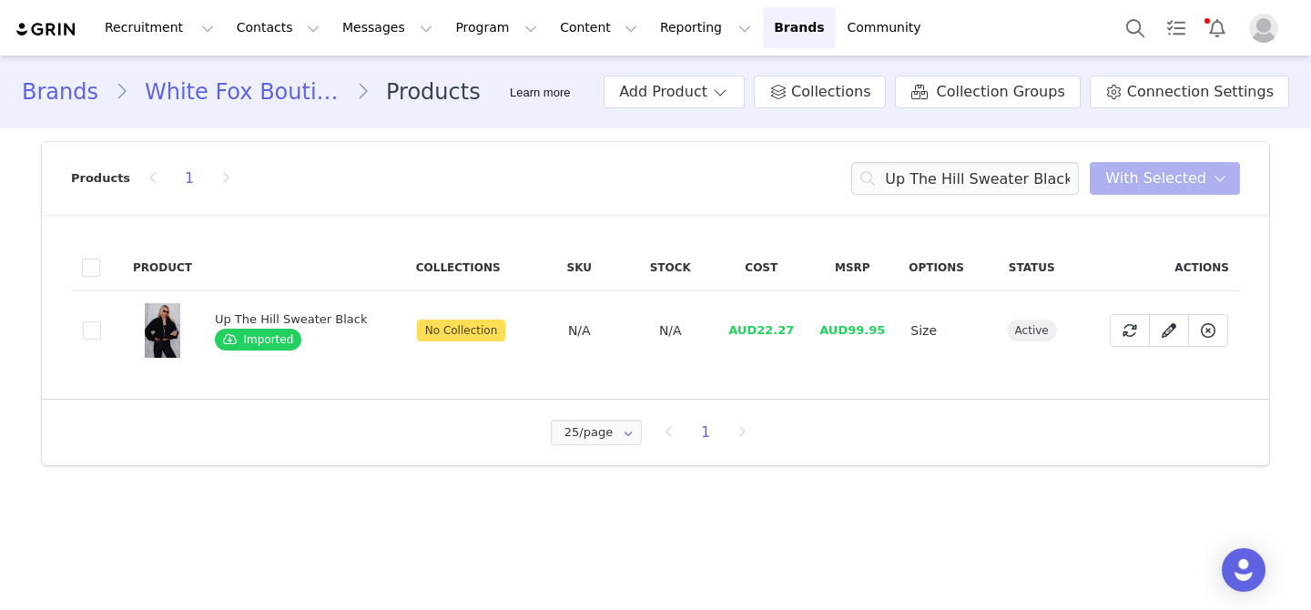
click at [107, 328] on td "9abf06e1-3020-4e24-862f-85cbc3a36b2f" at bounding box center [96, 330] width 51 height 79
click at [87, 330] on span at bounding box center [92, 330] width 18 height 18
click at [101, 321] on input "9abf06e1-3020-4e24-862f-85cbc3a36b2f" at bounding box center [101, 321] width 0 height 0
click at [1190, 180] on span "With Selected" at bounding box center [1156, 179] width 101 height 22
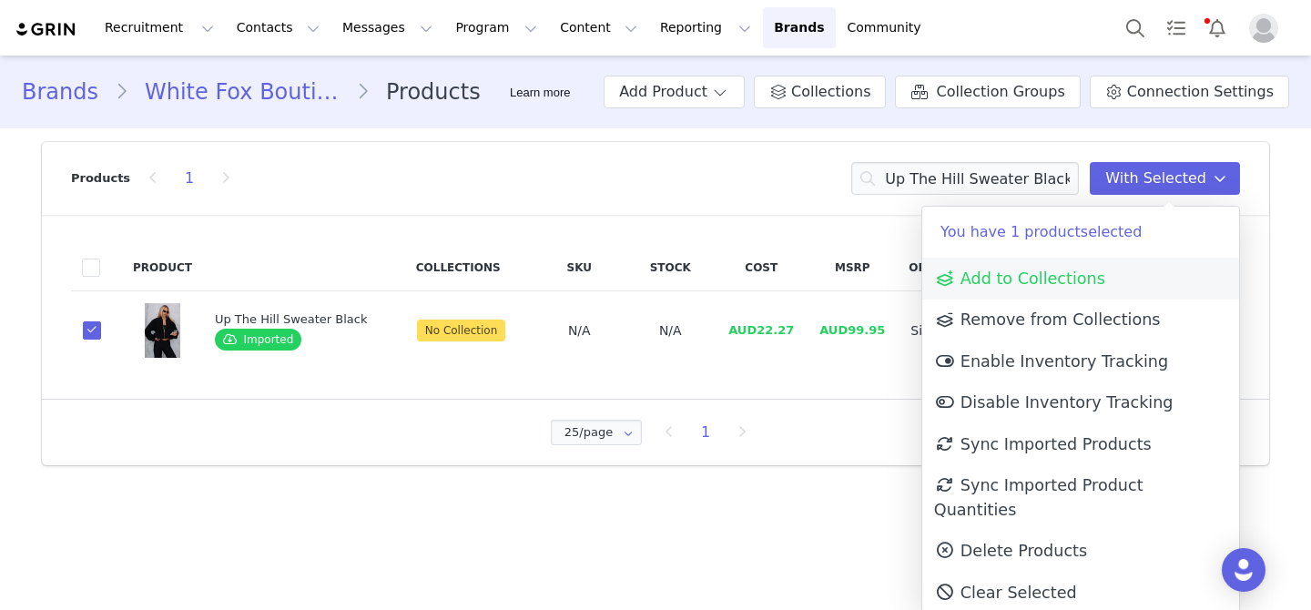
click at [1115, 270] on link "Add to Collections" at bounding box center [1081, 279] width 317 height 42
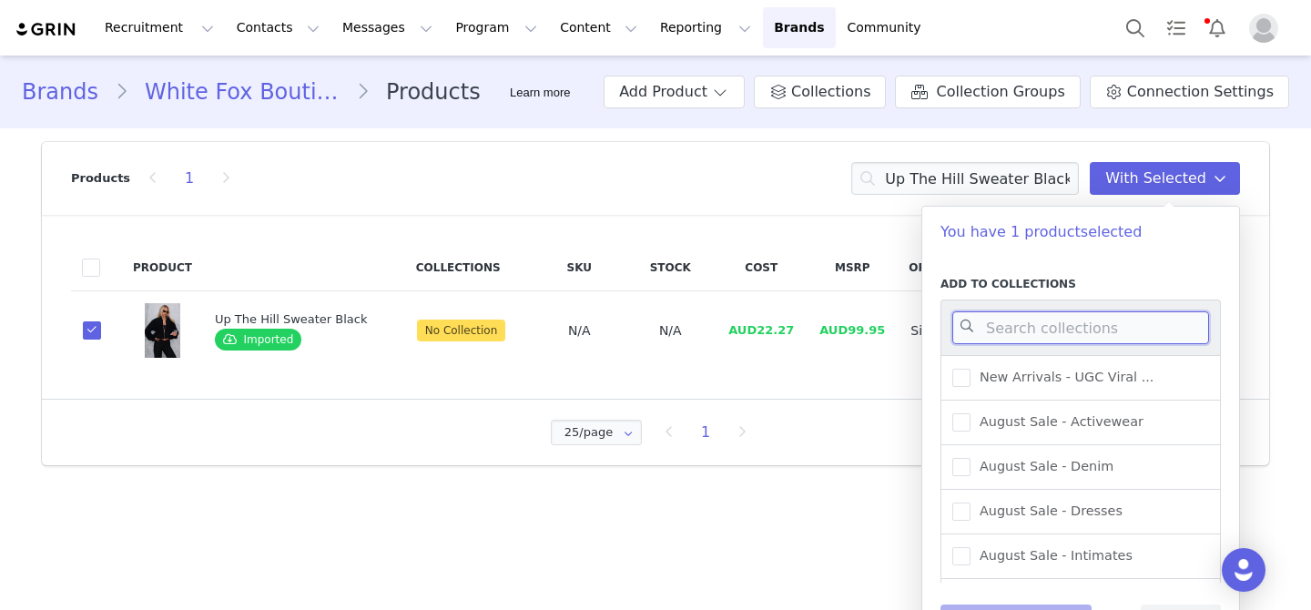
click at [1087, 324] on input at bounding box center [1081, 327] width 257 height 33
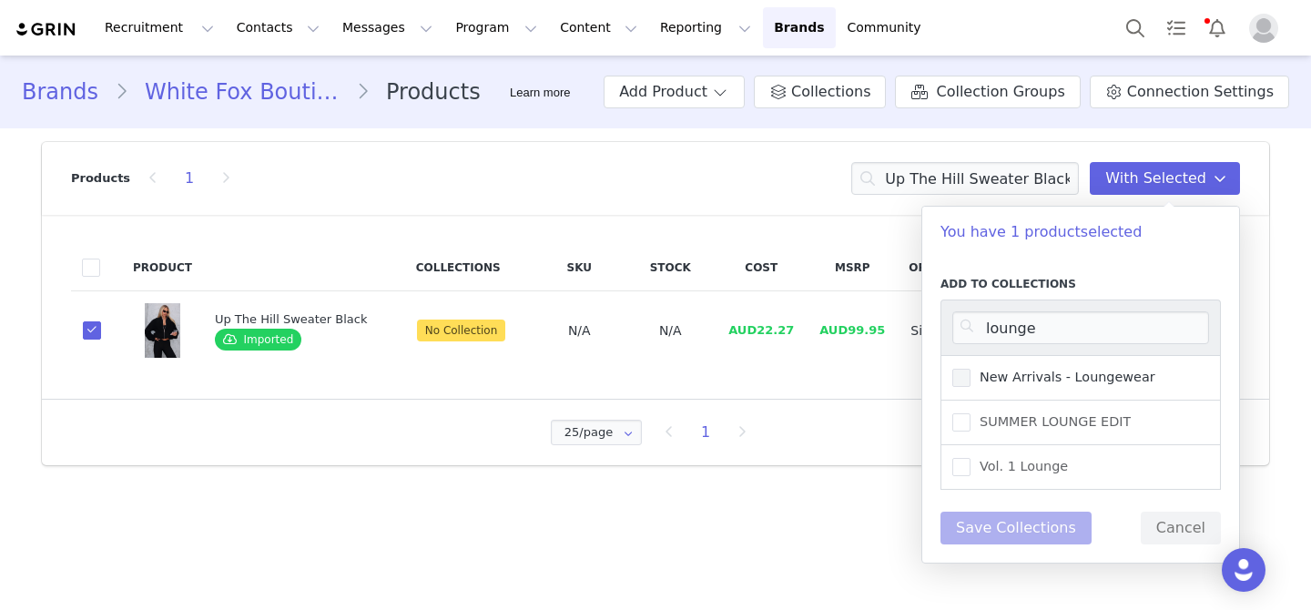
click at [1125, 378] on span "New Arrivals - Loungewear" at bounding box center [1063, 377] width 185 height 17
click at [971, 369] on input "New Arrivals - Loungewear" at bounding box center [971, 369] width 0 height 0
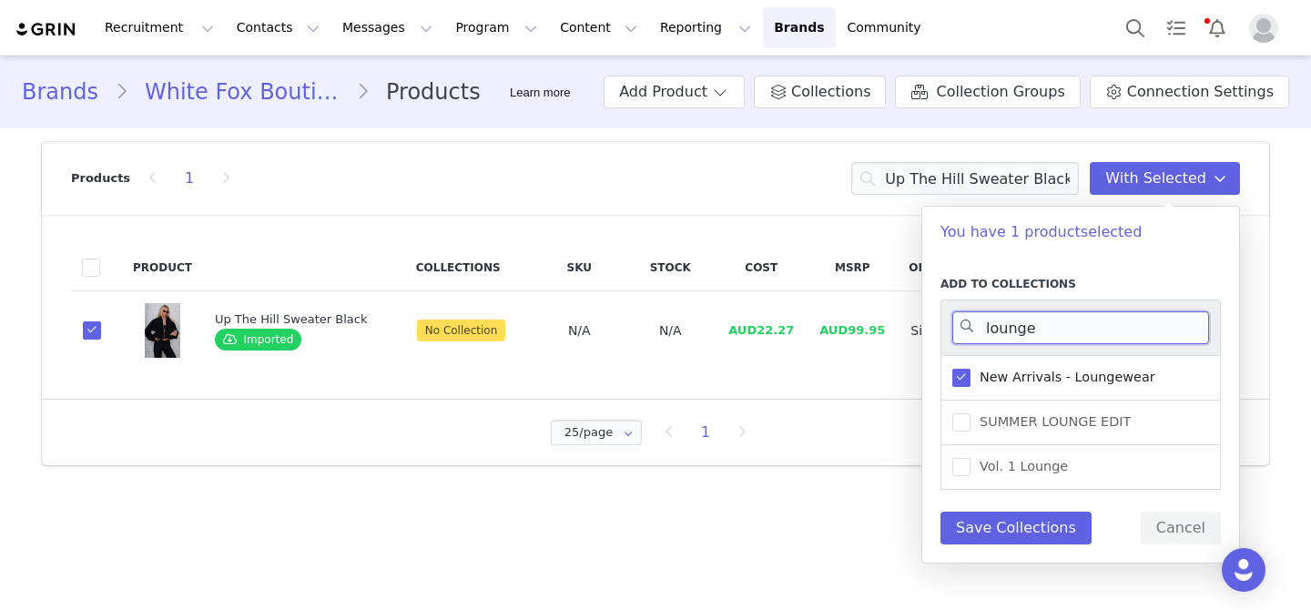
drag, startPoint x: 1060, startPoint y: 339, endPoint x: 963, endPoint y: 331, distance: 96.9
click at [963, 331] on input "lounge" at bounding box center [1081, 327] width 257 height 33
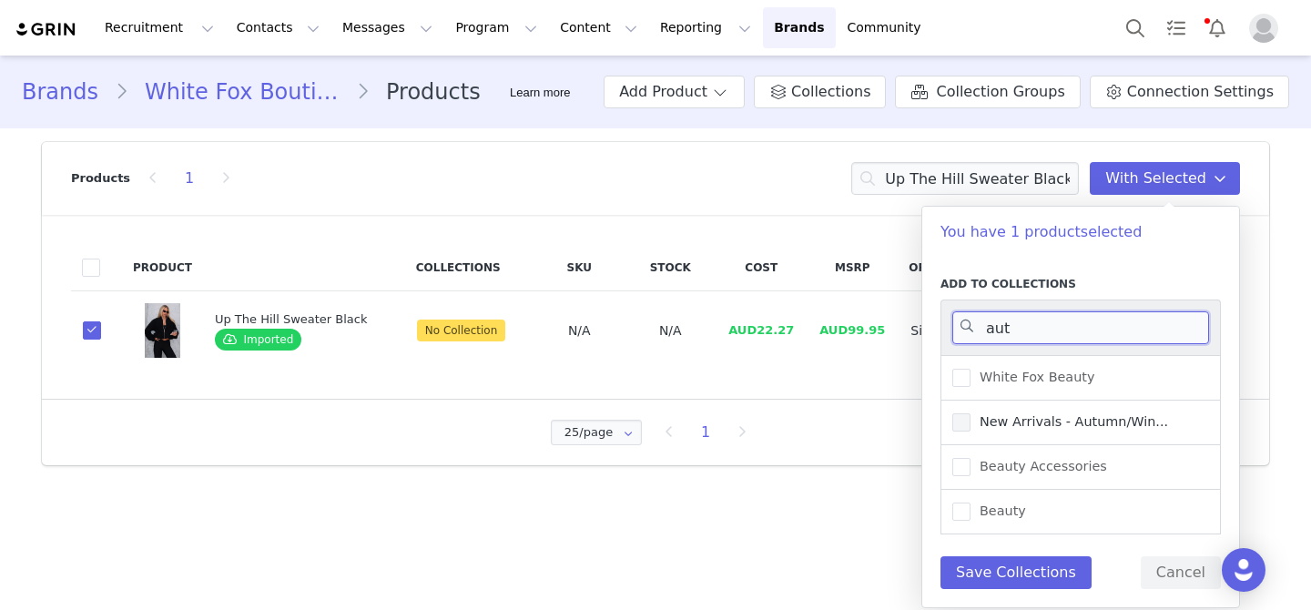
type input "aut"
click at [1041, 426] on span "New Arrivals - Autumn/Win..." at bounding box center [1070, 421] width 198 height 17
click at [971, 413] on input "New Arrivals - Autumn/Win..." at bounding box center [971, 413] width 0 height 0
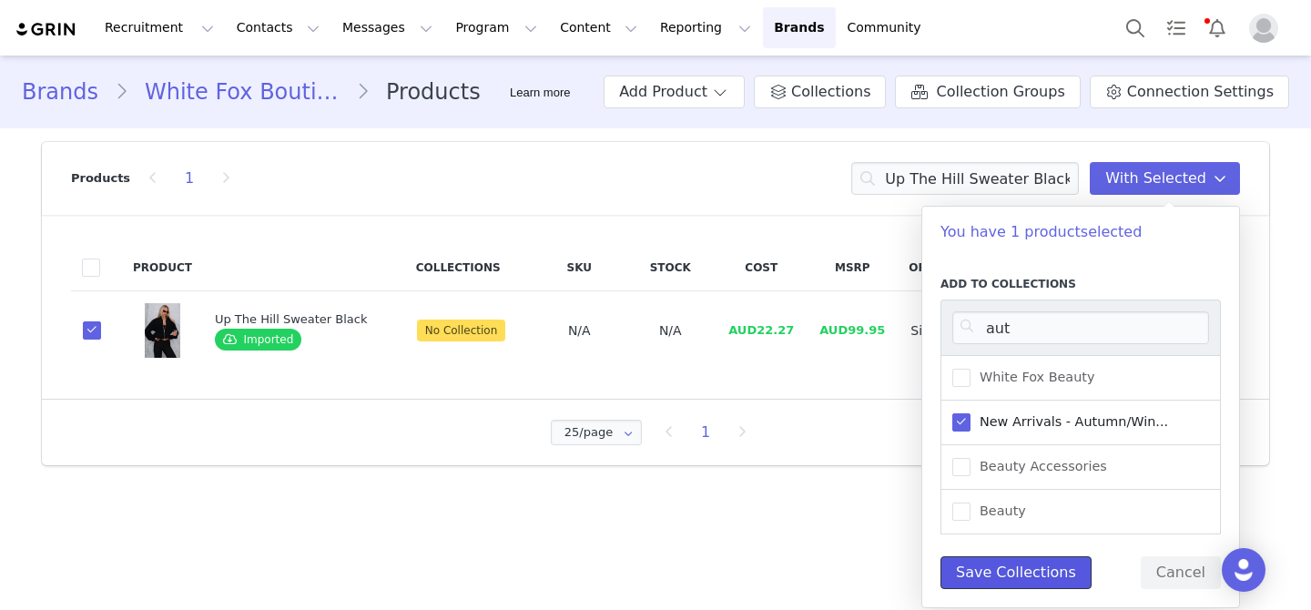
click at [1036, 581] on button "Save Collections" at bounding box center [1016, 572] width 151 height 33
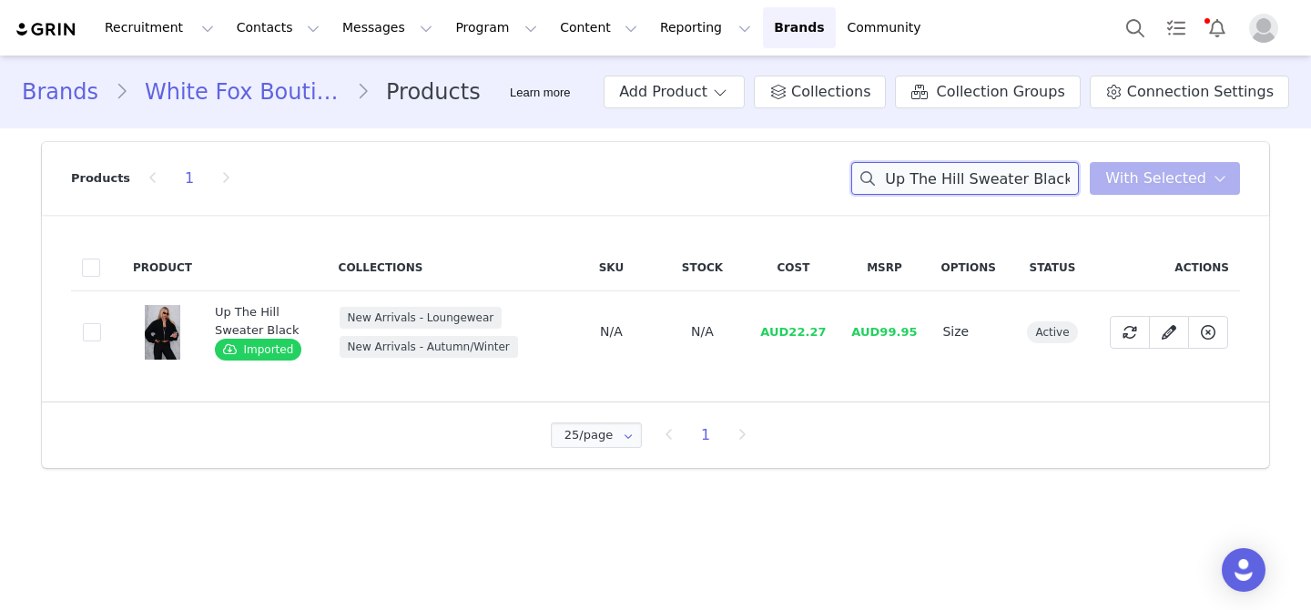
click at [966, 174] on input "Up The Hill Sweater Black" at bounding box center [965, 178] width 228 height 33
paste input "Race To You Jacket Ballet Pin"
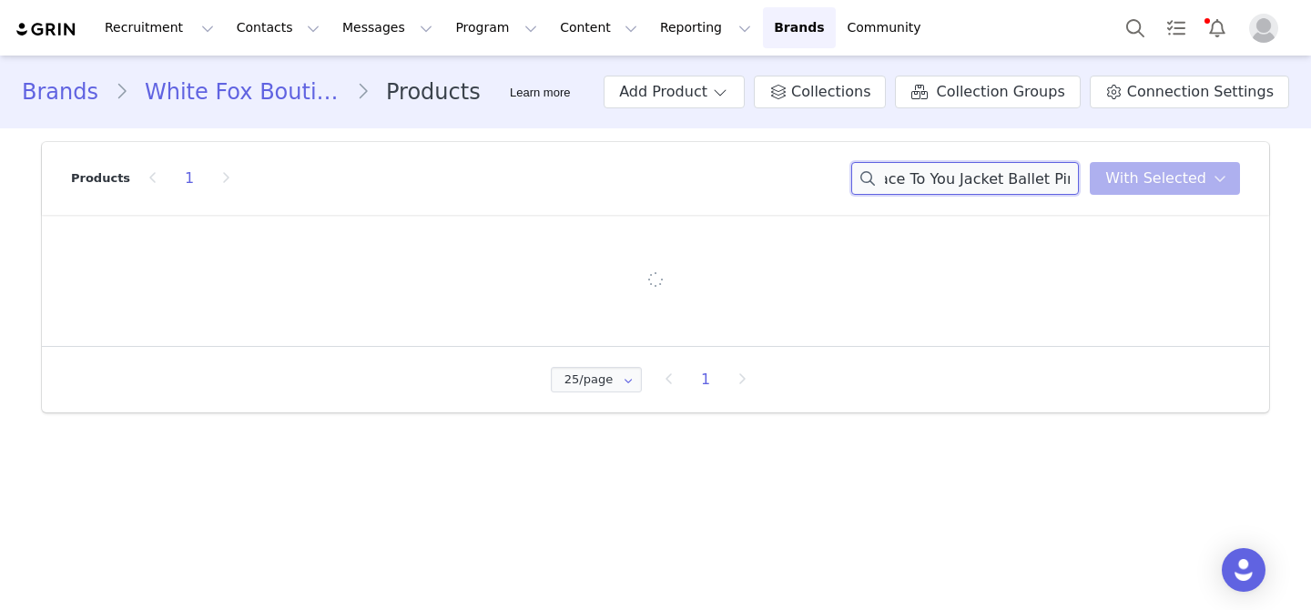
type input "Race To You Jacket Ballet Pink"
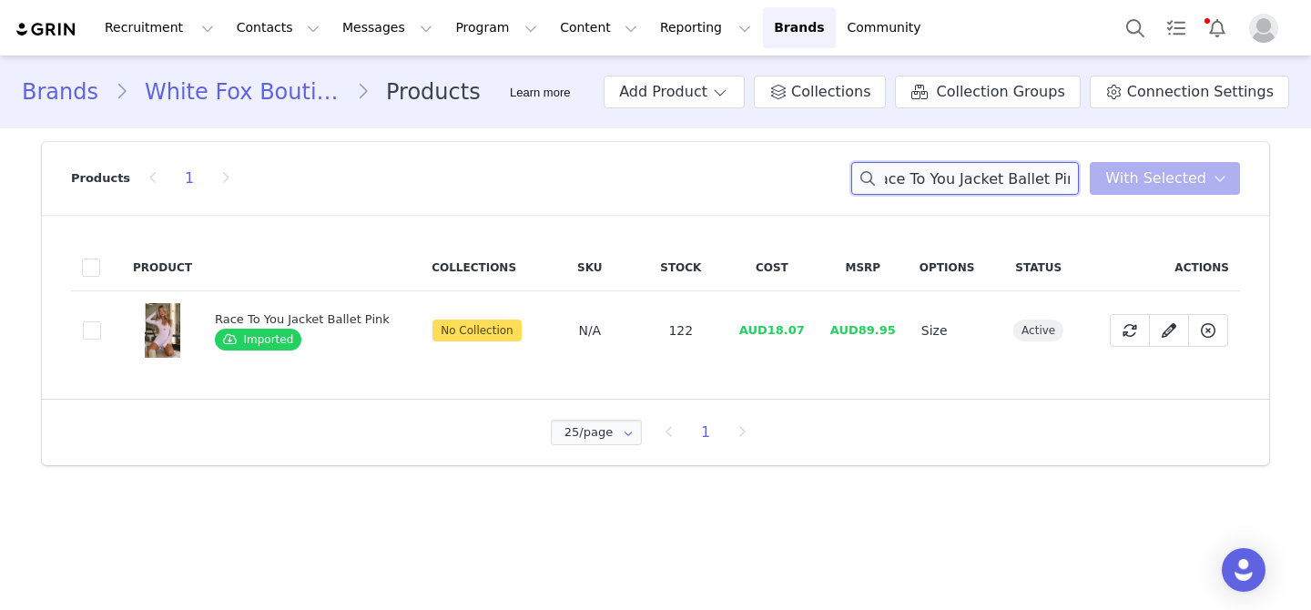
scroll to position [0, 0]
click at [85, 325] on span at bounding box center [92, 330] width 18 height 18
click at [101, 321] on input "cde399ca-5d6f-4f2b-a979-d067d26a10b1" at bounding box center [101, 321] width 0 height 0
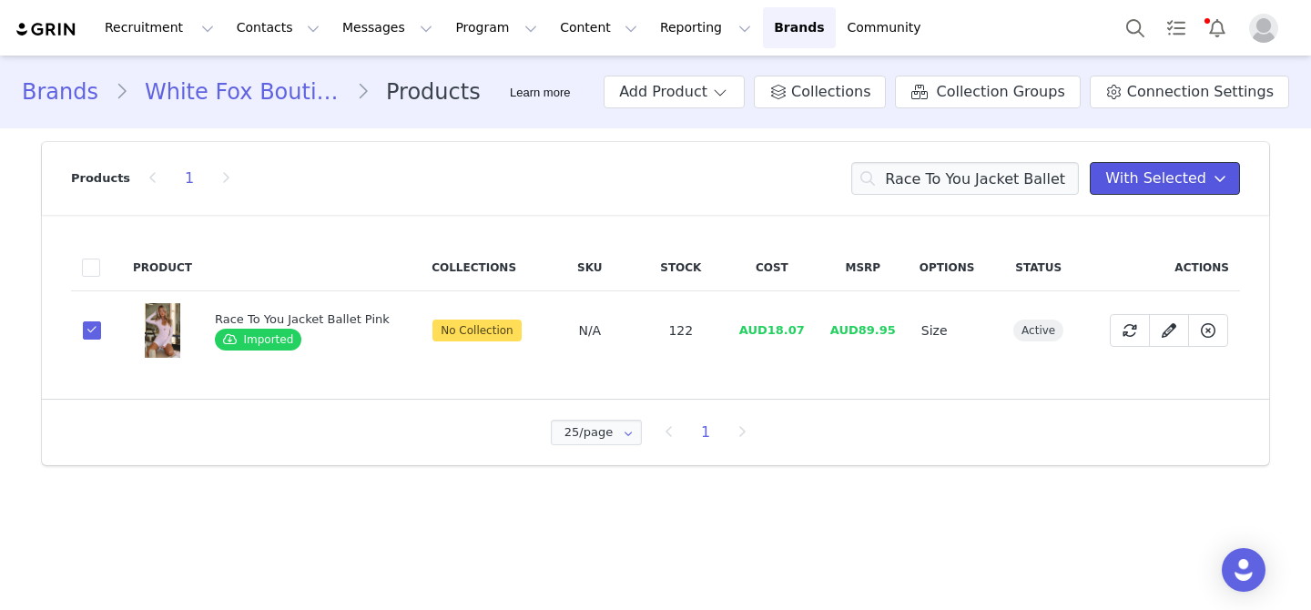
click at [1211, 166] on button "With Selected" at bounding box center [1165, 178] width 150 height 33
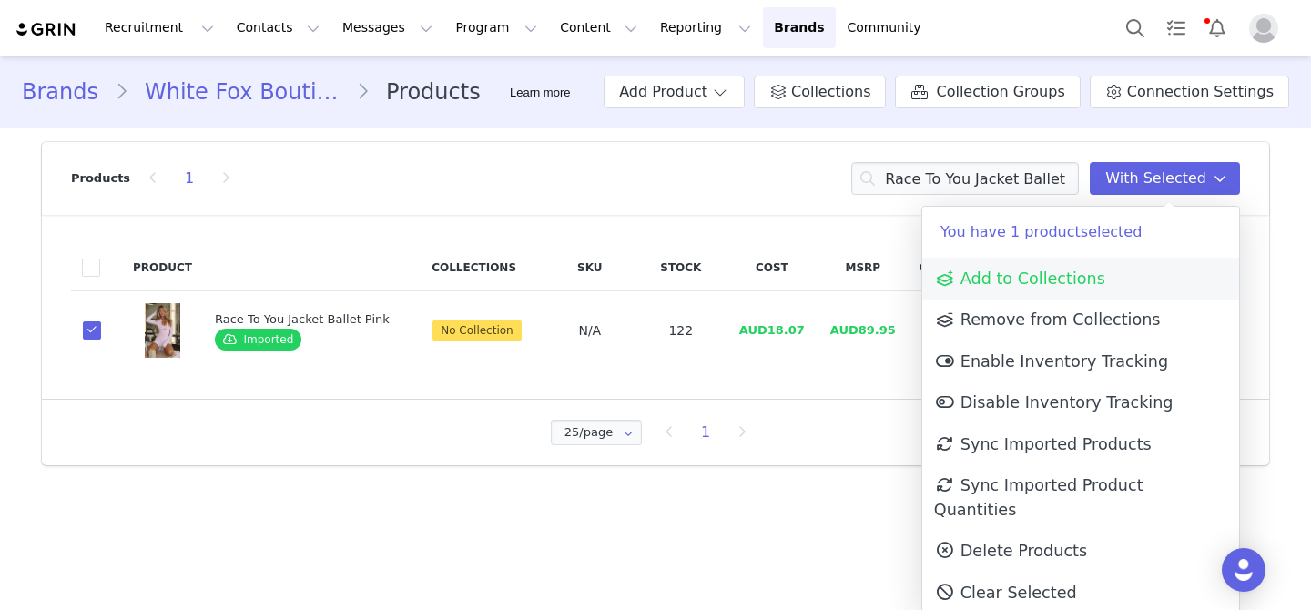
click at [1072, 273] on span "Add to Collections" at bounding box center [1019, 279] width 171 height 18
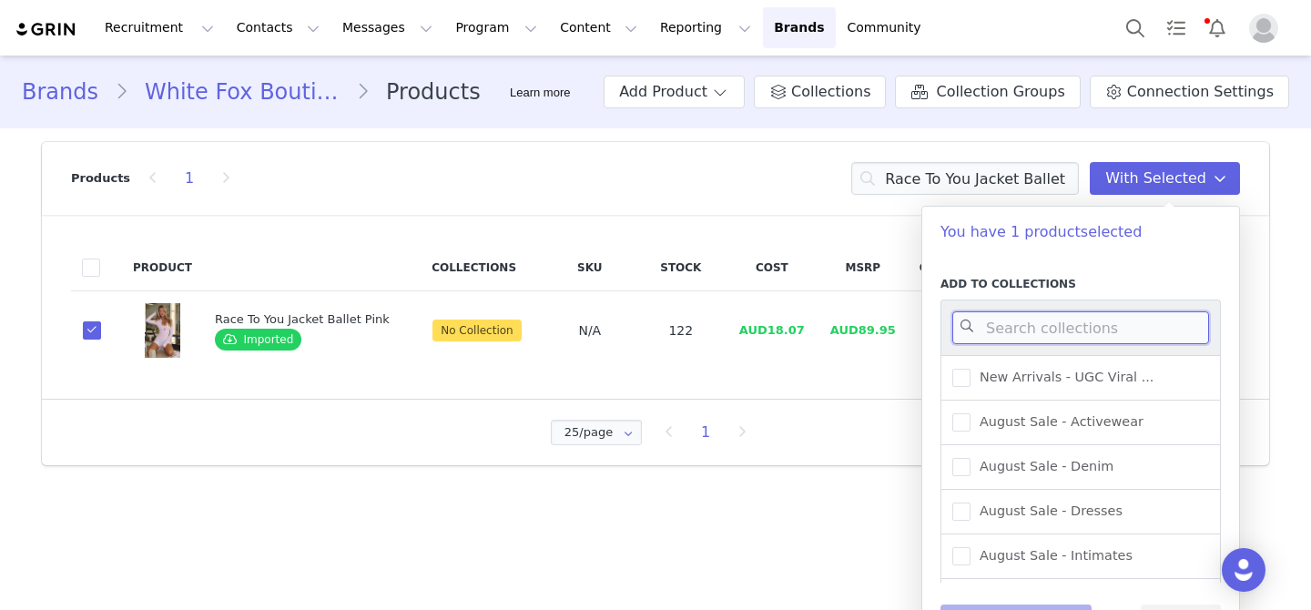
click at [1062, 324] on input at bounding box center [1081, 327] width 257 height 33
type input "activewe"
click at [1061, 424] on span "New Arrivals - Activewear" at bounding box center [1059, 421] width 177 height 17
click at [971, 413] on input "New Arrivals - Activewear" at bounding box center [971, 413] width 0 height 0
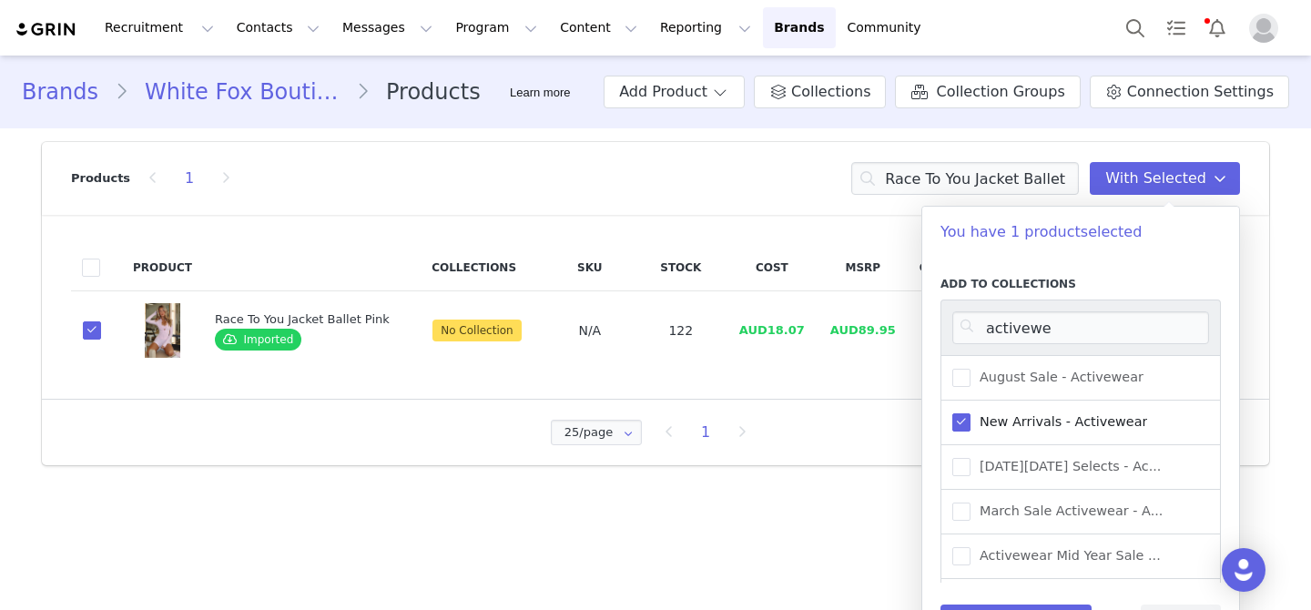
click at [1032, 602] on div "Add to Collections activewe August Sale - Activewear New Arrivals - Activewear …" at bounding box center [1081, 457] width 280 height 362
click at [1032, 607] on button "Save Collections" at bounding box center [1016, 621] width 151 height 33
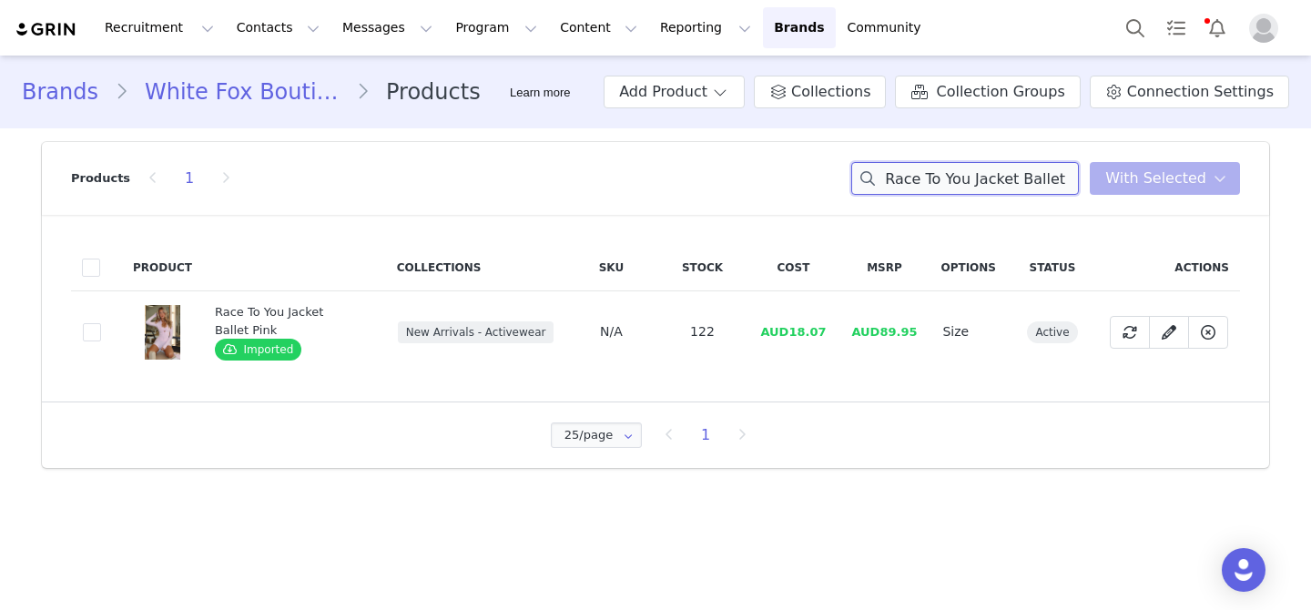
click at [1018, 187] on input "Race To You Jacket Ballet Pink" at bounding box center [965, 178] width 228 height 33
paste input "Moving Fast Oversized Henley Sweater"
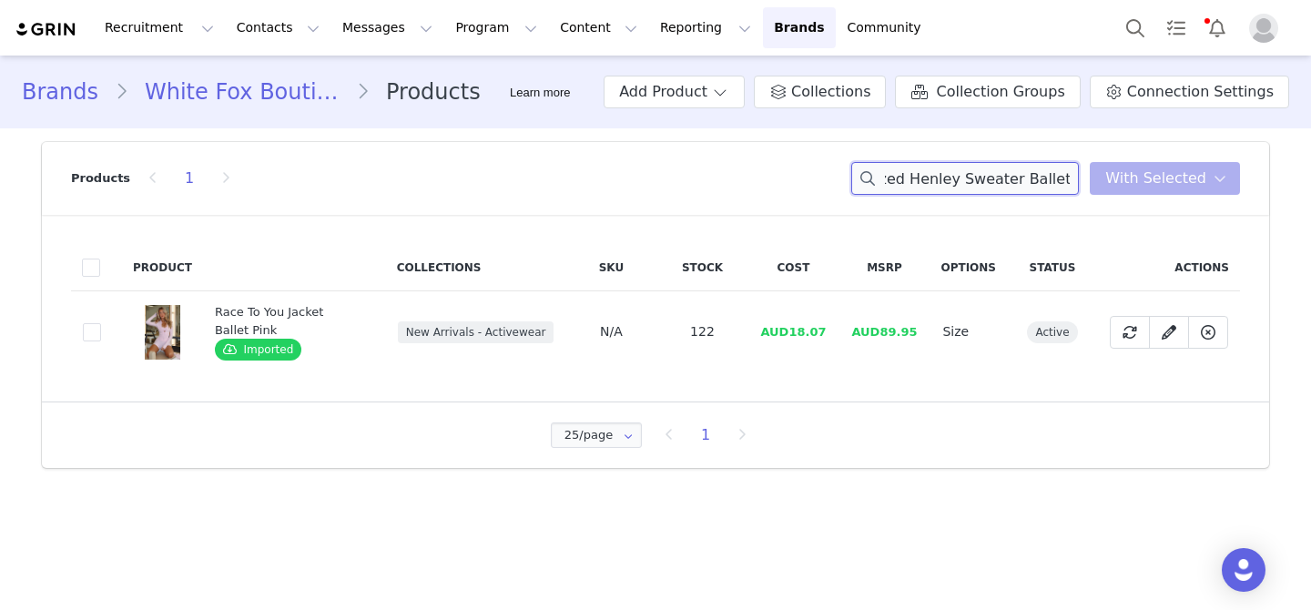
type input "Moving Fast Oversized Henley Sweater Ballet Pink"
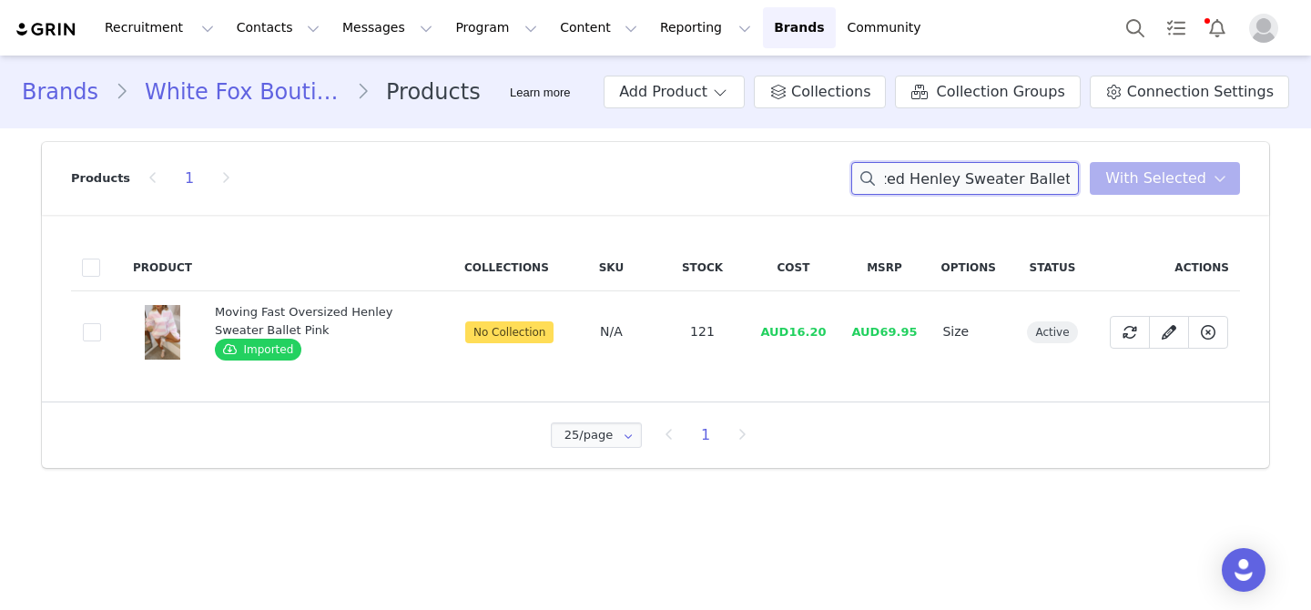
scroll to position [0, 0]
click at [91, 333] on span at bounding box center [92, 332] width 18 height 18
click at [101, 323] on input "11914fd0-61c3-41de-a10f-b0d1151a7fa7" at bounding box center [101, 323] width 0 height 0
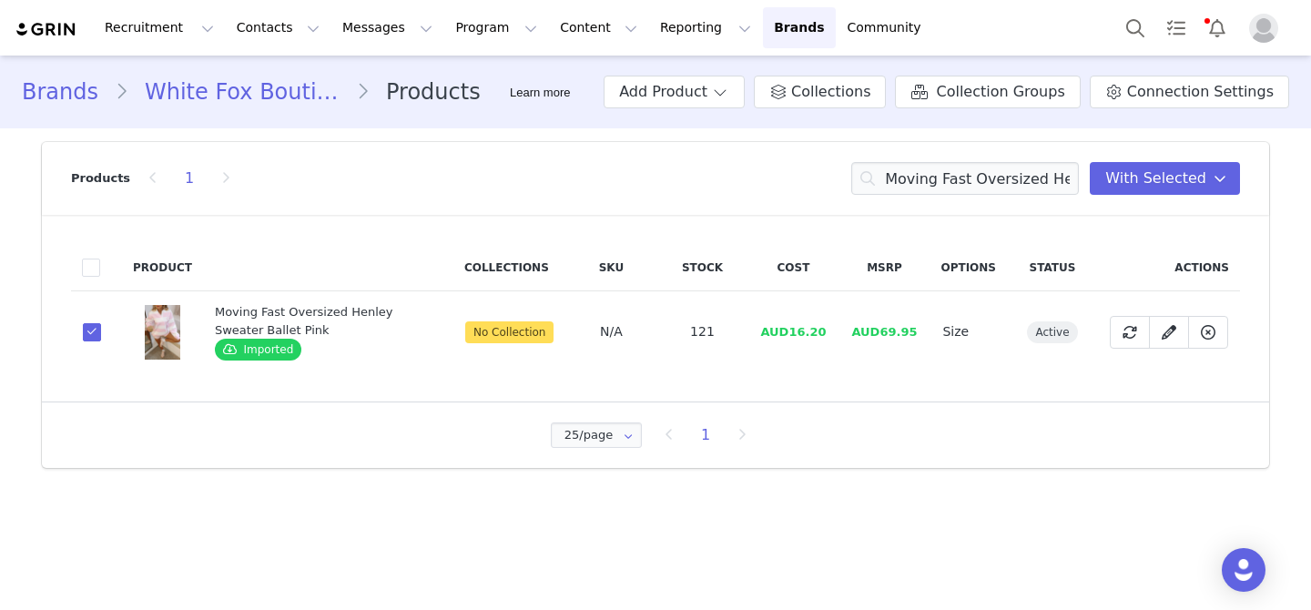
click at [1140, 213] on div "Products 1 Moving Fast Oversized Henley Sweater Ballet Pink With Selected" at bounding box center [655, 178] width 1169 height 73
click at [1140, 200] on div "Products 1 Moving Fast Oversized Henley Sweater Ballet Pink With Selected" at bounding box center [655, 178] width 1169 height 73
click at [1127, 184] on span "With Selected" at bounding box center [1156, 179] width 101 height 22
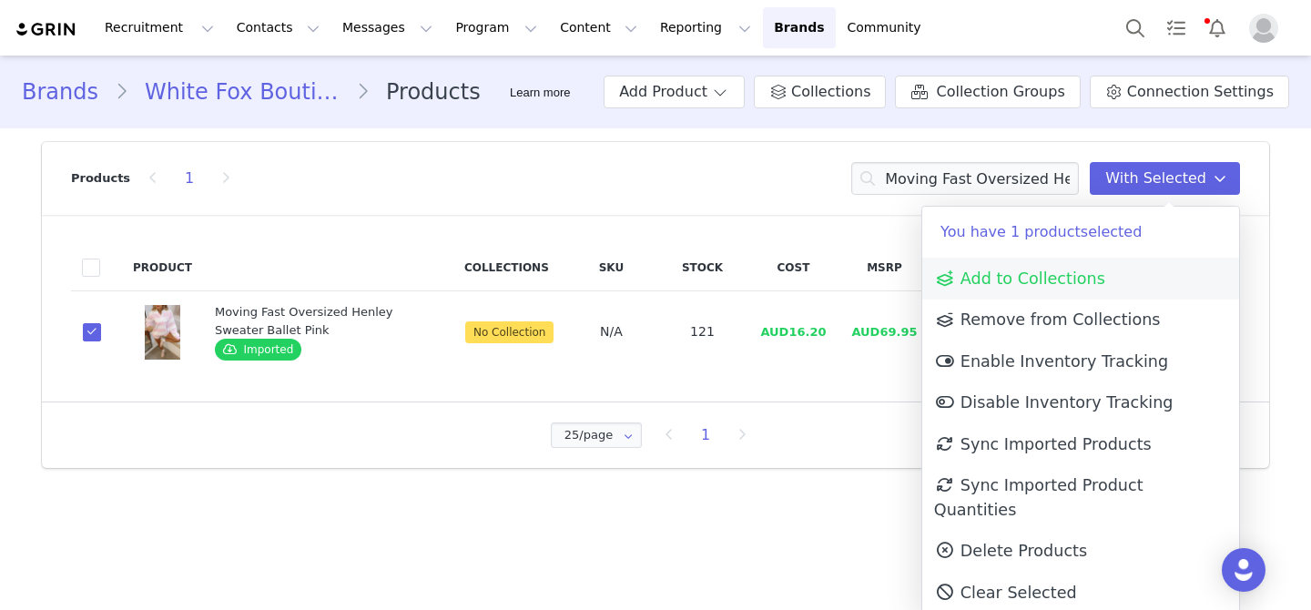
click at [1107, 276] on link "Add to Collections" at bounding box center [1081, 279] width 317 height 42
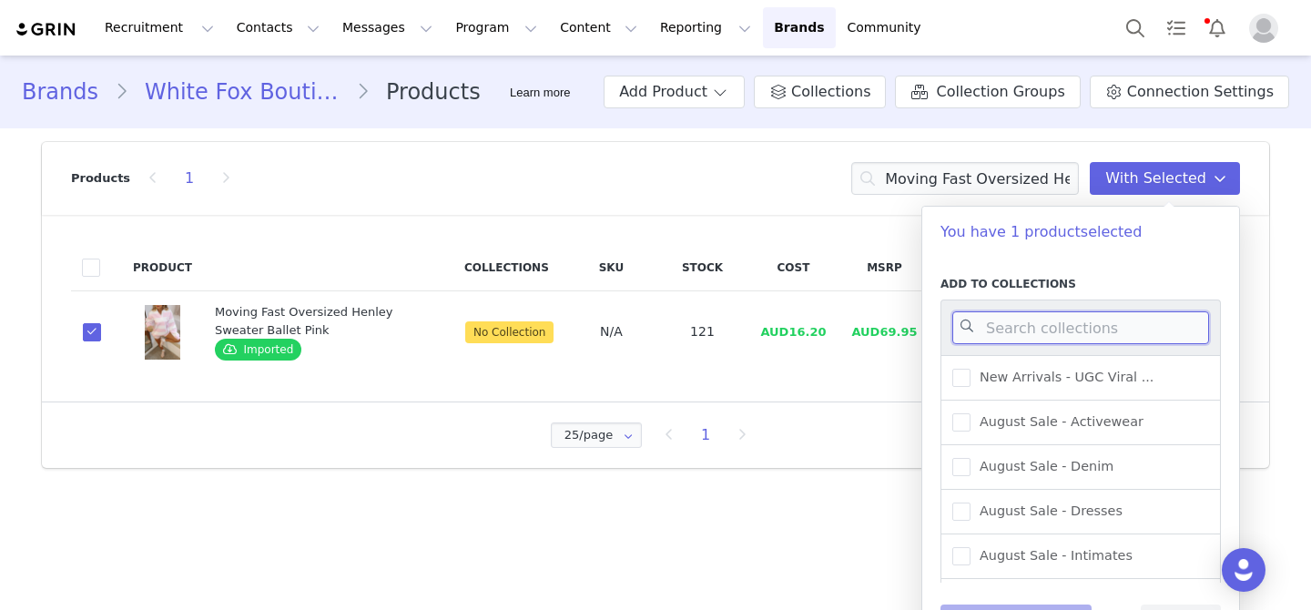
click at [1106, 326] on input at bounding box center [1081, 327] width 257 height 33
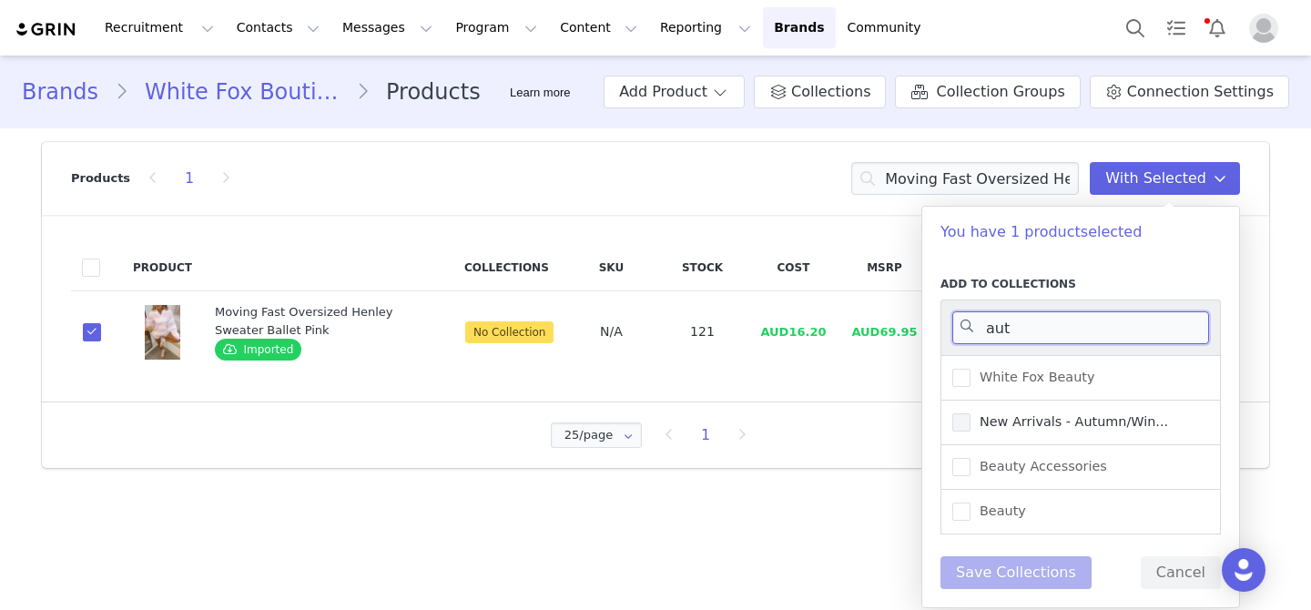
type input "aut"
click at [1146, 415] on span "New Arrivals - Autumn/Win..." at bounding box center [1070, 421] width 198 height 17
click at [971, 413] on input "New Arrivals - Autumn/Win..." at bounding box center [971, 413] width 0 height 0
drag, startPoint x: 1025, startPoint y: 330, endPoint x: 889, endPoint y: 330, distance: 136.6
click at [889, 330] on body "Recruitment Recruitment Creator Search Curated Lists Landing Pages Web Extensio…" at bounding box center [655, 305] width 1311 height 610
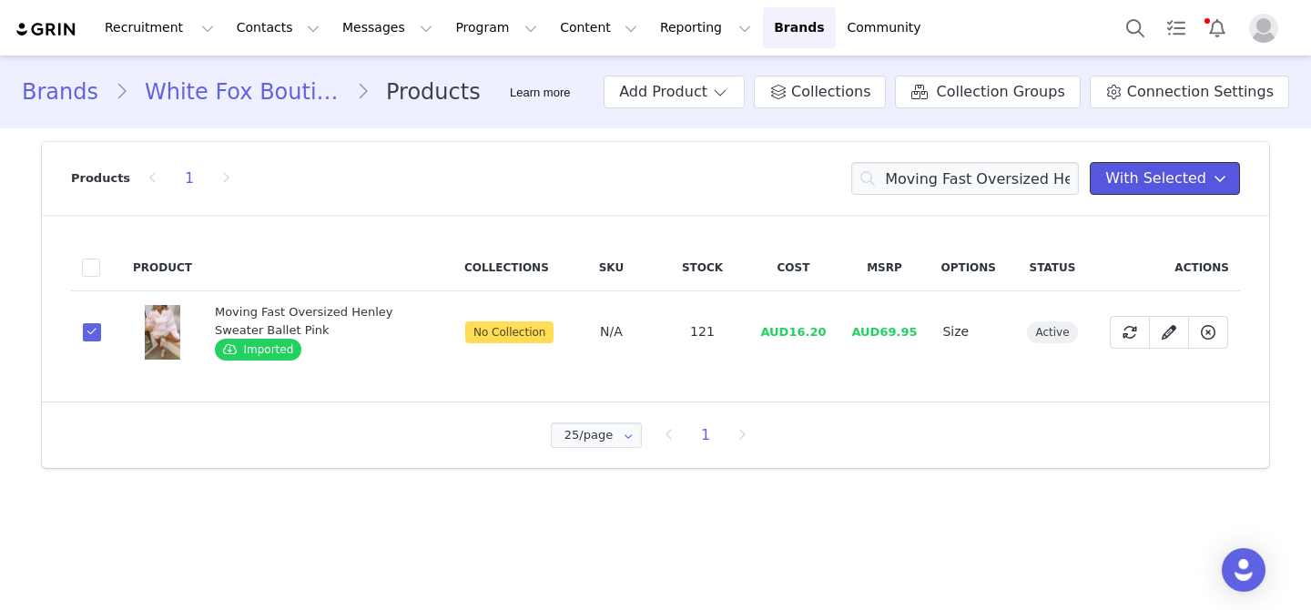
click at [1161, 164] on button "With Selected" at bounding box center [1165, 178] width 150 height 33
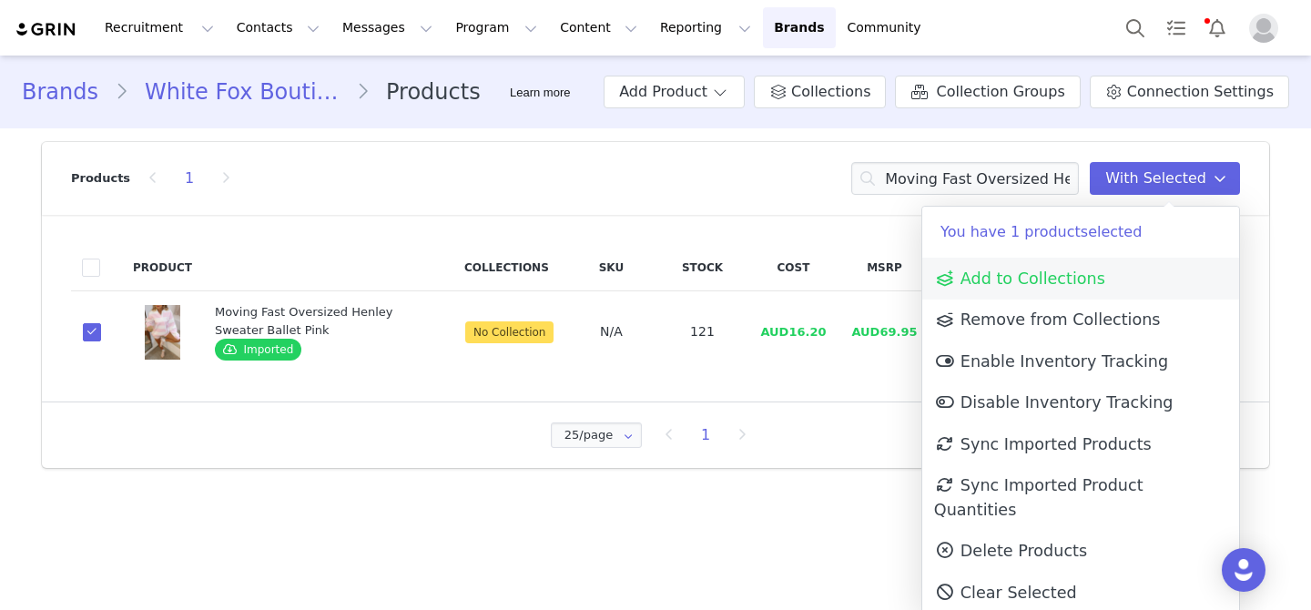
click at [1126, 277] on link "Add to Collections" at bounding box center [1081, 279] width 317 height 42
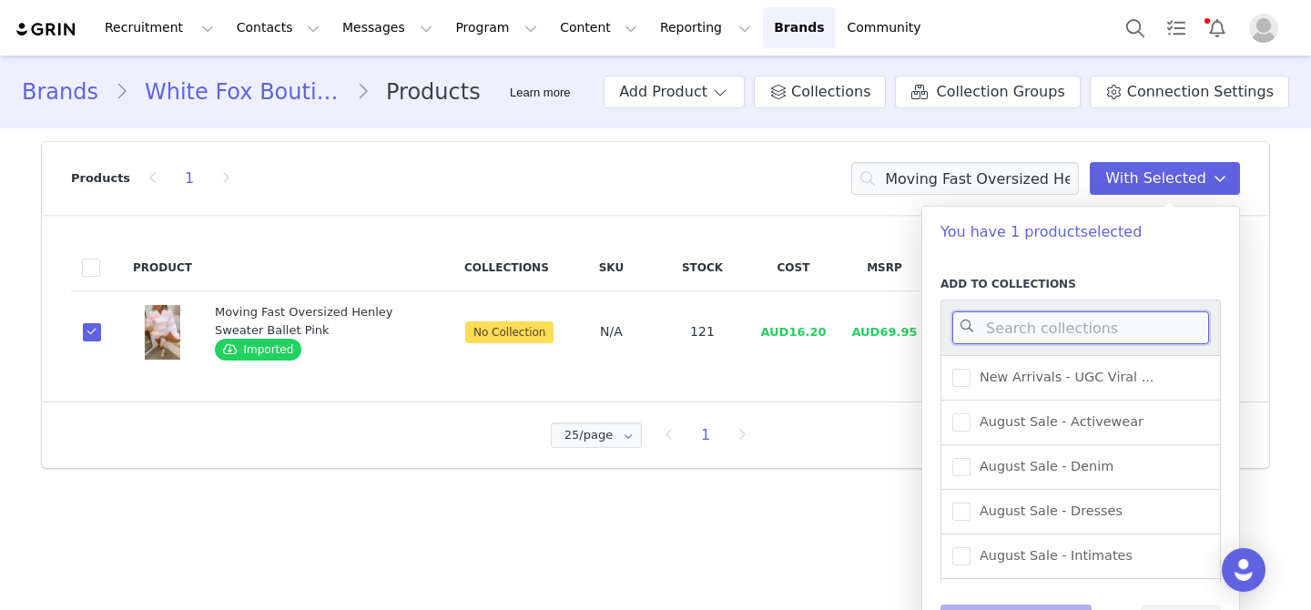
click at [1114, 333] on input at bounding box center [1081, 327] width 257 height 33
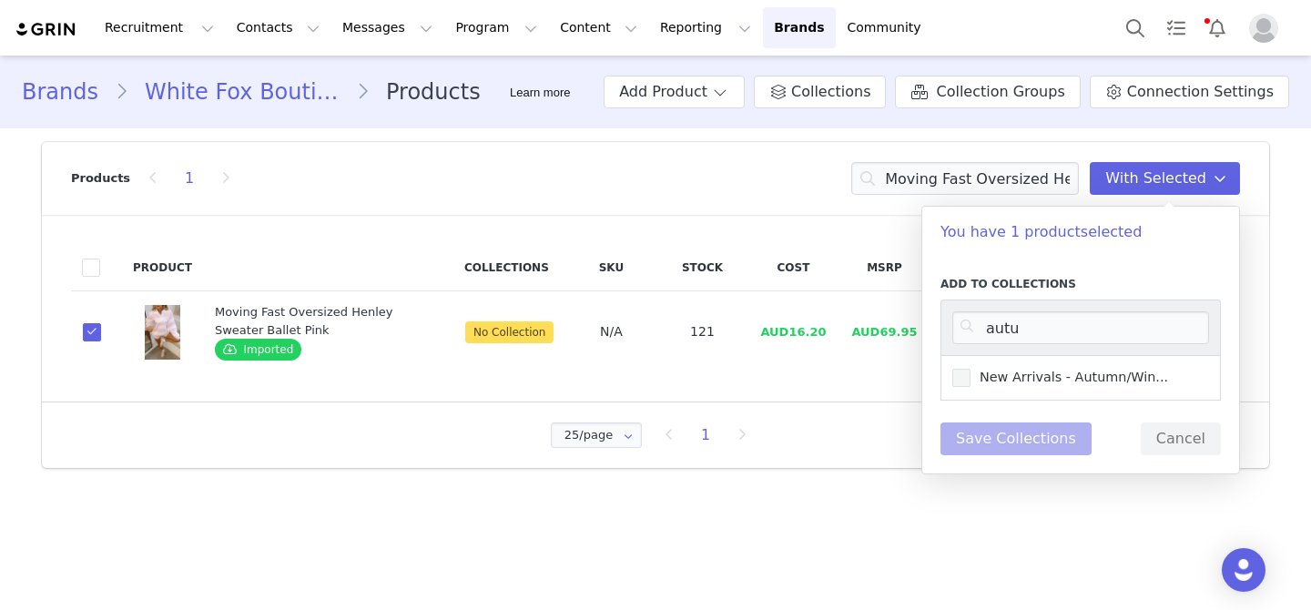
click at [1124, 384] on label "New Arrivals - Autumn/Win..." at bounding box center [1061, 378] width 216 height 22
click at [971, 369] on input "New Arrivals - Autumn/Win..." at bounding box center [971, 369] width 0 height 0
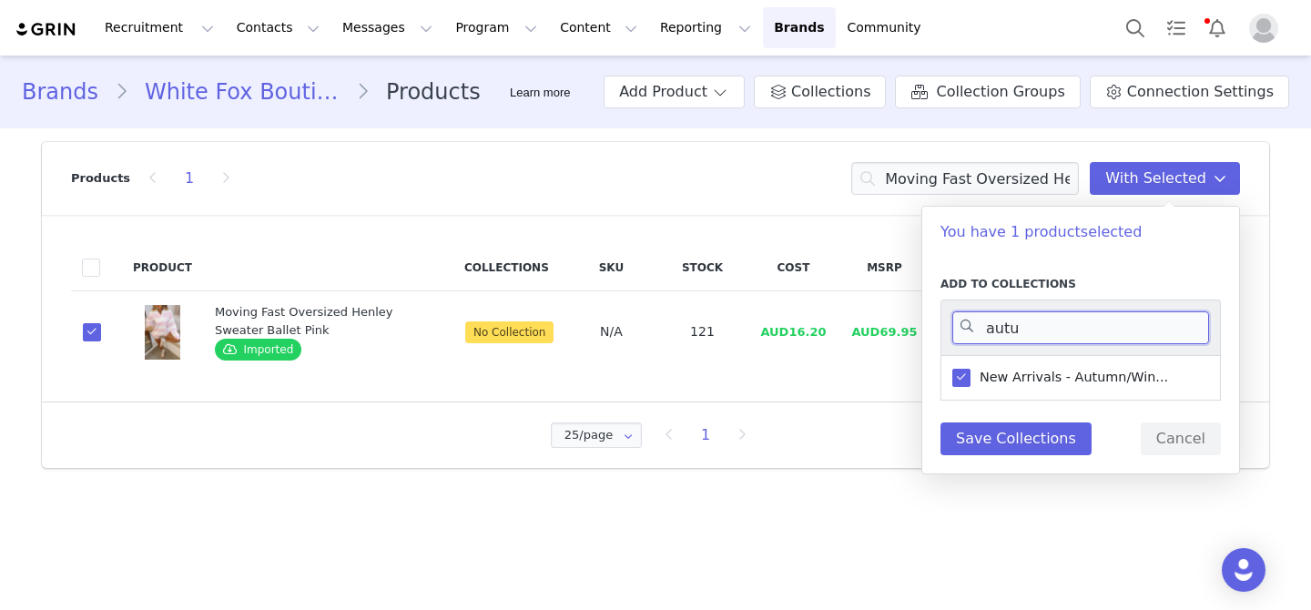
drag, startPoint x: 1045, startPoint y: 331, endPoint x: 980, endPoint y: 332, distance: 64.7
click at [980, 332] on input "autu" at bounding box center [1081, 327] width 257 height 33
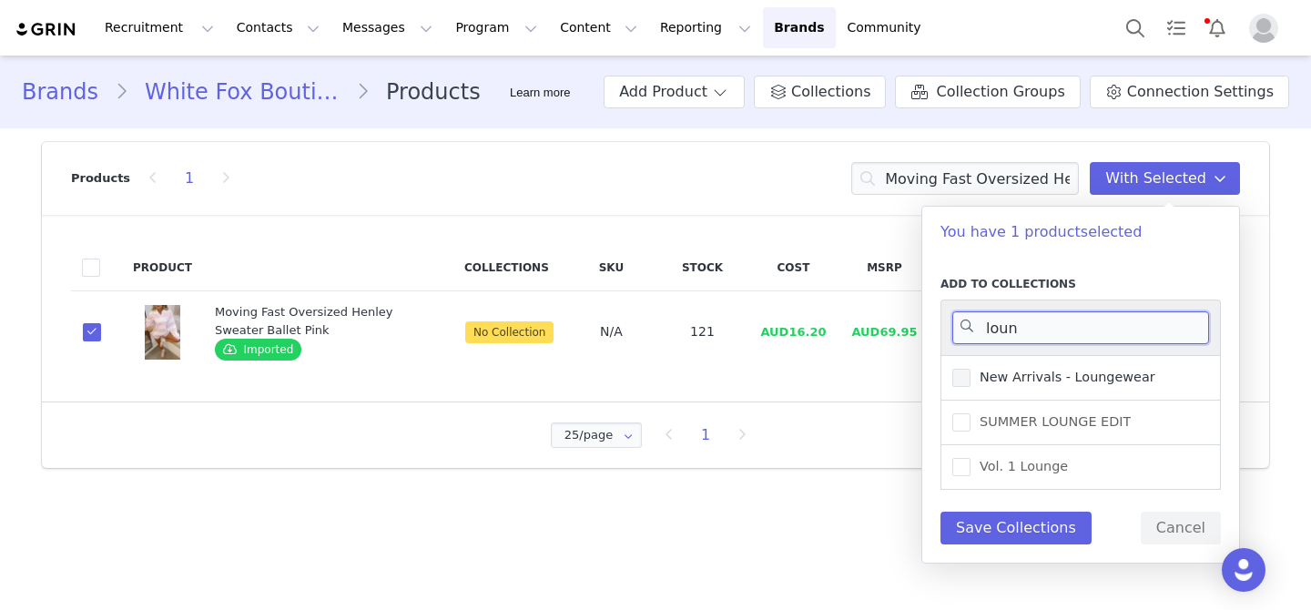
type input "loun"
click at [1032, 372] on span "New Arrivals - Loungewear" at bounding box center [1063, 377] width 185 height 17
click at [971, 369] on input "New Arrivals - Loungewear" at bounding box center [971, 369] width 0 height 0
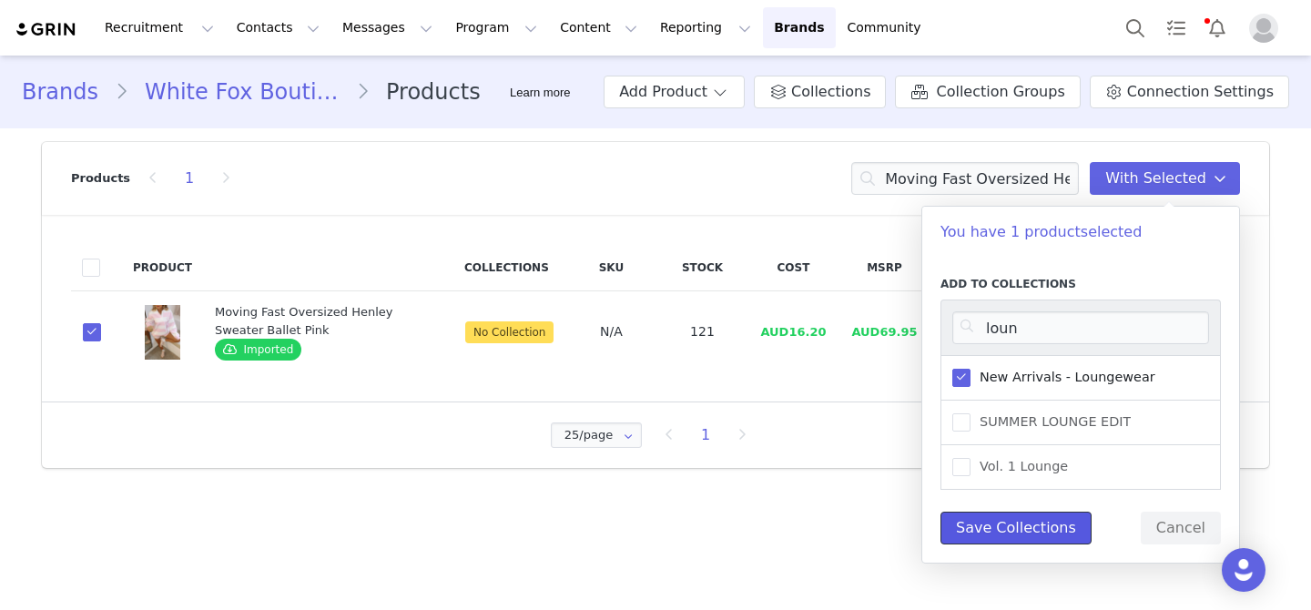
click at [1041, 519] on button "Save Collections" at bounding box center [1016, 528] width 151 height 33
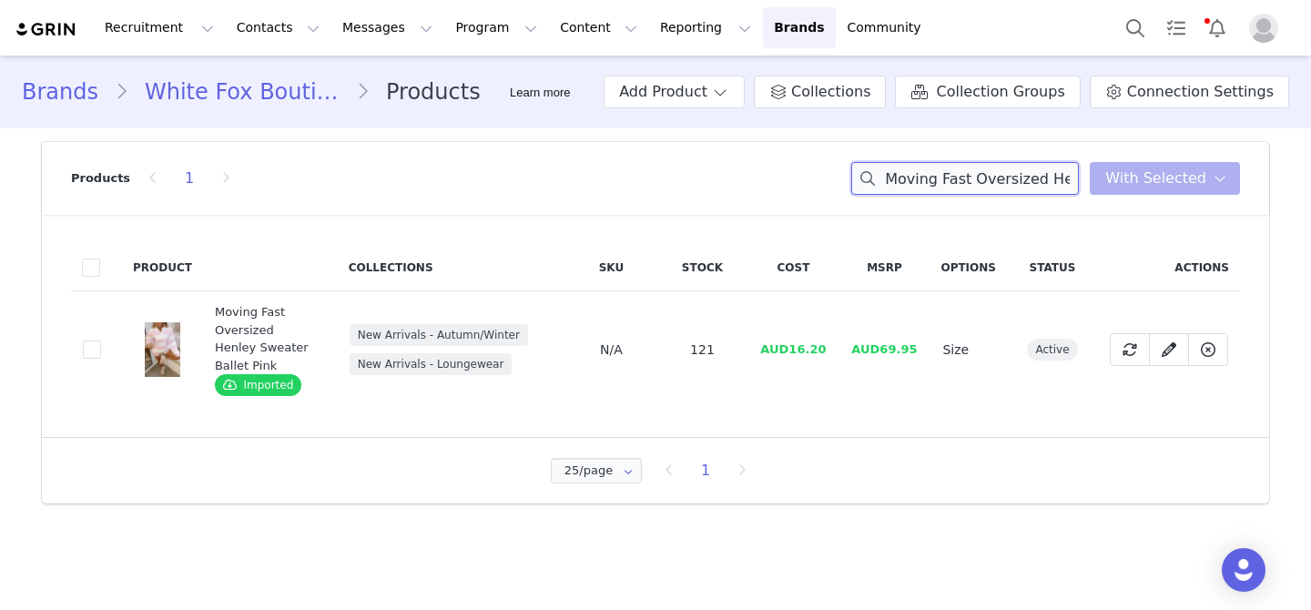
click at [1021, 170] on input "Moving Fast Oversized Henley Sweater Ballet Pink" at bounding box center [965, 178] width 228 height 33
paste input "Wipe My Mind Strapless PU Bustier Blac"
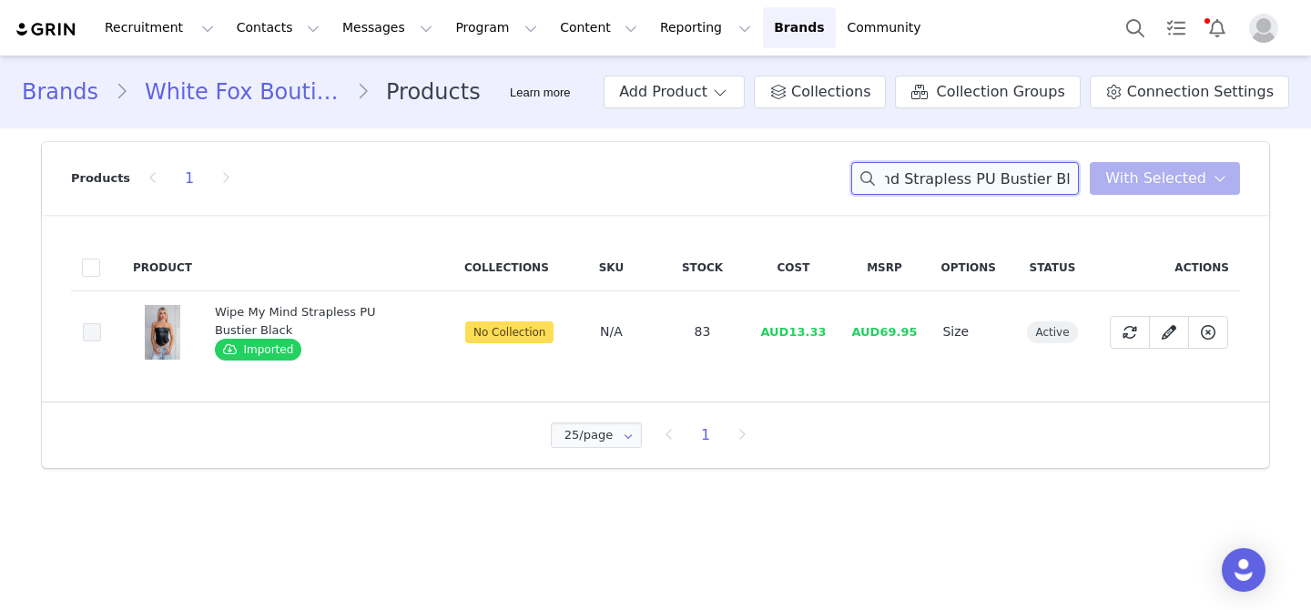
type input "Wipe My Mind Strapless PU Bustier Black"
click at [94, 341] on span at bounding box center [92, 333] width 18 height 20
click at [101, 323] on input "f71e0b0a-1b4e-4a8a-86e0-c7d5e63a5e29" at bounding box center [101, 323] width 0 height 0
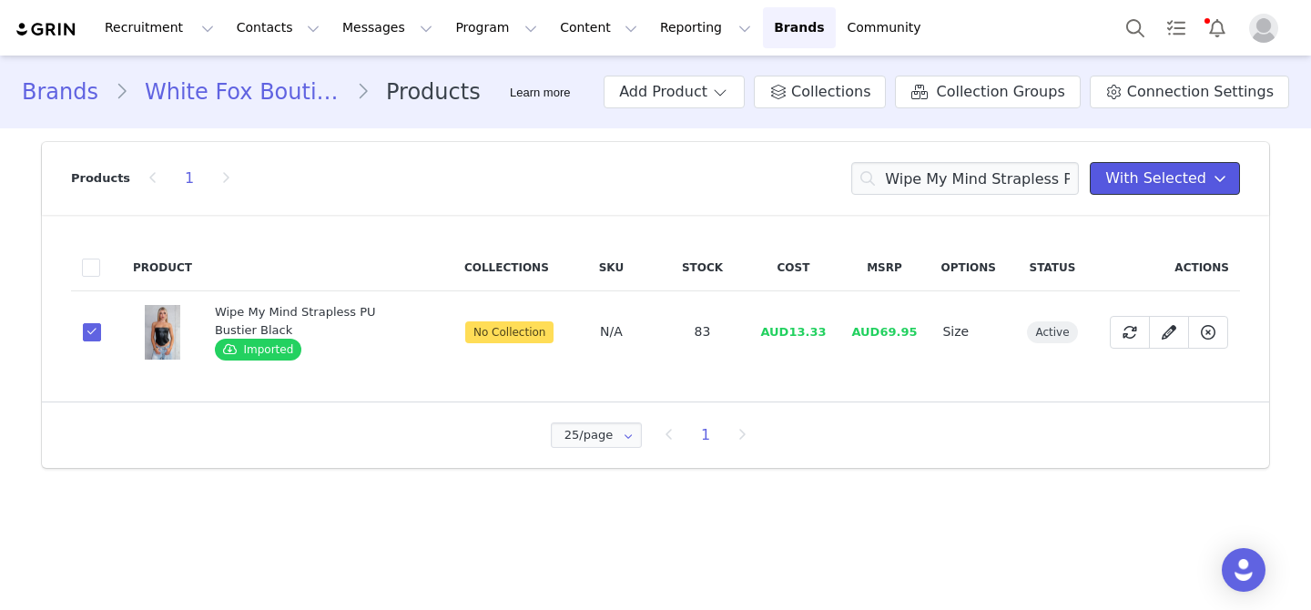
click at [1185, 186] on span "With Selected" at bounding box center [1156, 179] width 101 height 22
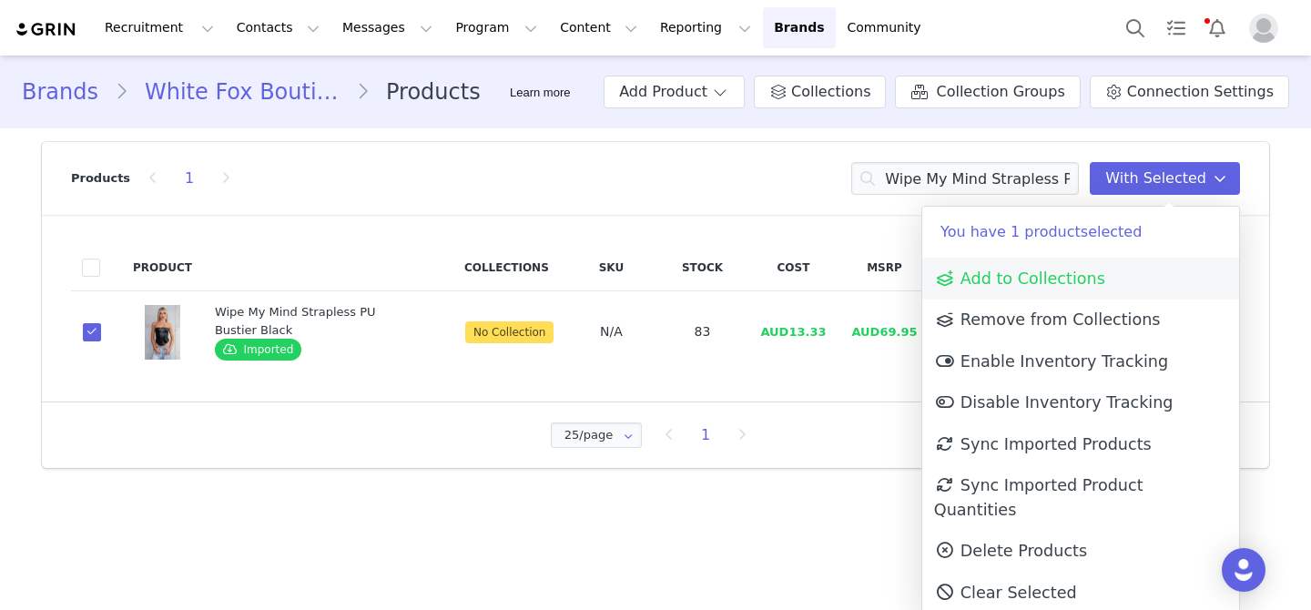
click at [1072, 292] on link "Add to Collections" at bounding box center [1081, 279] width 317 height 42
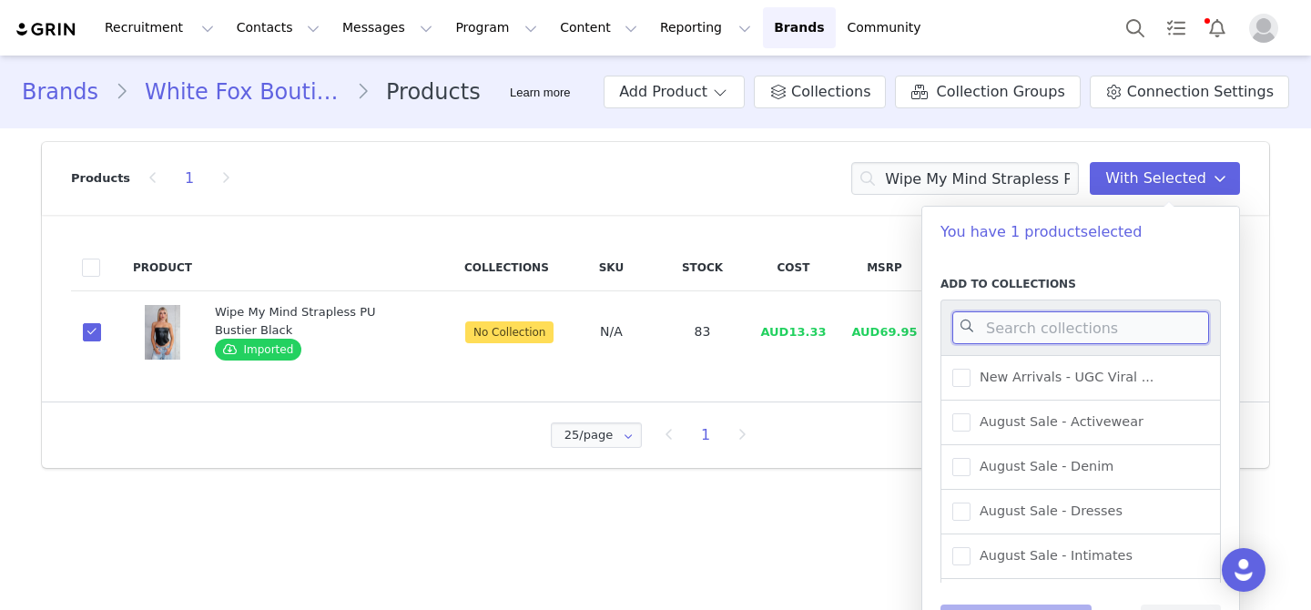
click at [1047, 331] on input at bounding box center [1081, 327] width 257 height 33
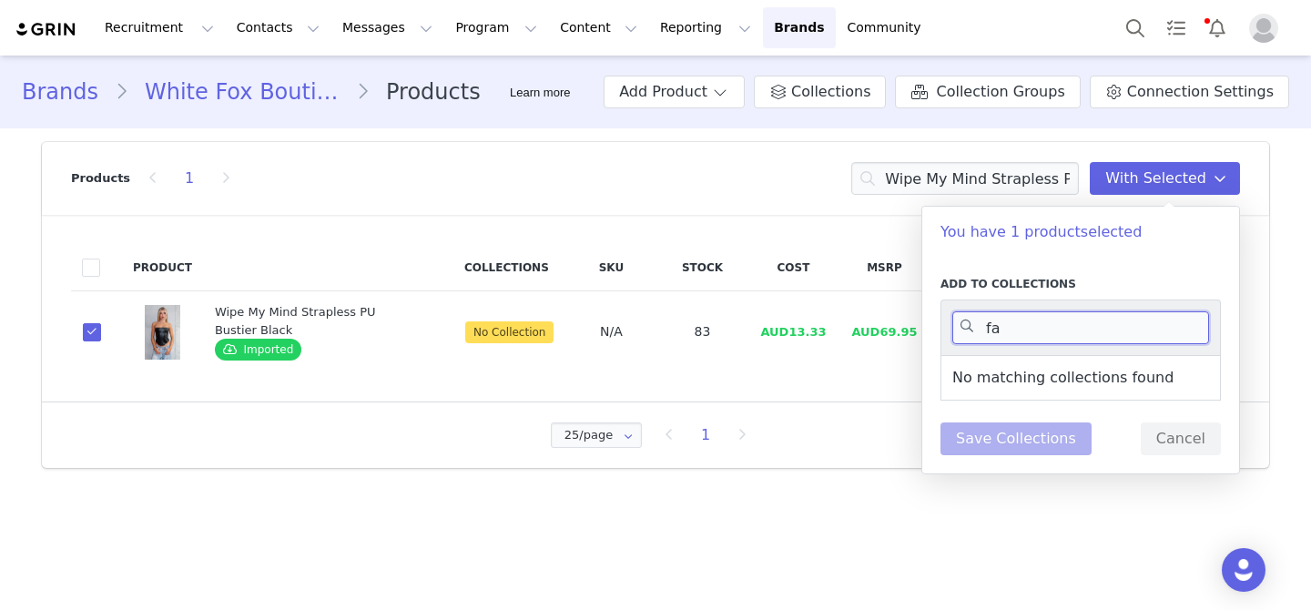
type input "f"
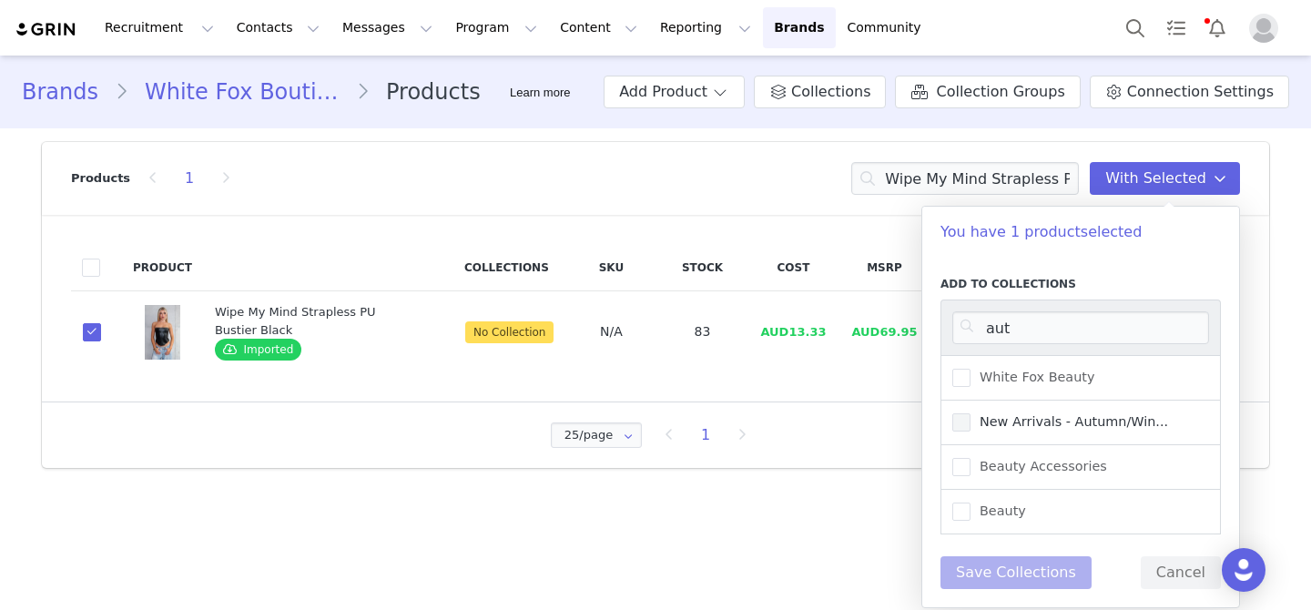
click at [1065, 433] on label "New Arrivals - Autumn/Win..." at bounding box center [1061, 423] width 216 height 22
click at [971, 413] on input "New Arrivals - Autumn/Win..." at bounding box center [971, 413] width 0 height 0
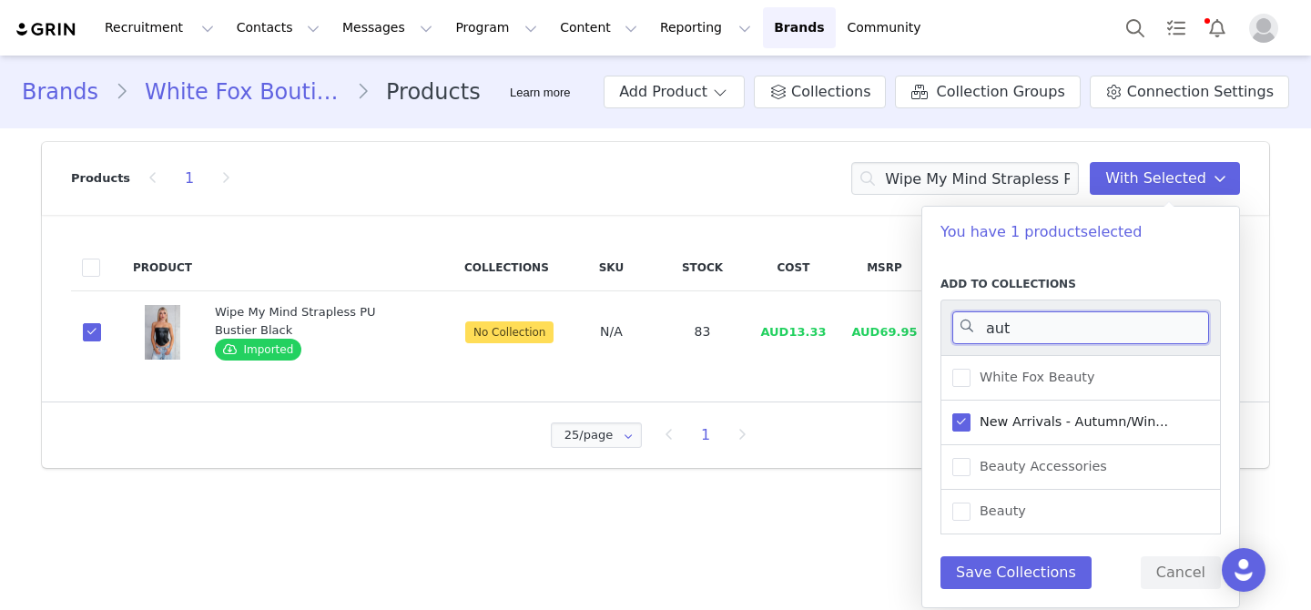
drag, startPoint x: 1018, startPoint y: 333, endPoint x: 979, endPoint y: 334, distance: 39.2
click at [978, 333] on input "aut" at bounding box center [1081, 327] width 257 height 33
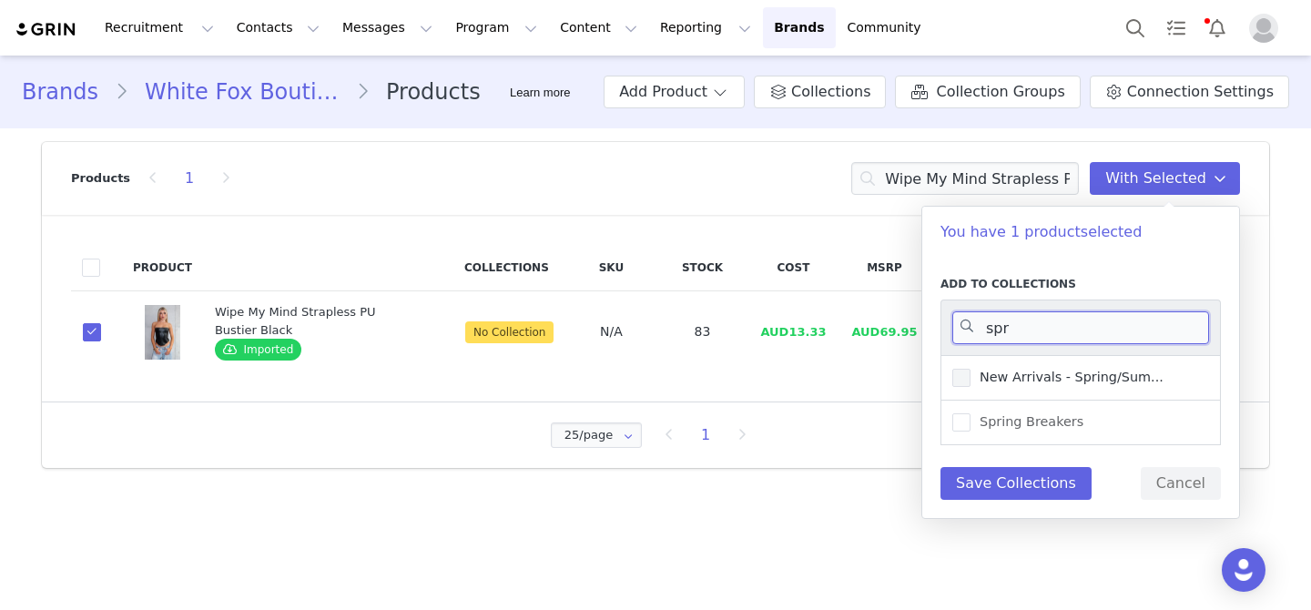
type input "spr"
click at [1027, 383] on span "New Arrivals - Spring/Sum..." at bounding box center [1067, 377] width 193 height 17
click at [971, 369] on input "New Arrivals - Spring/Sum..." at bounding box center [971, 369] width 0 height 0
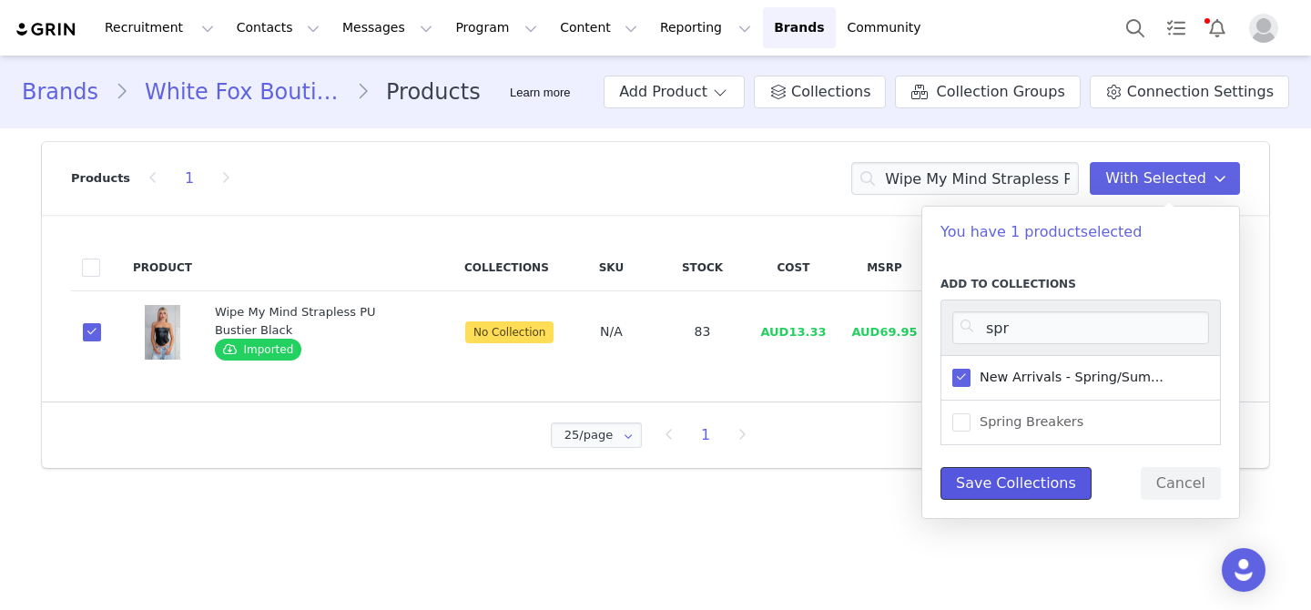
click at [1024, 488] on button "Save Collections" at bounding box center [1016, 483] width 151 height 33
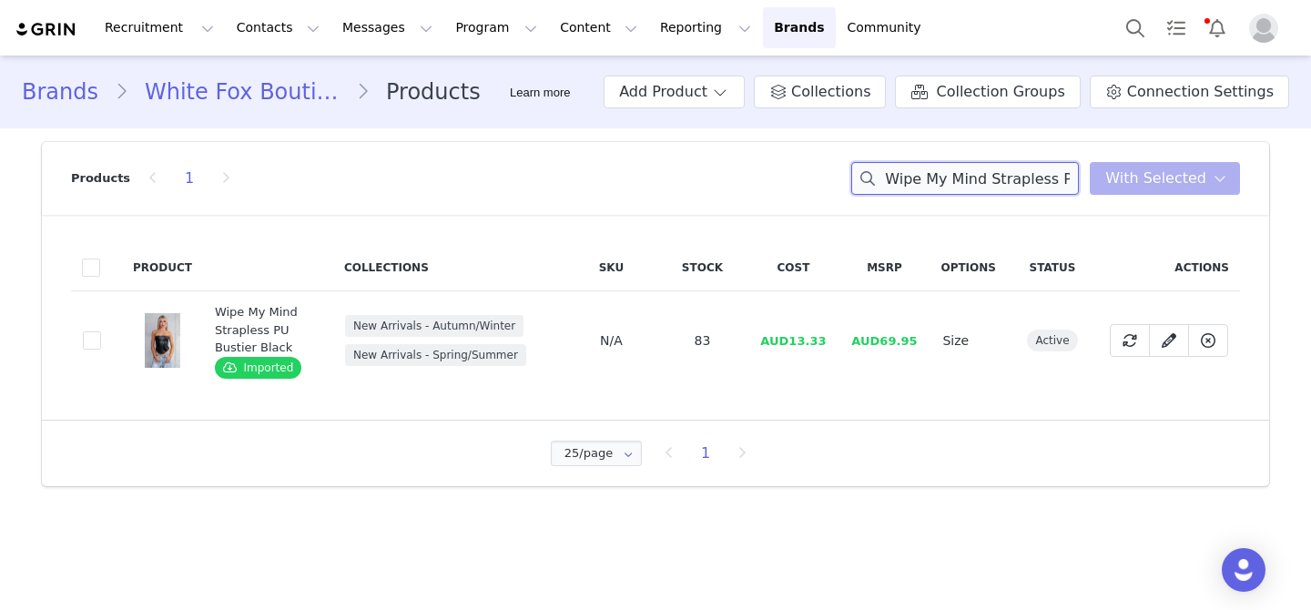
click at [948, 194] on input "Wipe My Mind Strapless PU Bustier Black" at bounding box center [965, 178] width 228 height 33
paste input "Deep Plum"
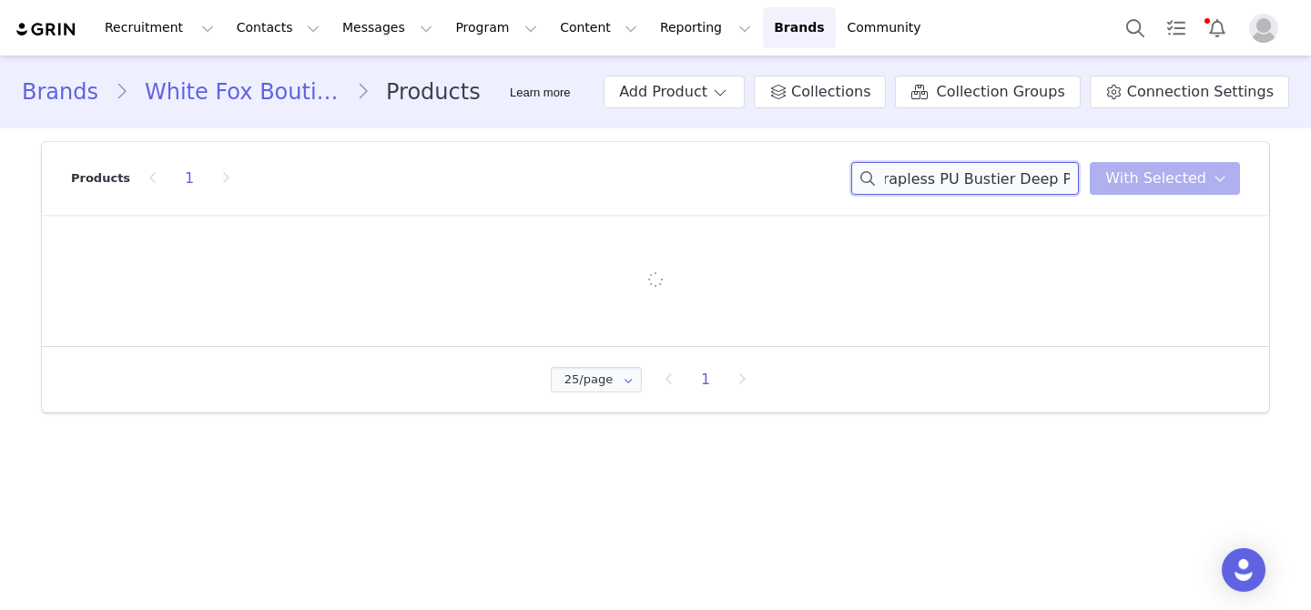
type input "Wipe My Mind Strapless PU Bustier Deep Plum"
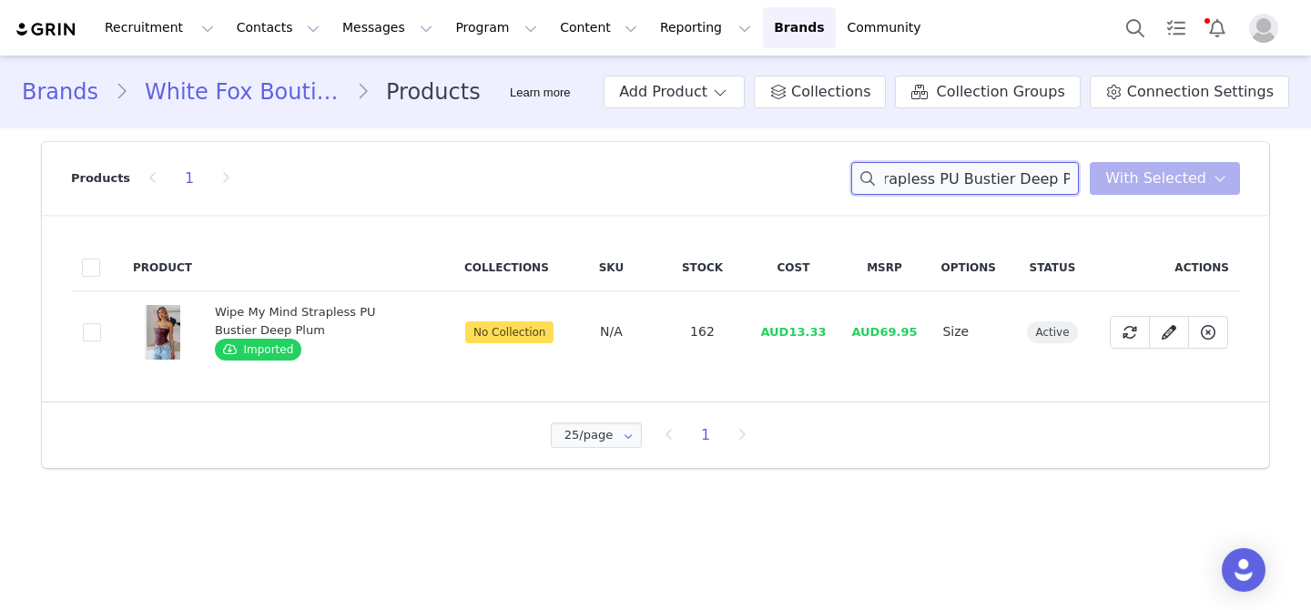
scroll to position [0, 0]
click at [94, 324] on span at bounding box center [92, 332] width 18 height 18
click at [101, 323] on input "c5e76529-30d5-4ee3-aed8-e5637e359409" at bounding box center [101, 323] width 0 height 0
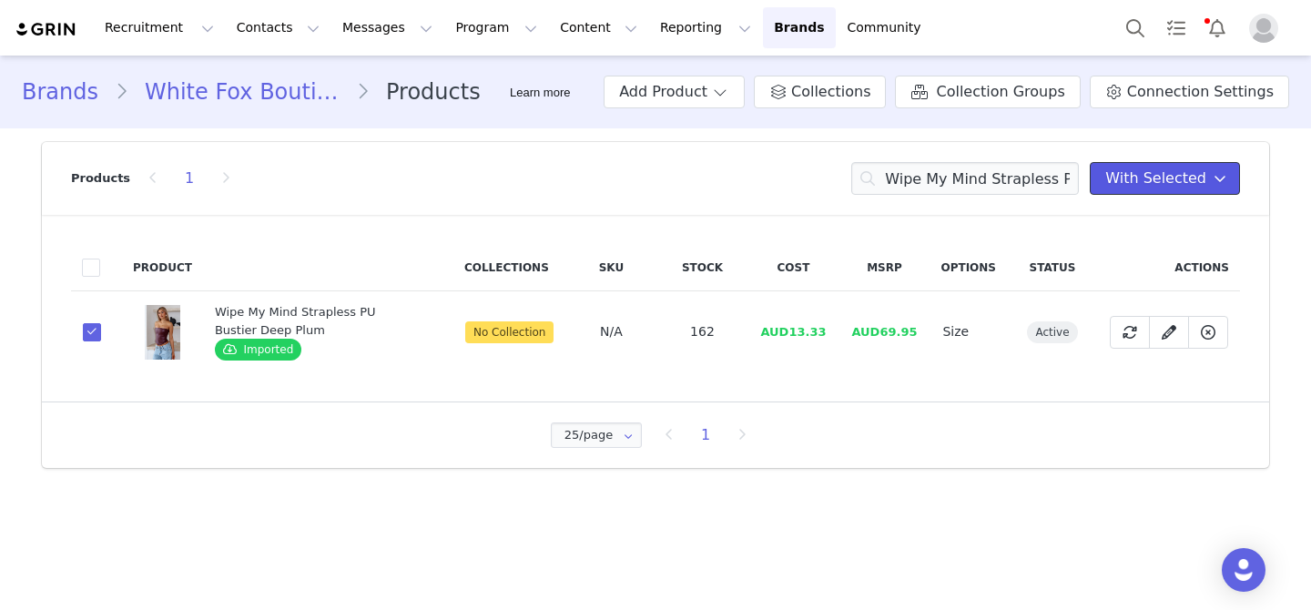
click at [1152, 174] on span "With Selected" at bounding box center [1156, 179] width 101 height 22
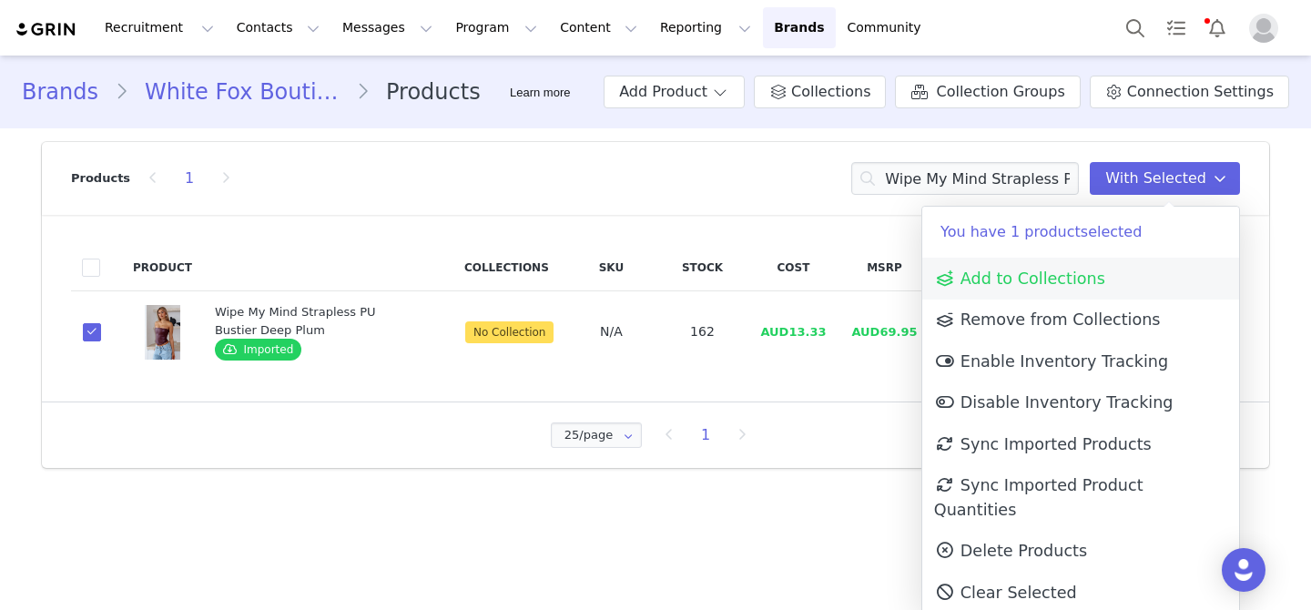
click at [1111, 273] on link "Add to Collections" at bounding box center [1081, 279] width 317 height 42
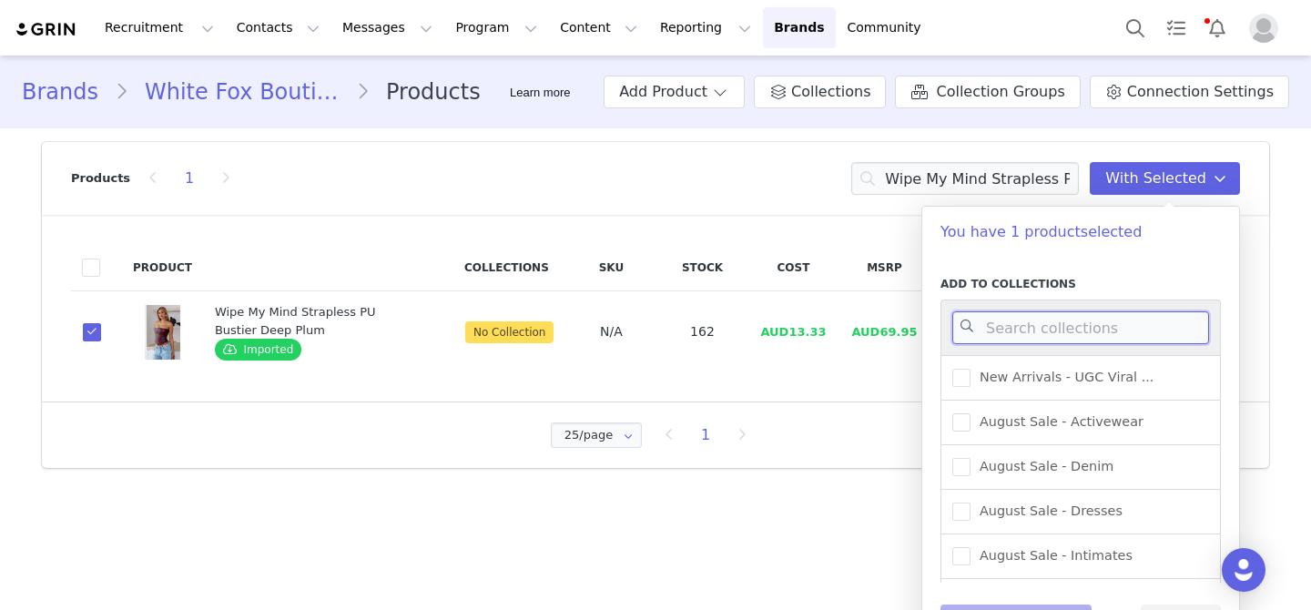
click at [1109, 319] on input at bounding box center [1081, 327] width 257 height 33
type input "f"
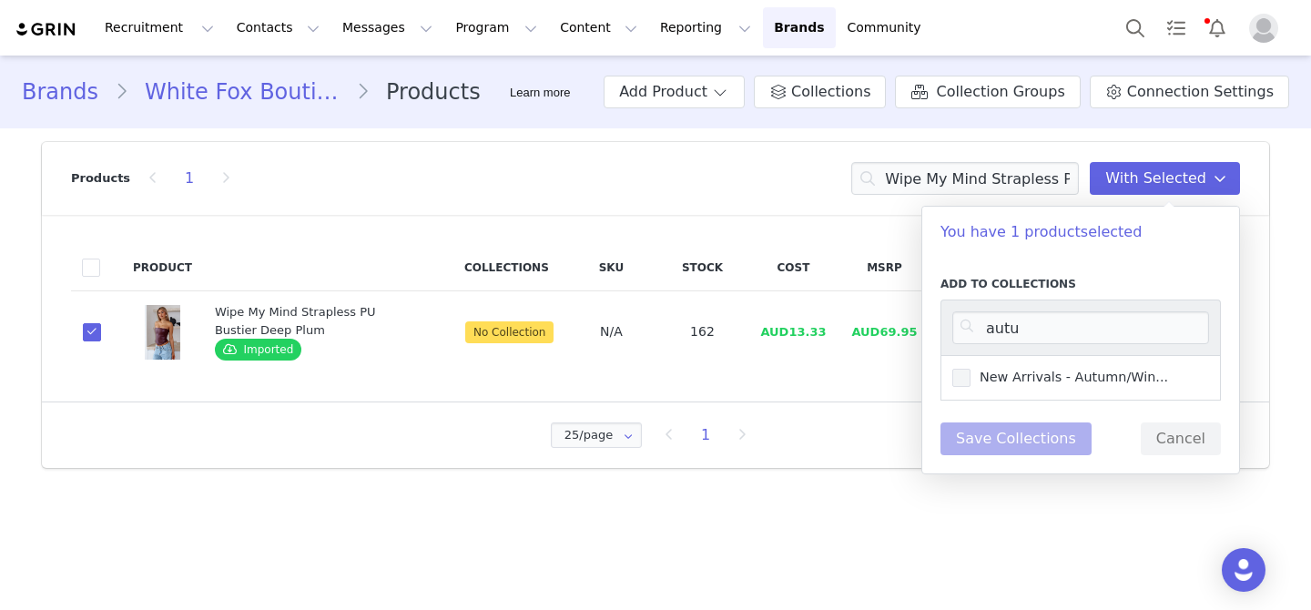
click at [1151, 370] on span "New Arrivals - Autumn/Win..." at bounding box center [1070, 377] width 198 height 17
click at [971, 369] on input "New Arrivals - Autumn/Win..." at bounding box center [971, 369] width 0 height 0
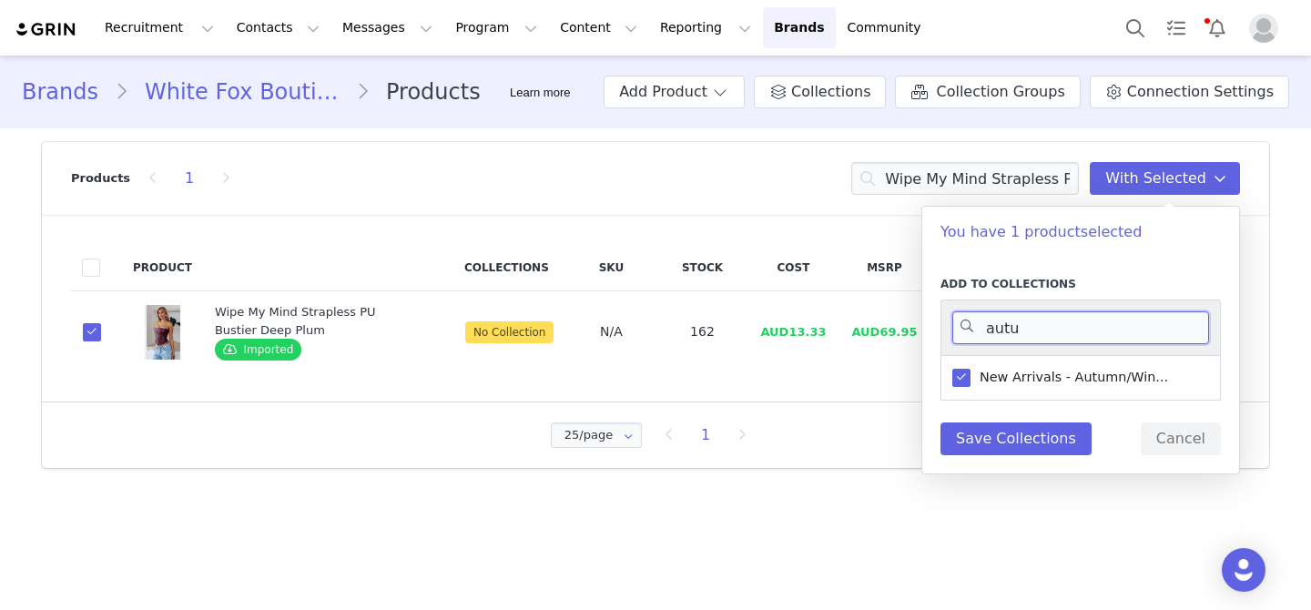
drag, startPoint x: 1046, startPoint y: 336, endPoint x: 955, endPoint y: 336, distance: 91.1
click at [955, 336] on input "autu" at bounding box center [1081, 327] width 257 height 33
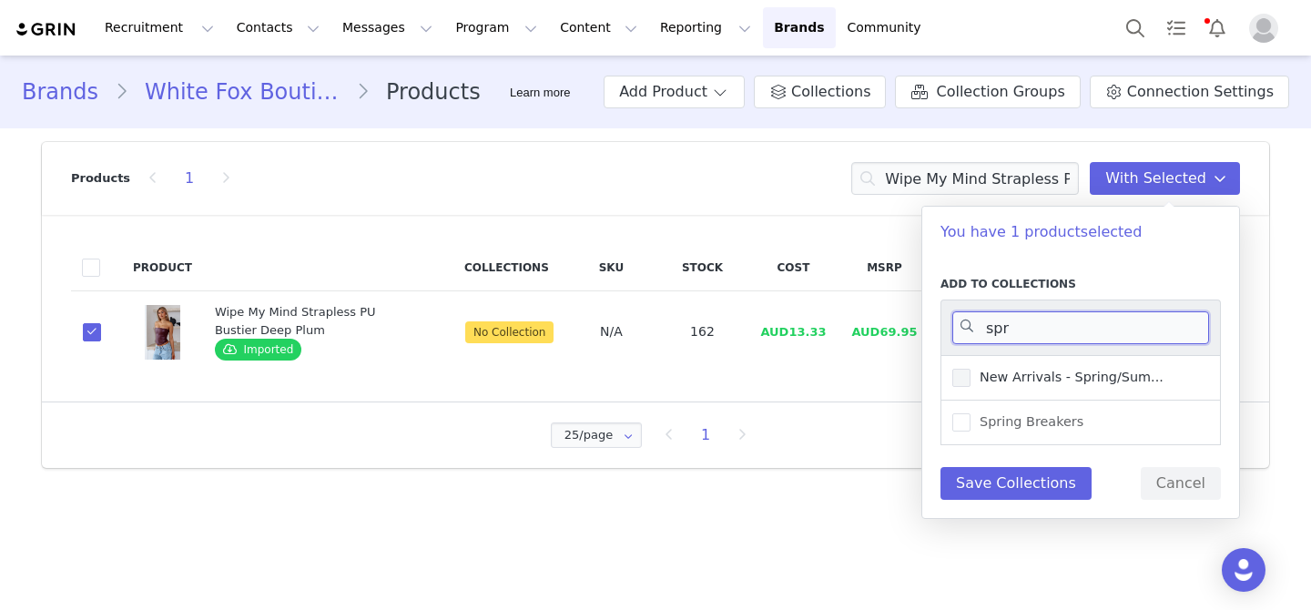
type input "spr"
click at [1002, 370] on span "New Arrivals - Spring/Sum..." at bounding box center [1067, 377] width 193 height 17
click at [971, 369] on input "New Arrivals - Spring/Sum..." at bounding box center [971, 369] width 0 height 0
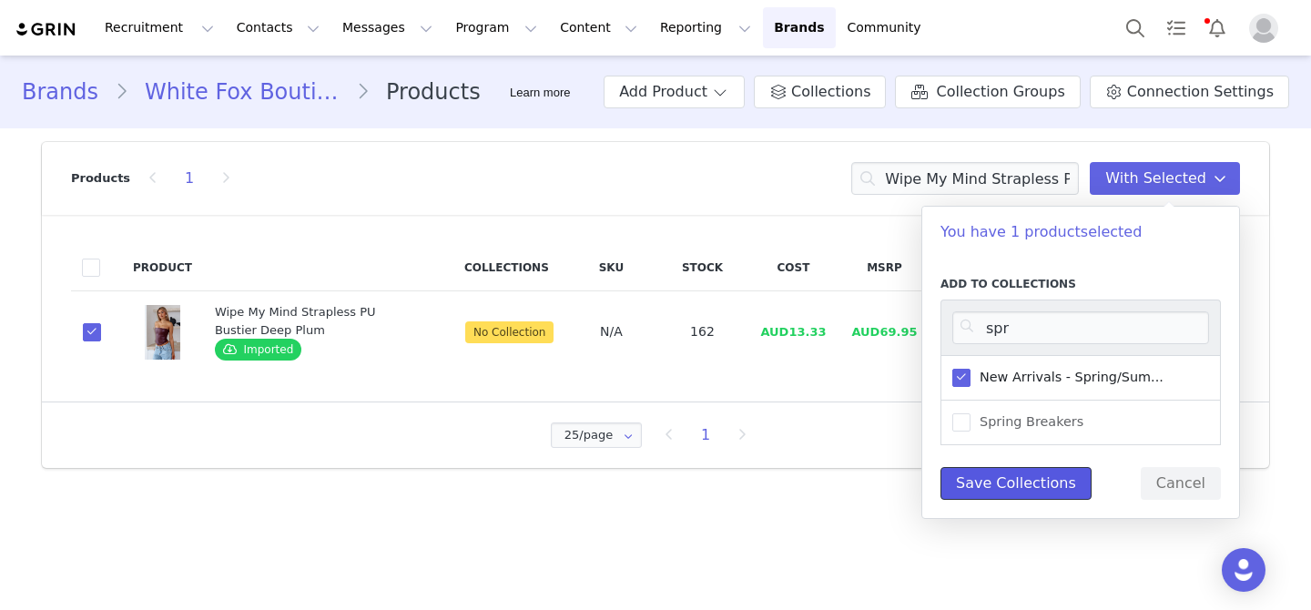
click at [1026, 476] on button "Save Collections" at bounding box center [1016, 483] width 151 height 33
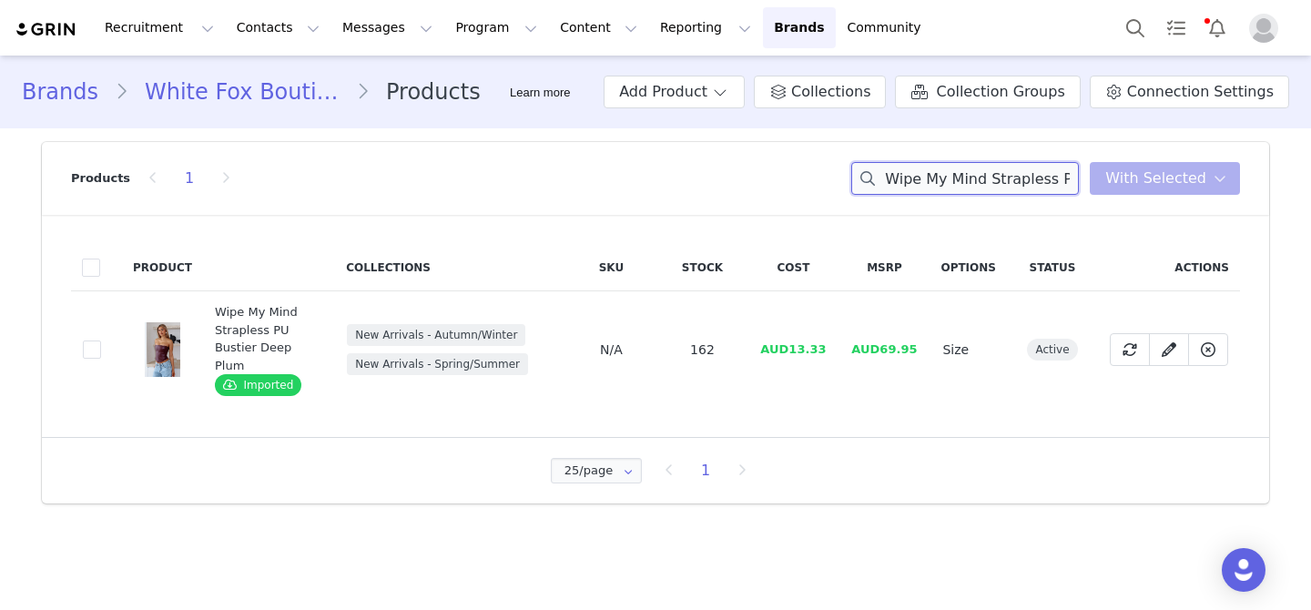
click at [966, 180] on input "Wipe My Mind Strapless PU Bustier Deep Plum" at bounding box center [965, 178] width 228 height 33
paste input "Let Go Of Your Heart Maxi Dress Chocolate"
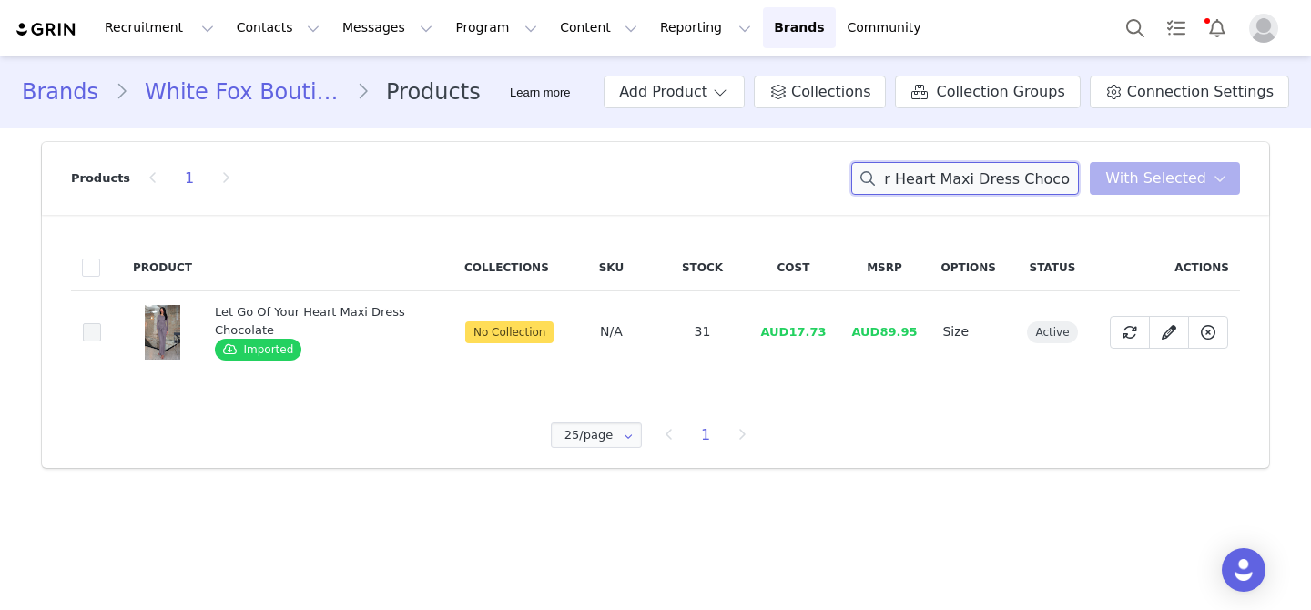
type input "Let Go Of Your Heart Maxi Dress Chocolate"
click at [90, 340] on span at bounding box center [92, 332] width 18 height 18
click at [101, 323] on input "e3f3c712-53bb-4084-b72b-be3c485d1427" at bounding box center [101, 323] width 0 height 0
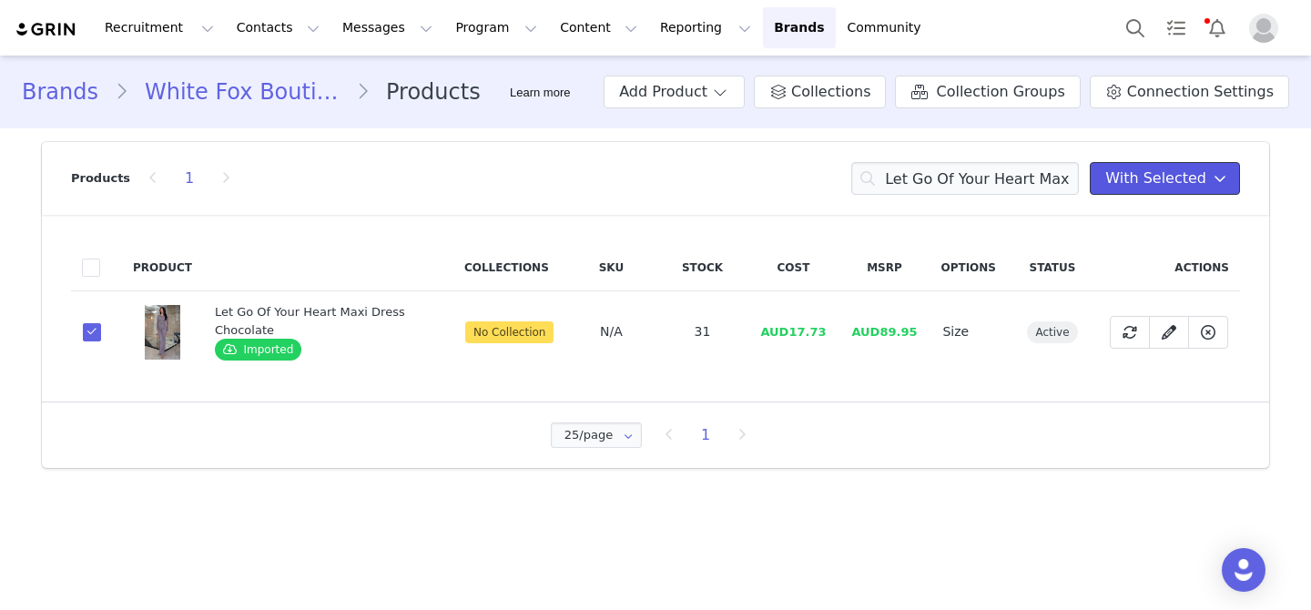
click at [1167, 181] on span "With Selected" at bounding box center [1156, 179] width 101 height 22
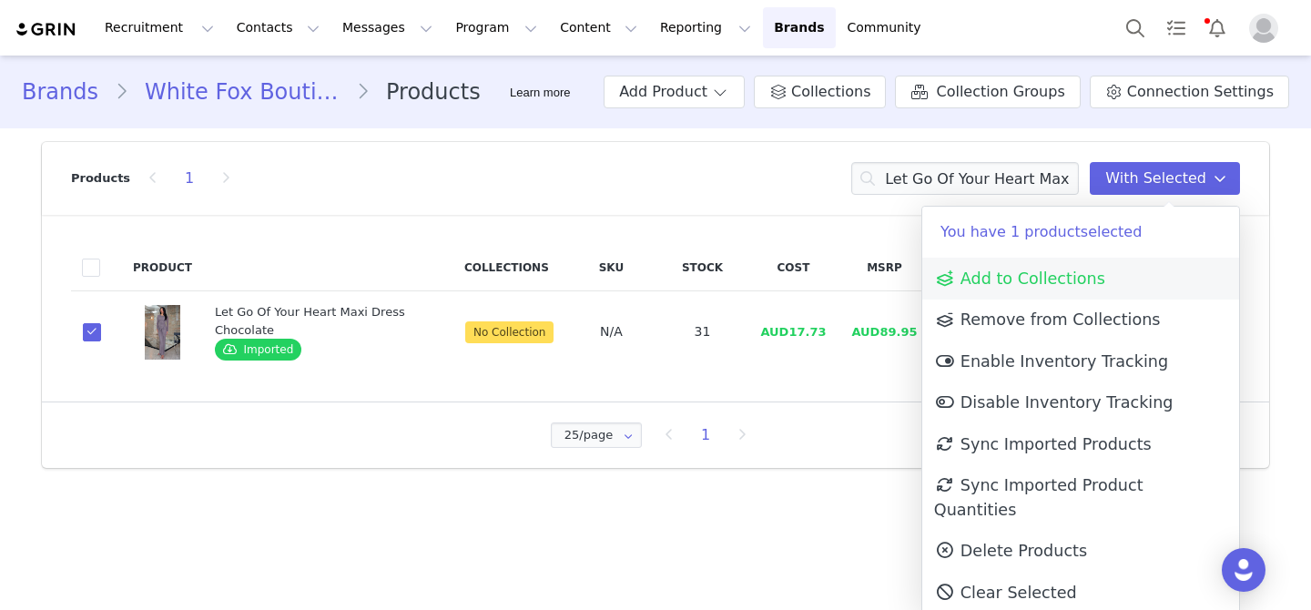
click at [1067, 276] on span "Add to Collections" at bounding box center [1019, 279] width 171 height 18
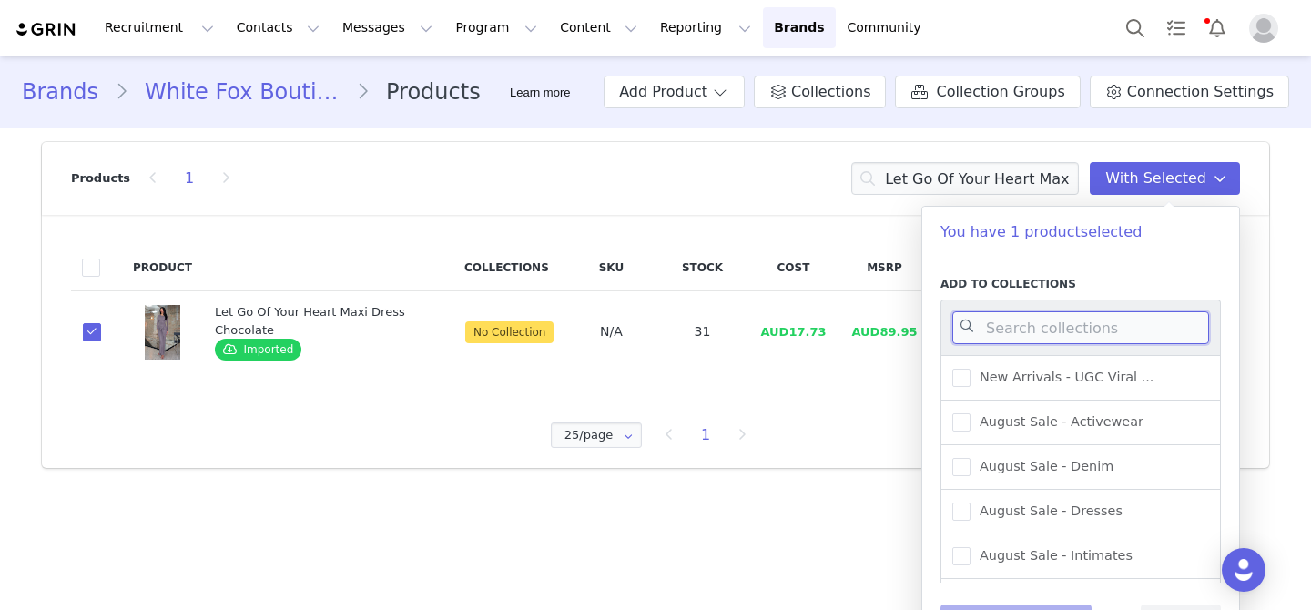
click at [1067, 339] on input at bounding box center [1081, 327] width 257 height 33
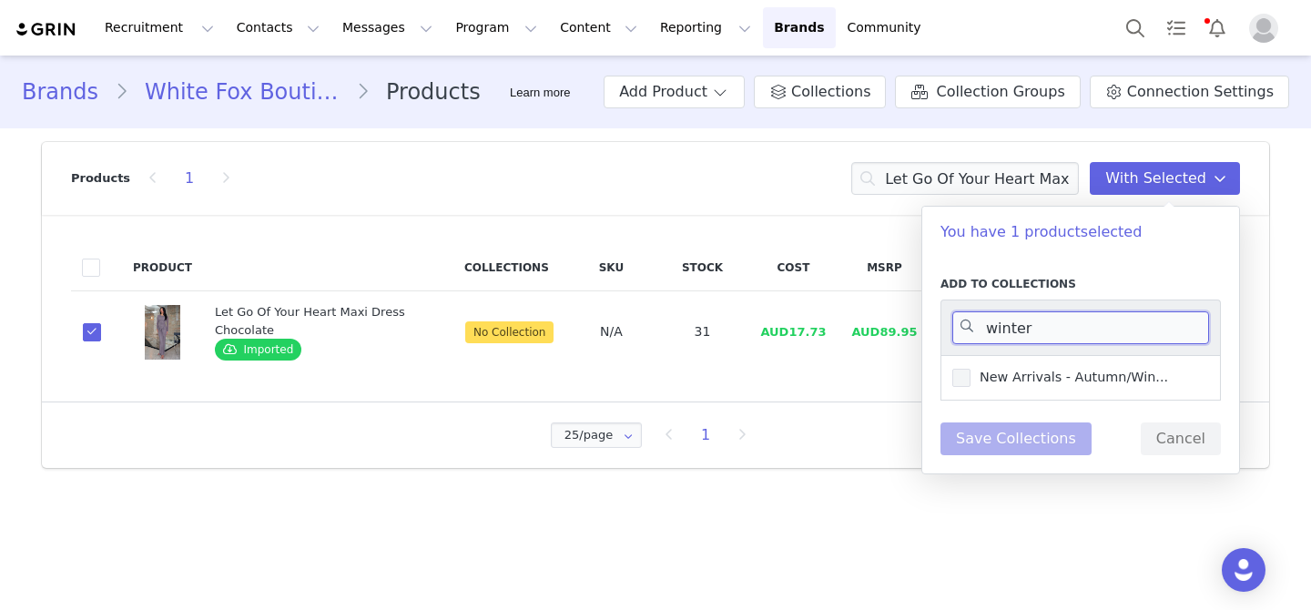
type input "winter"
click at [1087, 382] on span "New Arrivals - Autumn/Win..." at bounding box center [1070, 377] width 198 height 17
click at [971, 369] on input "New Arrivals - Autumn/Win..." at bounding box center [971, 369] width 0 height 0
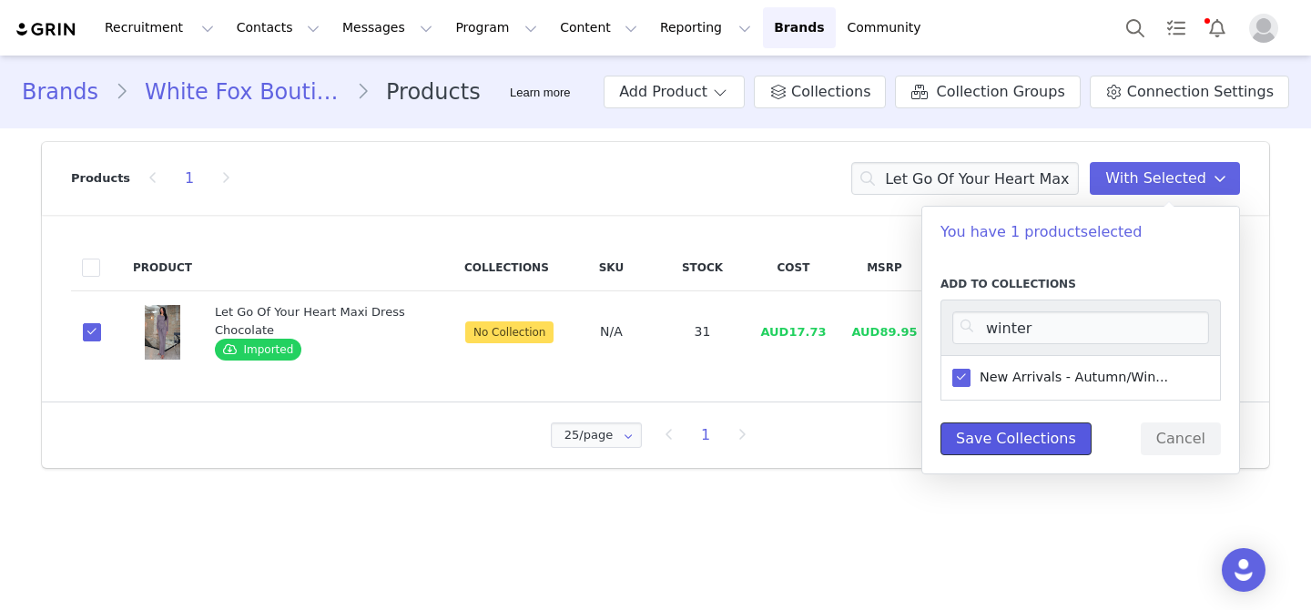
click at [1037, 424] on button "Save Collections" at bounding box center [1016, 439] width 151 height 33
